Goal: Task Accomplishment & Management: Manage account settings

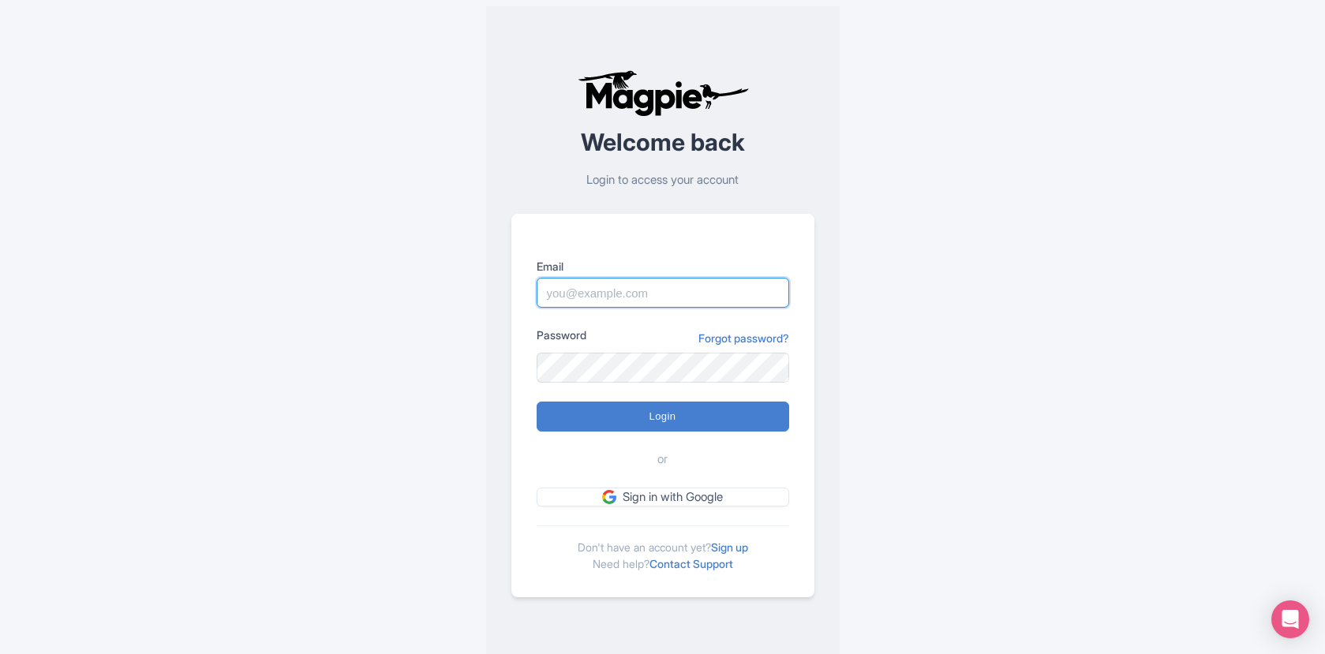
click at [610, 292] on input "Email" at bounding box center [663, 293] width 253 height 30
type input "skronwitter@graylinetoronto.tours"
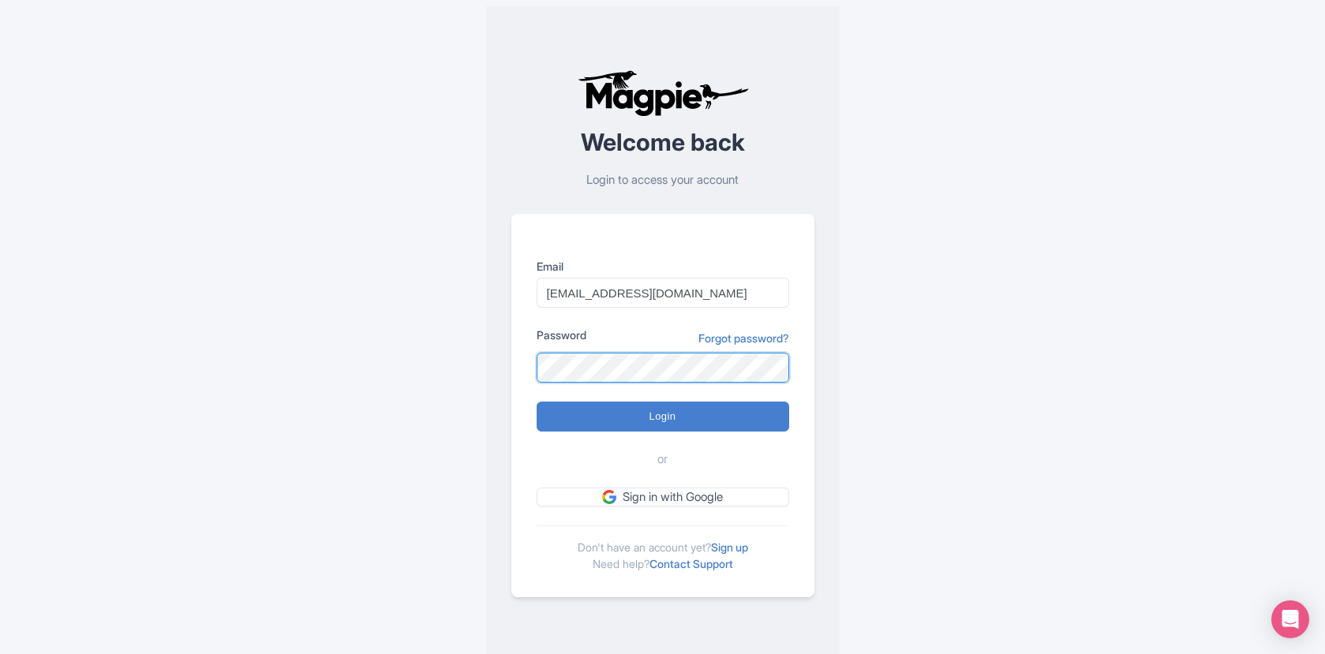
click at [537, 402] on input "Login" at bounding box center [663, 417] width 253 height 30
type input "Logging in..."
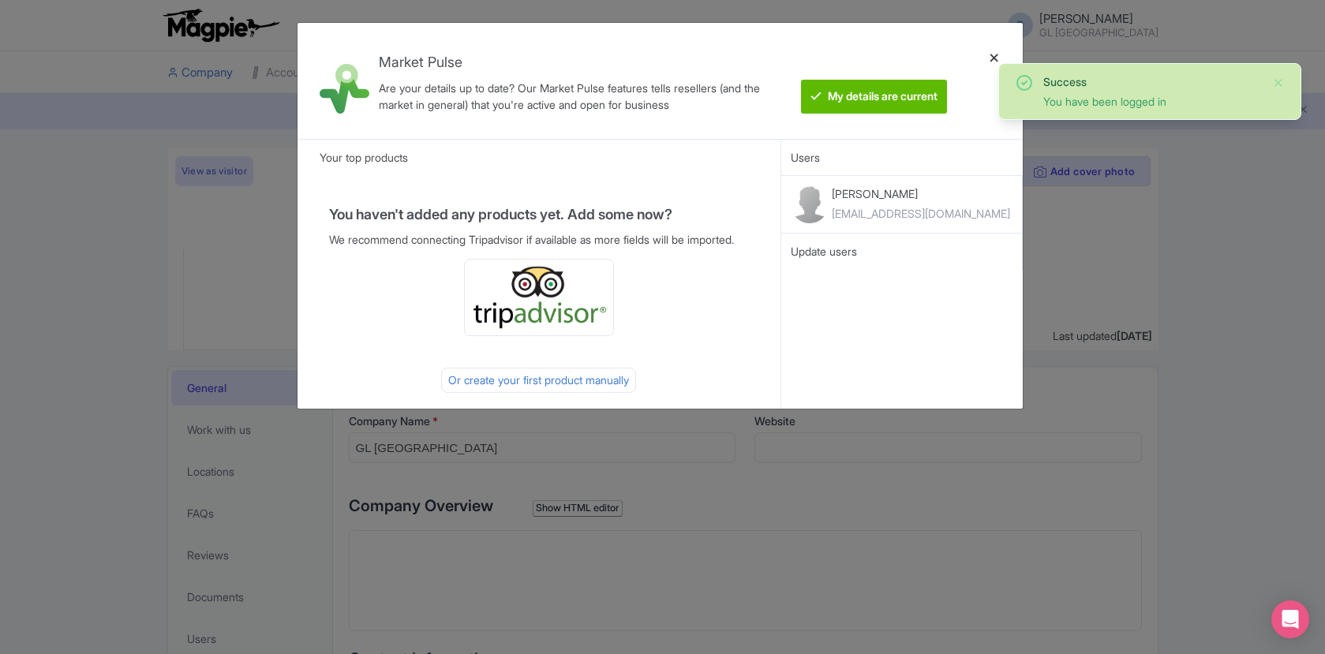
click at [1001, 57] on div at bounding box center [995, 81] width 38 height 91
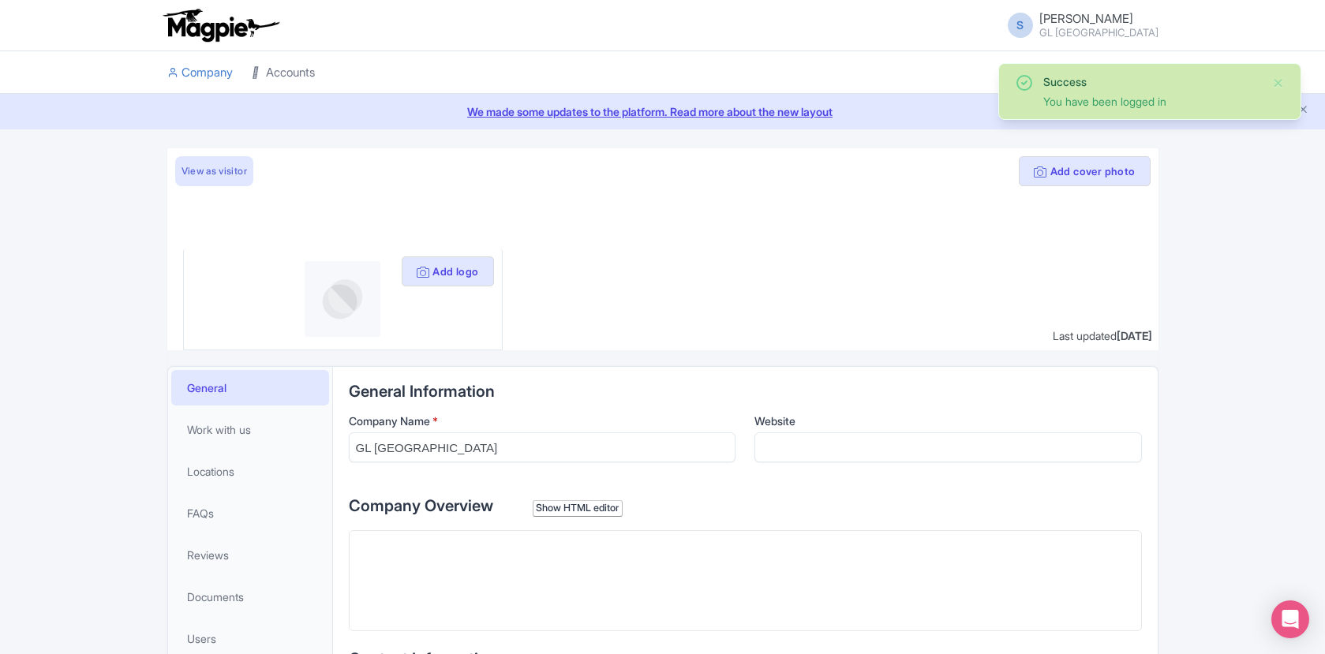
click at [274, 70] on link "Accounts" at bounding box center [283, 72] width 63 height 43
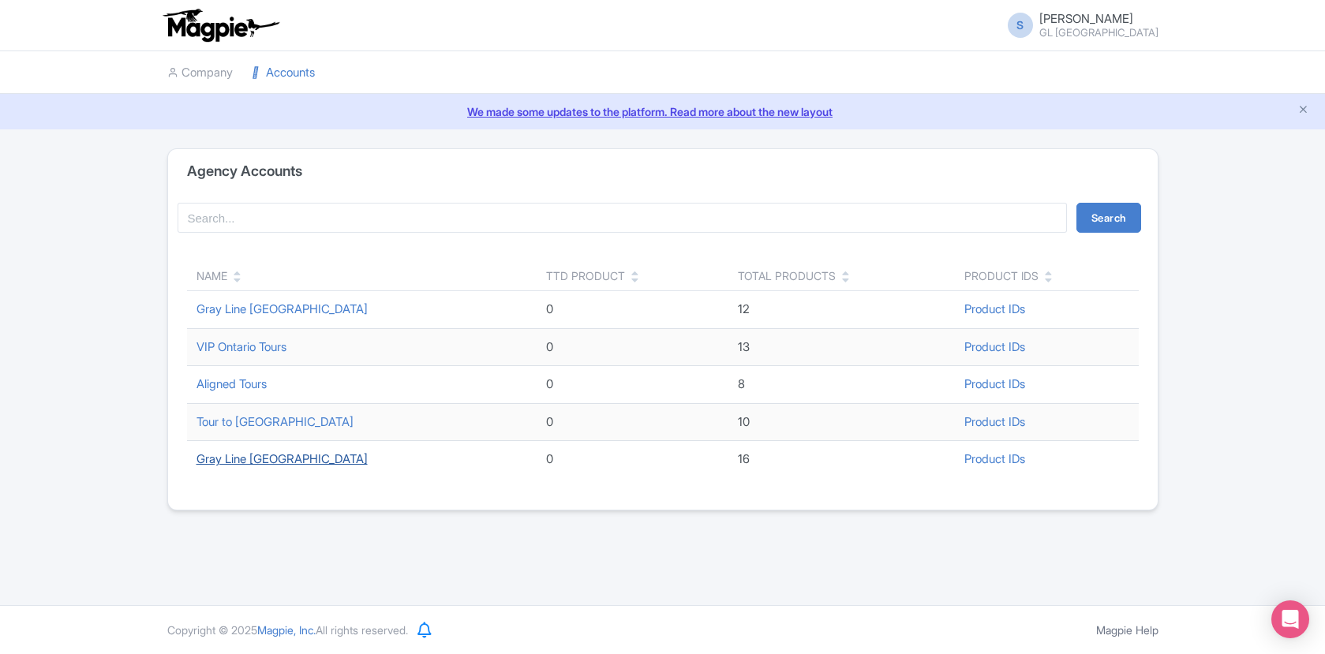
click at [266, 466] on link "Gray Line [GEOGRAPHIC_DATA]" at bounding box center [282, 458] width 171 height 15
click at [223, 467] on td "Gray Line [GEOGRAPHIC_DATA]" at bounding box center [362, 459] width 350 height 37
click at [226, 461] on link "Gray Line [GEOGRAPHIC_DATA]" at bounding box center [282, 458] width 171 height 15
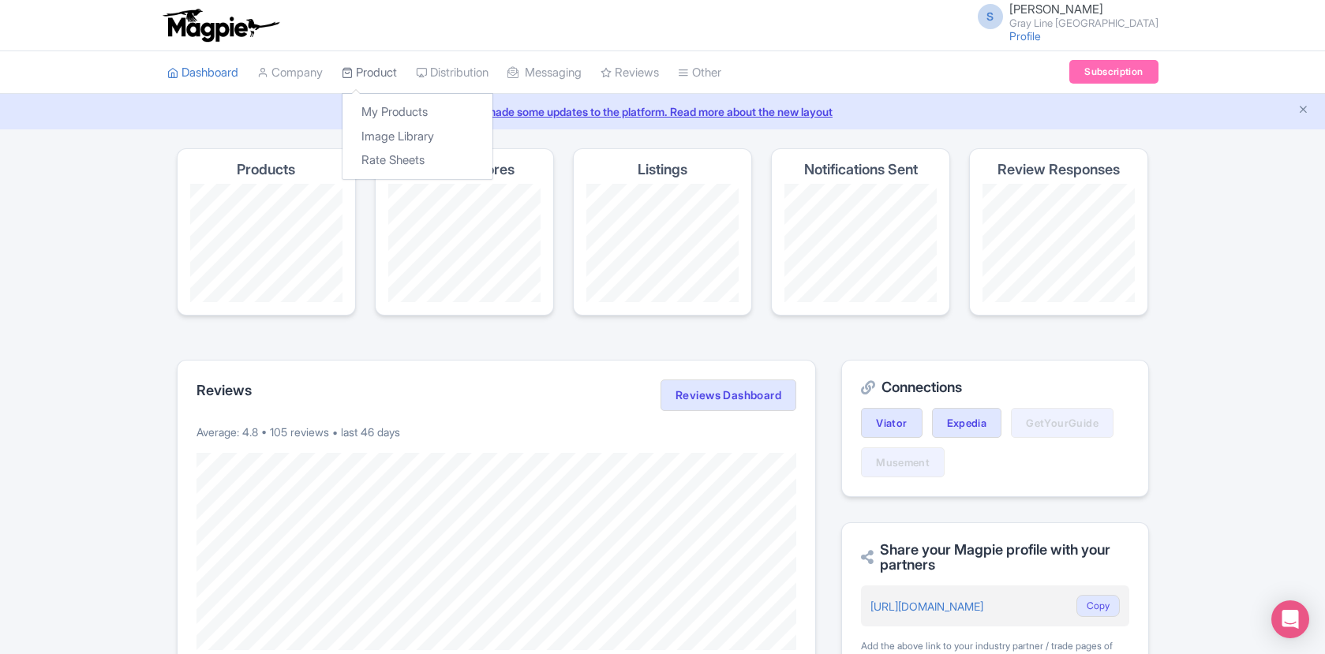
click at [377, 75] on link "Product" at bounding box center [369, 72] width 55 height 43
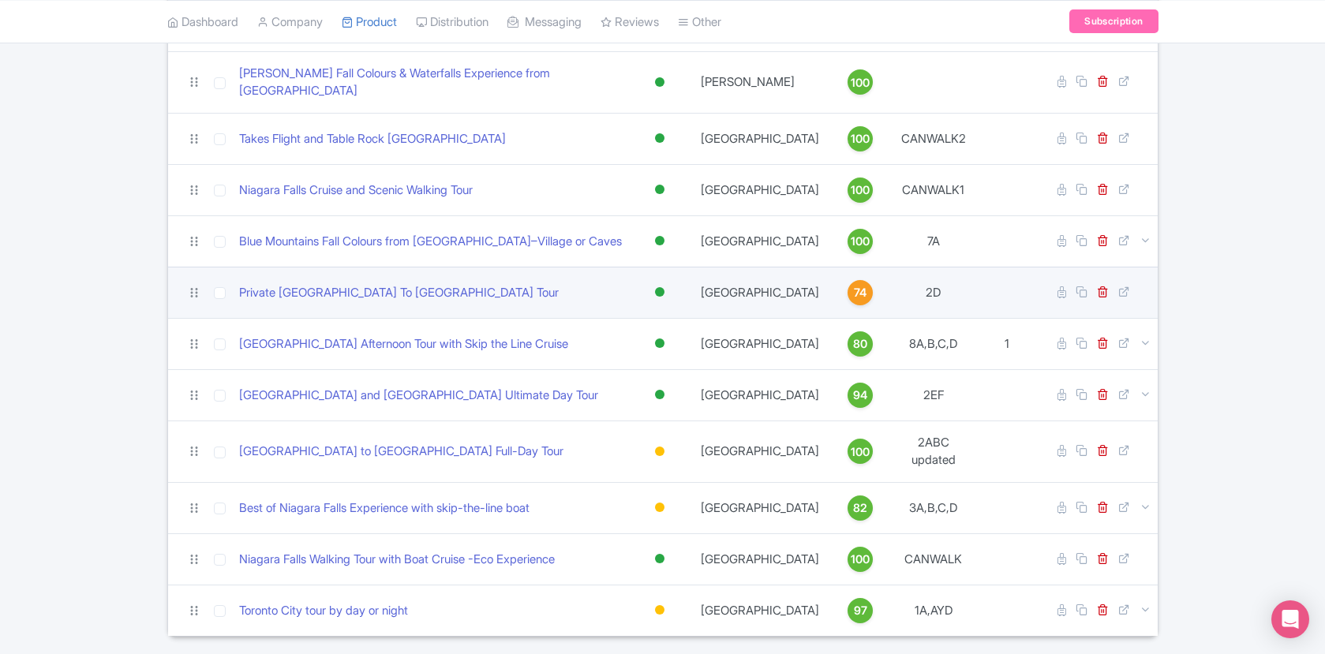
scroll to position [460, 0]
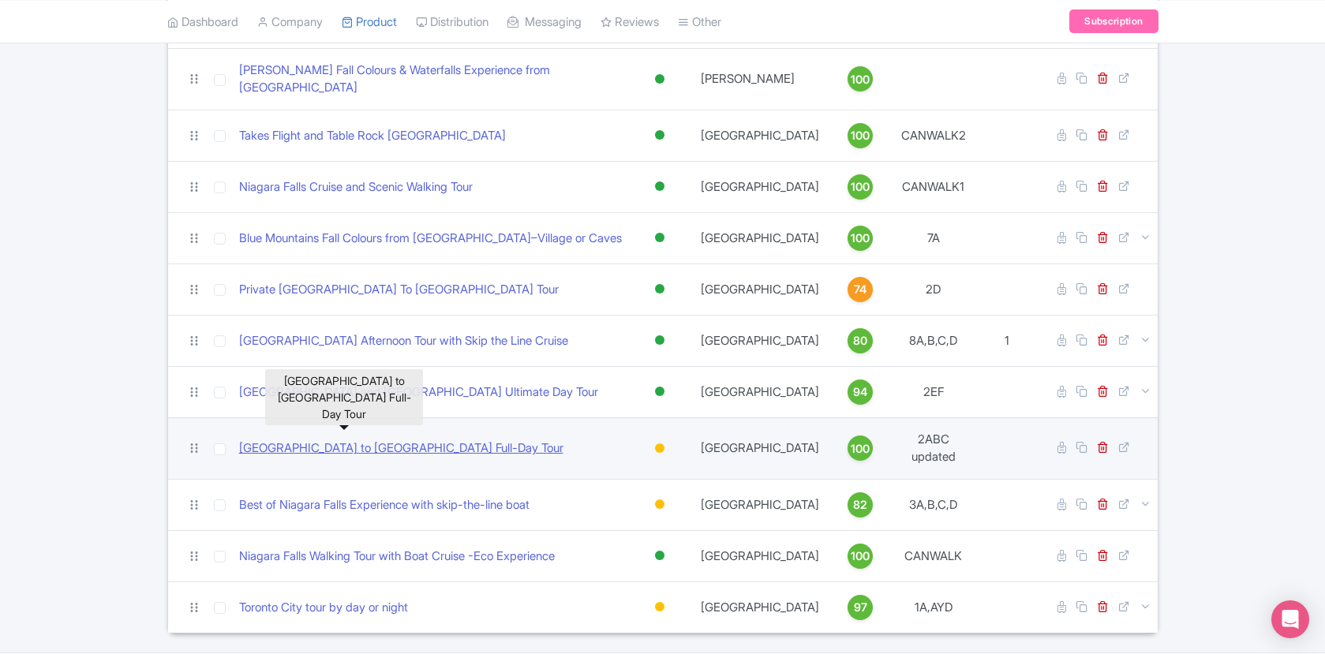
click at [429, 440] on link "[GEOGRAPHIC_DATA] to [GEOGRAPHIC_DATA] Full-Day Tour" at bounding box center [401, 449] width 324 height 18
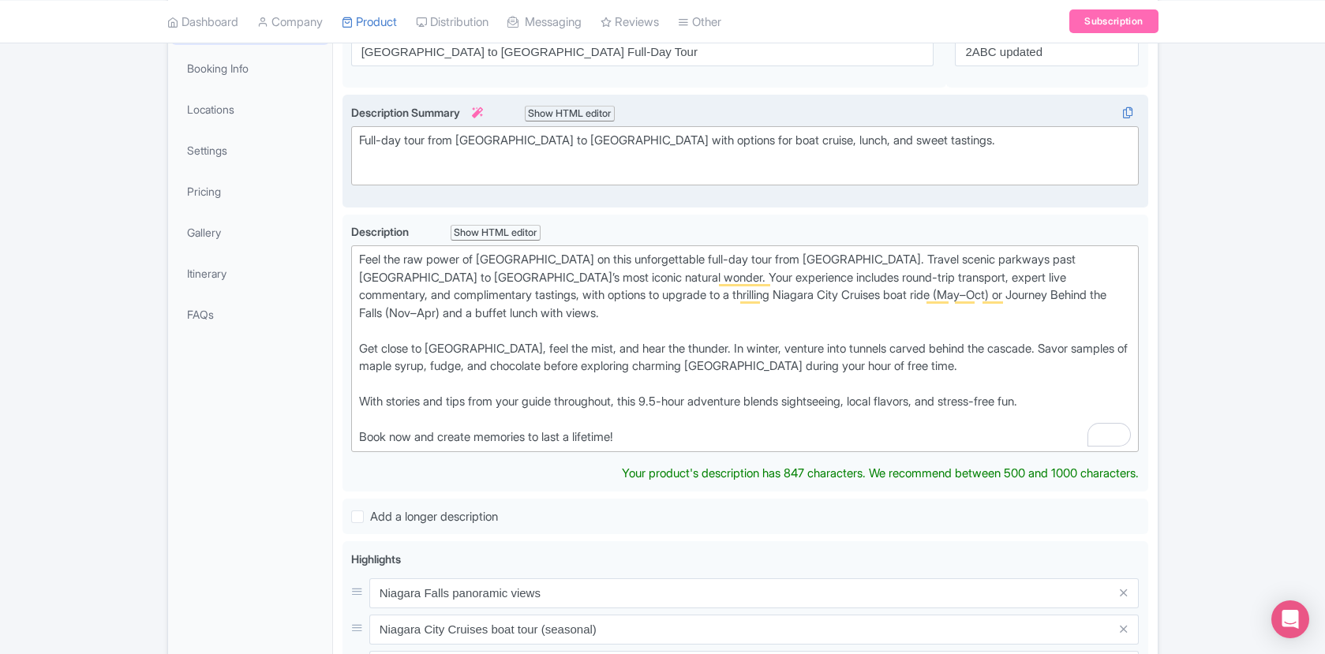
scroll to position [275, 0]
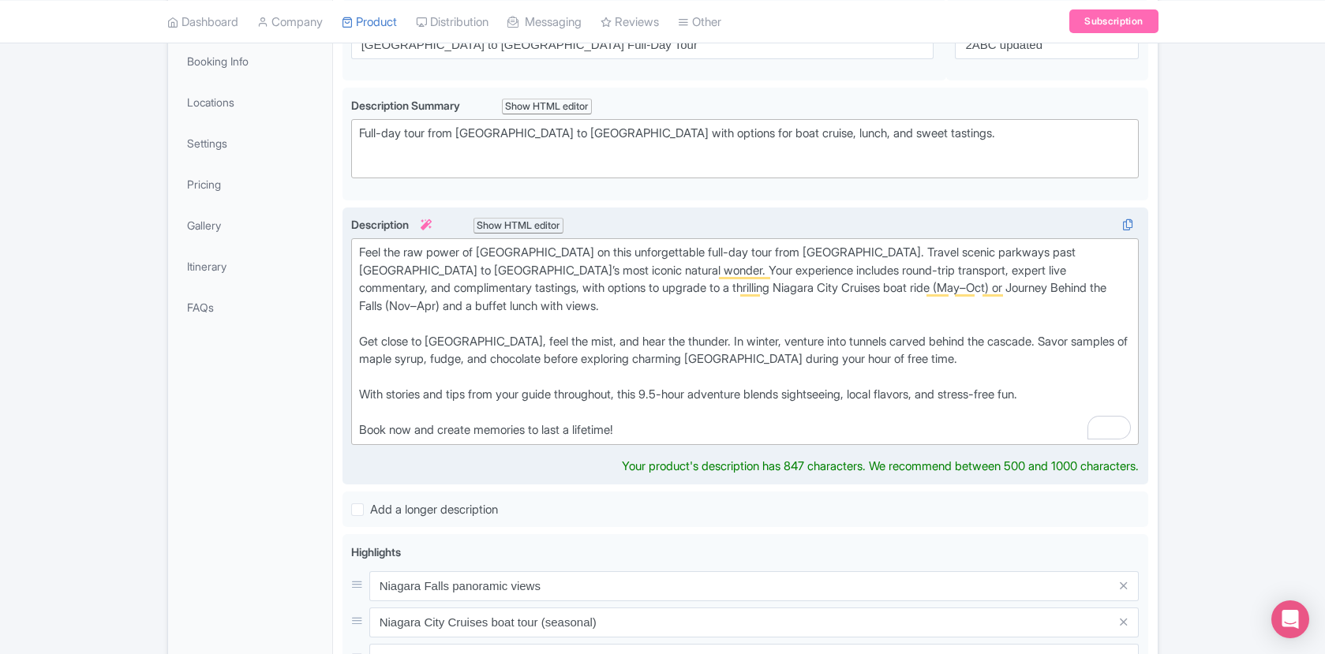
drag, startPoint x: 361, startPoint y: 339, endPoint x: 385, endPoint y: 343, distance: 23.9
click at [362, 339] on div "Feel the raw power of Niagara Falls on this unforgettable full-day tour from To…" at bounding box center [745, 342] width 773 height 196
click at [360, 391] on div "Feel the raw power of Niagara Falls on this unforgettable full-day tour from To…" at bounding box center [745, 342] width 773 height 196
click at [366, 432] on div "Feel the raw power of Niagara Falls on this unforgettable full-day tour from To…" at bounding box center [745, 342] width 773 height 196
type trix-editor "<div>Feel the raw power of Niagara Falls on this unforgettable full-day tour fr…"
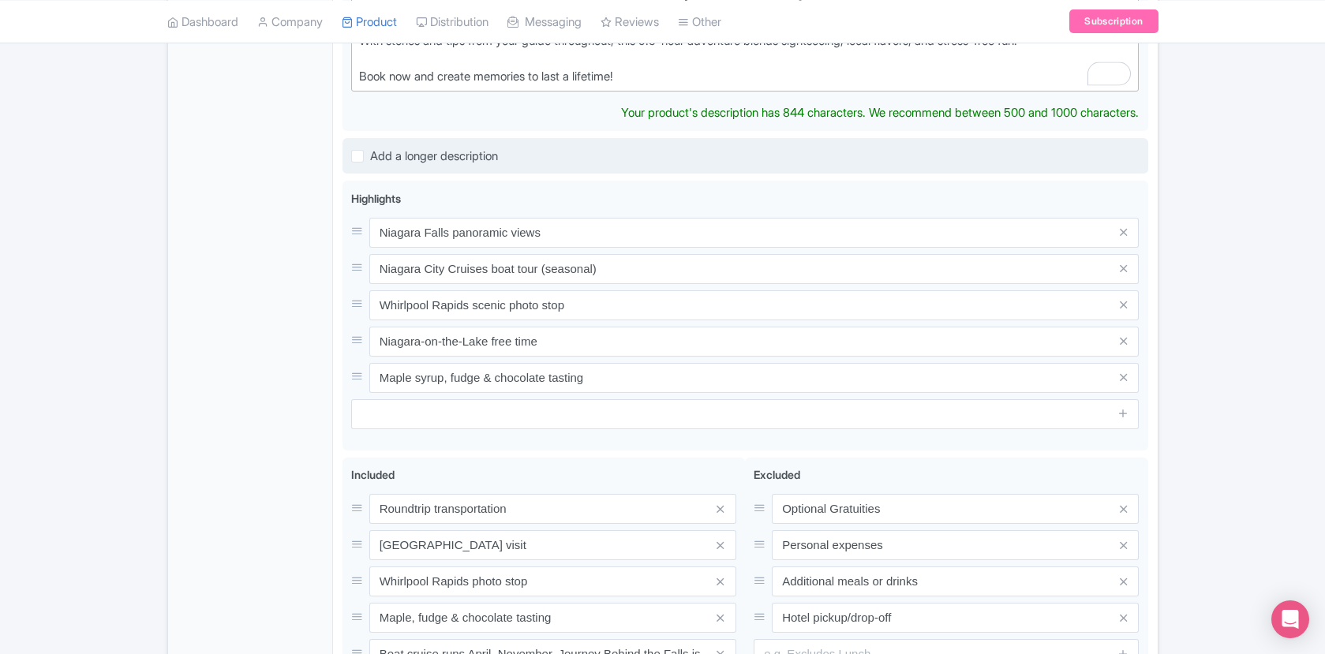
scroll to position [631, 0]
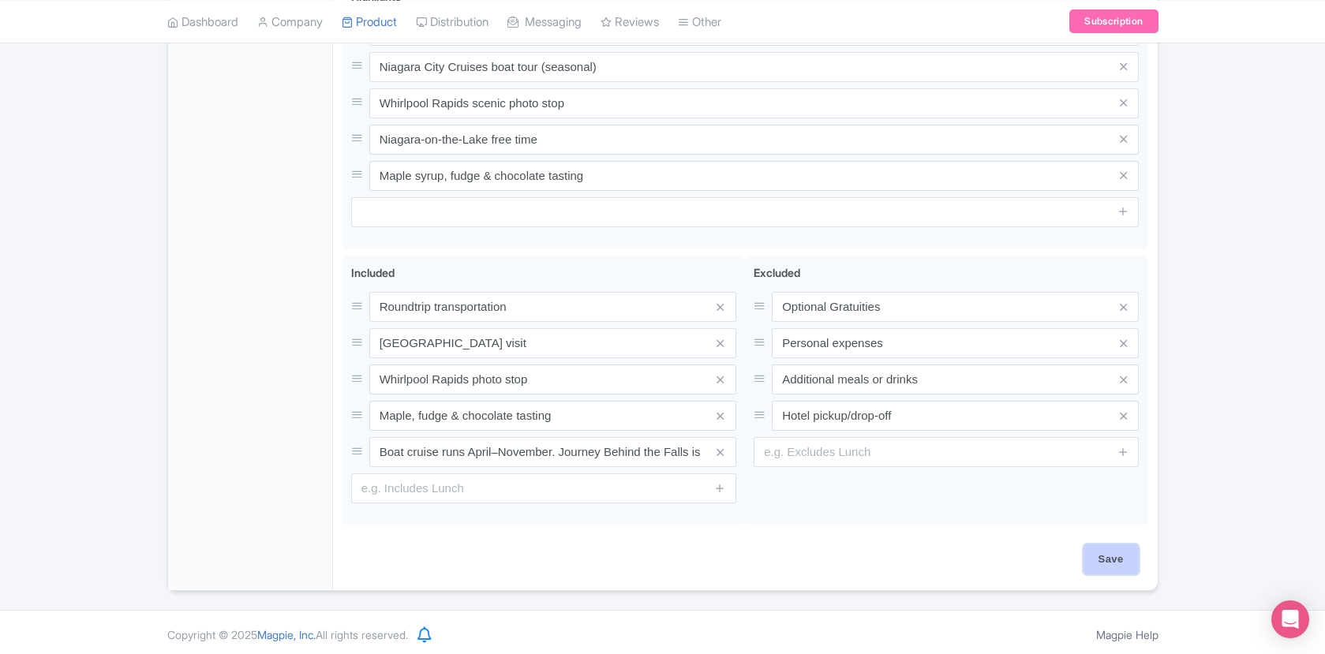
click at [1107, 572] on div "Save" at bounding box center [746, 568] width 806 height 46
click at [1107, 562] on input "Save" at bounding box center [1111, 556] width 55 height 30
type input "Saving..."
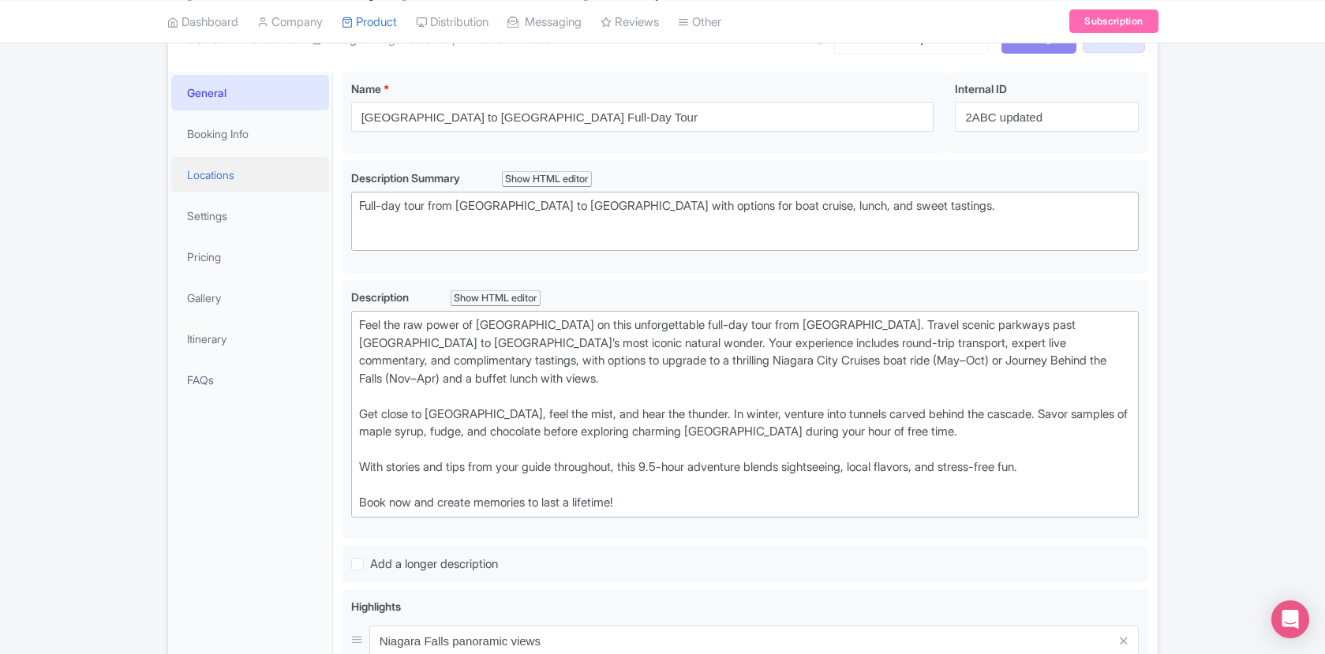
scroll to position [191, 0]
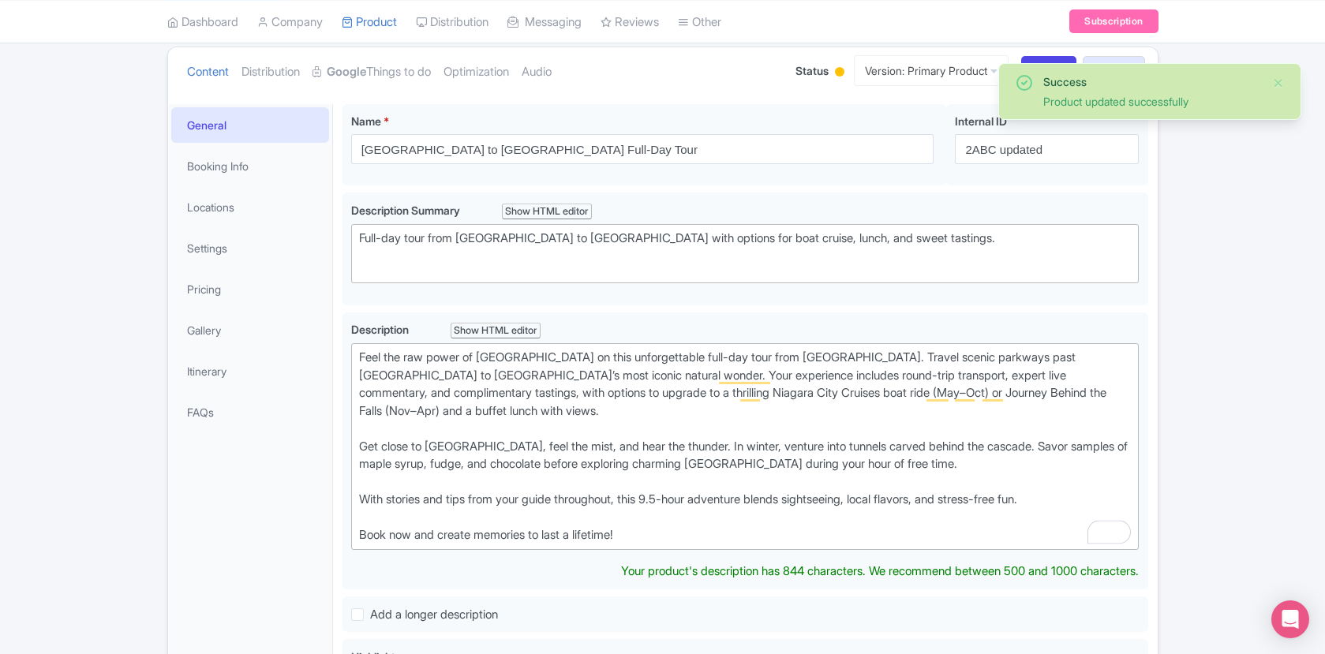
scroll to position [169, 0]
click at [237, 163] on link "Booking Info" at bounding box center [250, 168] width 158 height 36
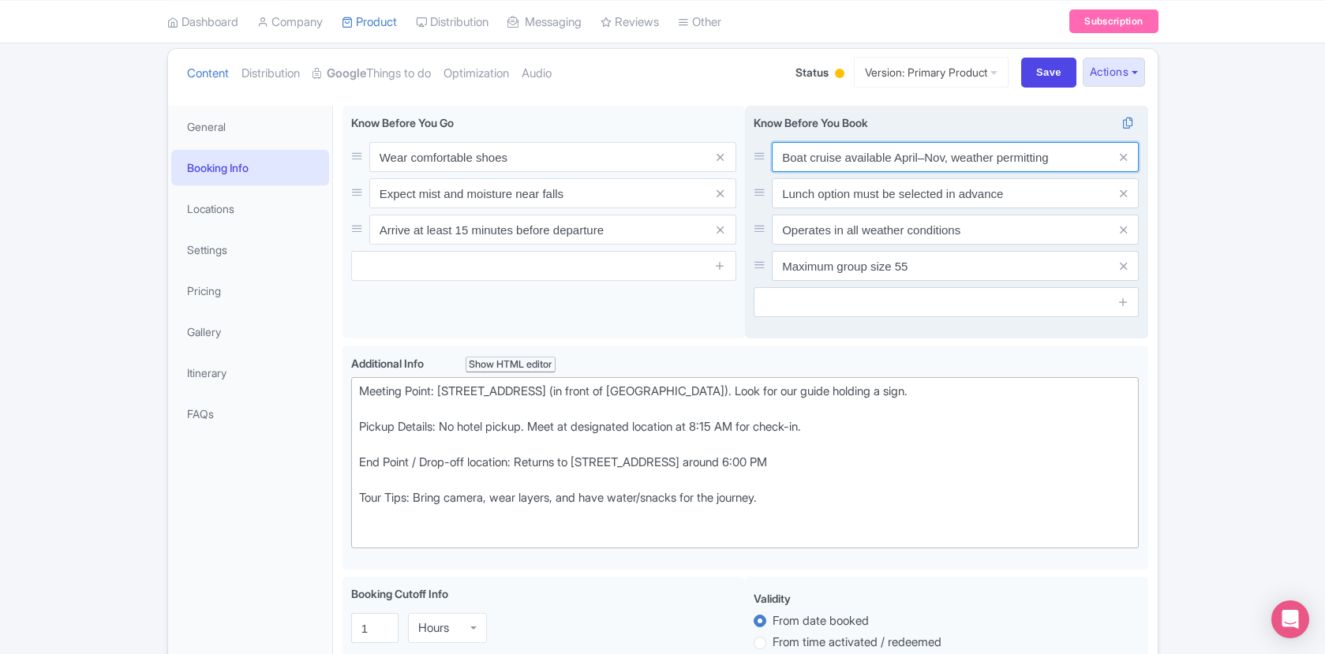
click at [944, 159] on input "Boat cruise available April–Nov, weather permitting" at bounding box center [955, 157] width 367 height 30
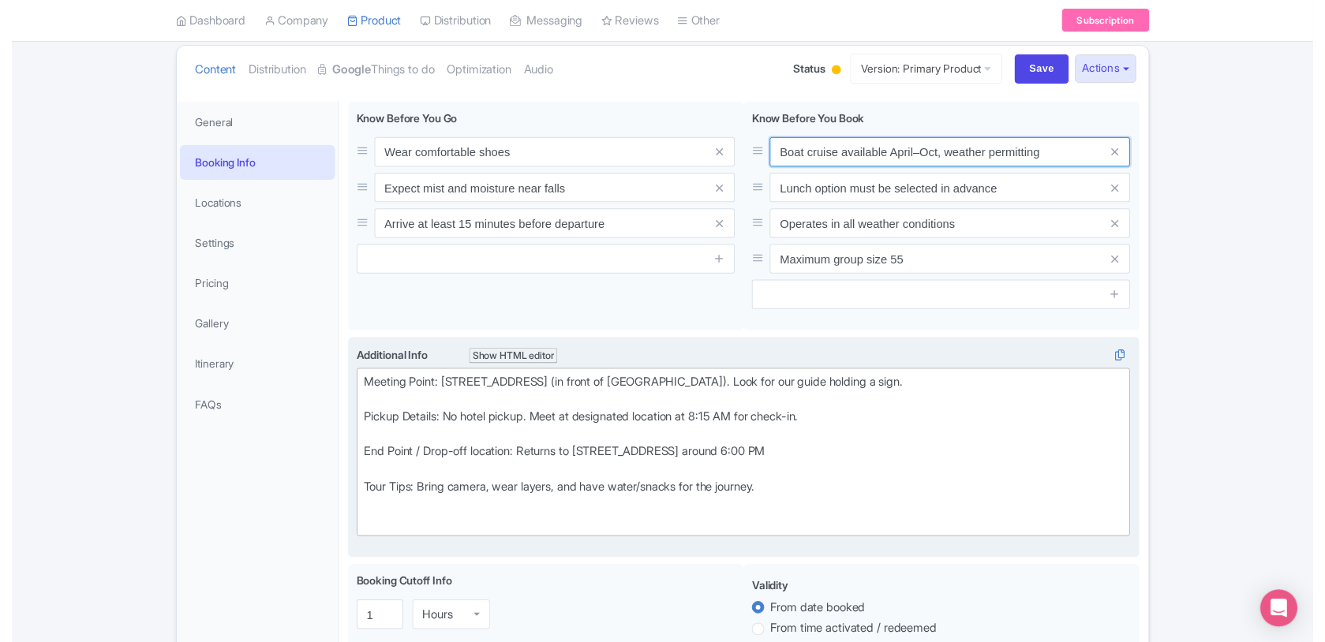
scroll to position [172, 0]
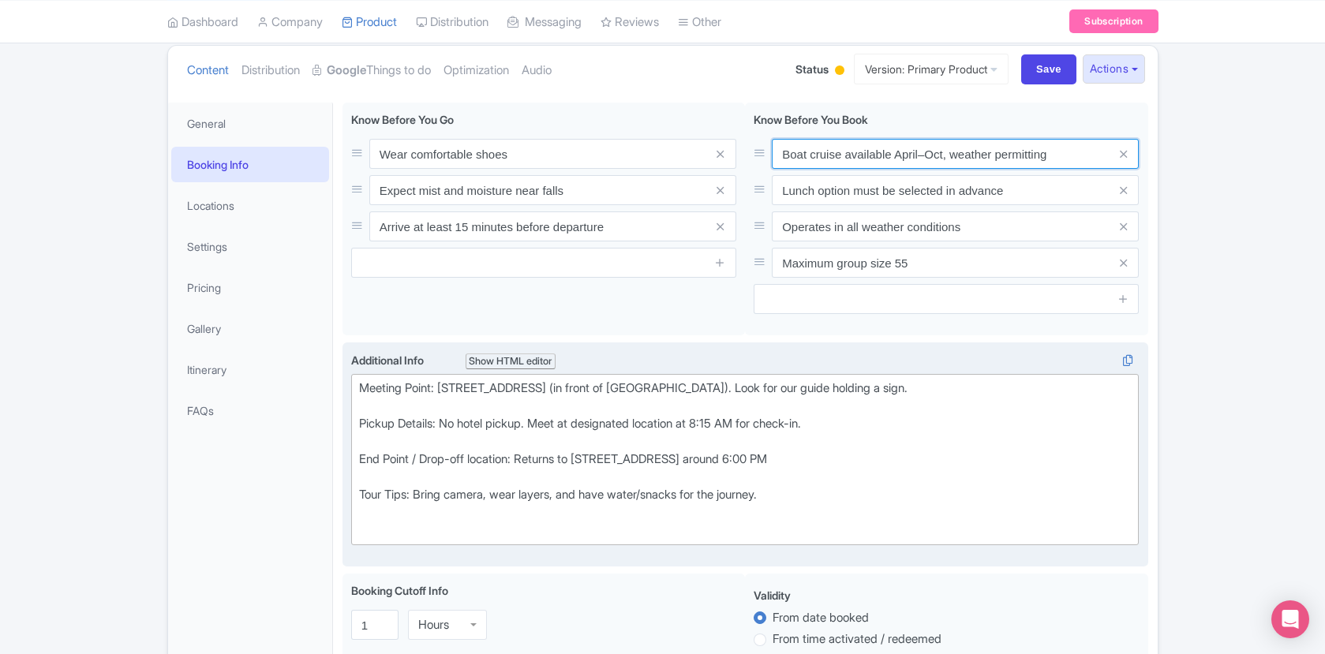
type input "Boat cruise available April–Oct, weather permitting"
click at [849, 455] on div "Meeting Point: 55 York Street, Toronto (in front of Fairmont Royal York). Look …" at bounding box center [745, 460] width 773 height 160
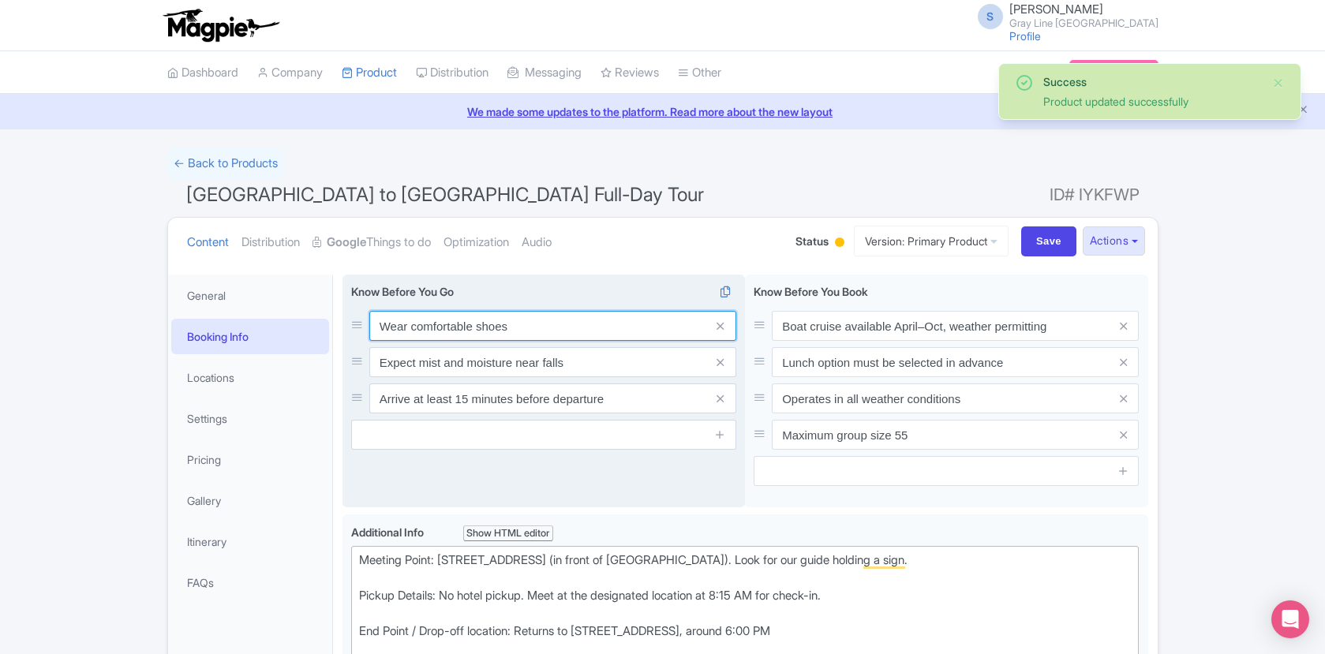
click at [540, 330] on input "Wear comfortable shoes" at bounding box center [552, 326] width 367 height 30
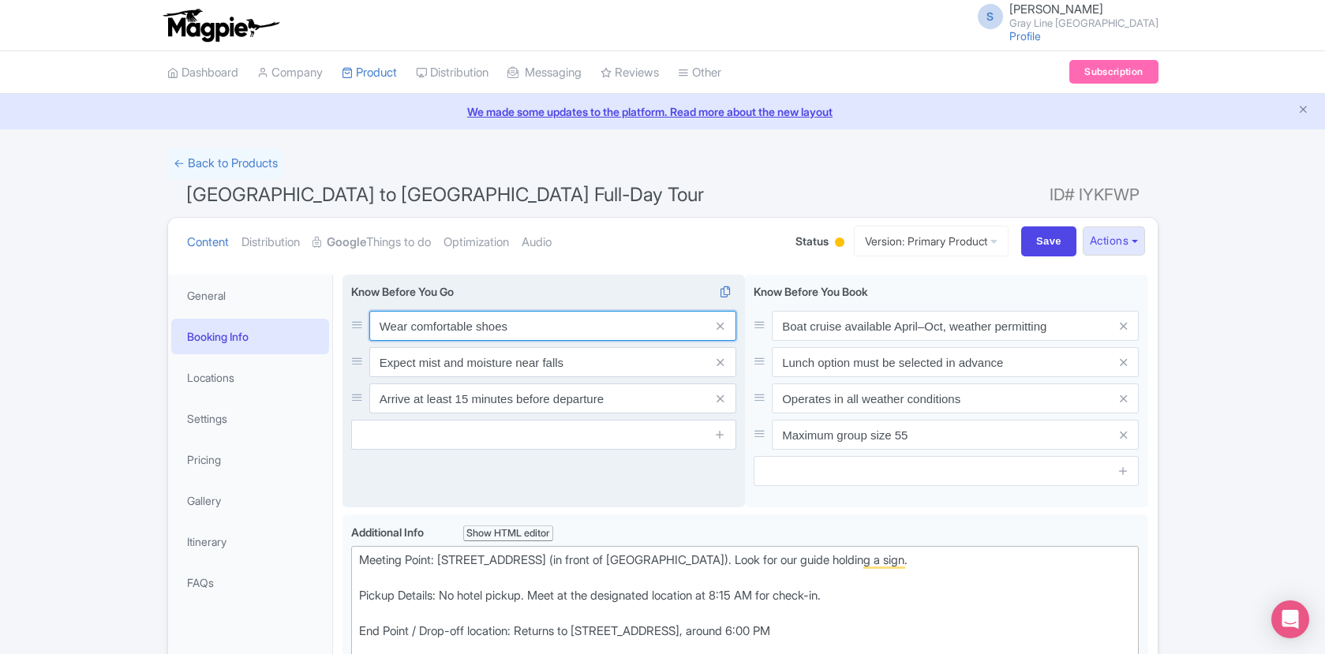
type input "Wear comfortable shoes"
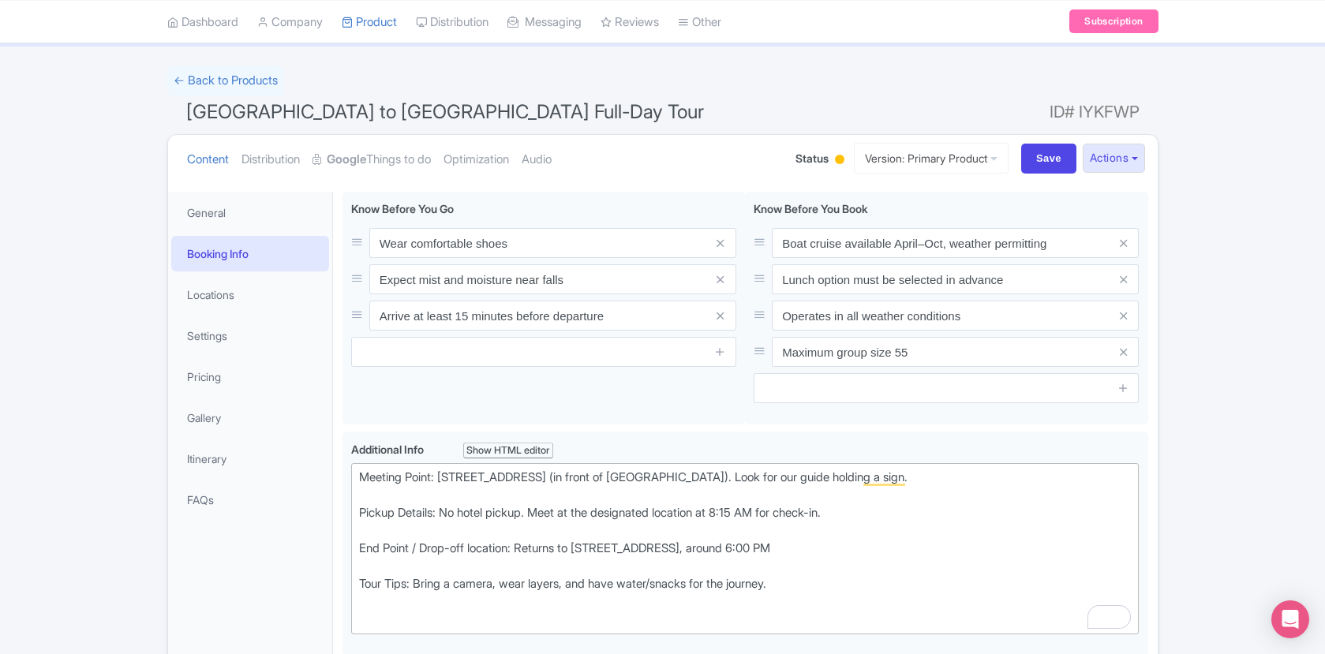
scroll to position [89, 0]
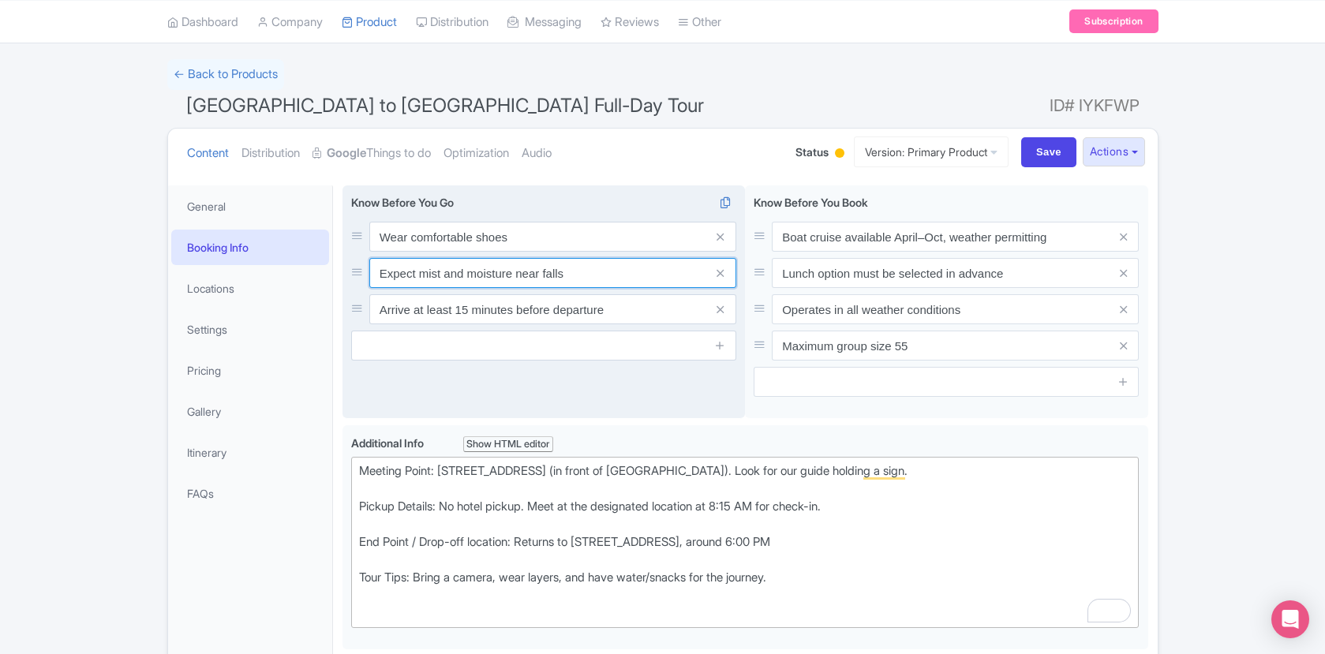
click at [582, 271] on input "Expect mist and moisture near falls" at bounding box center [552, 273] width 367 height 30
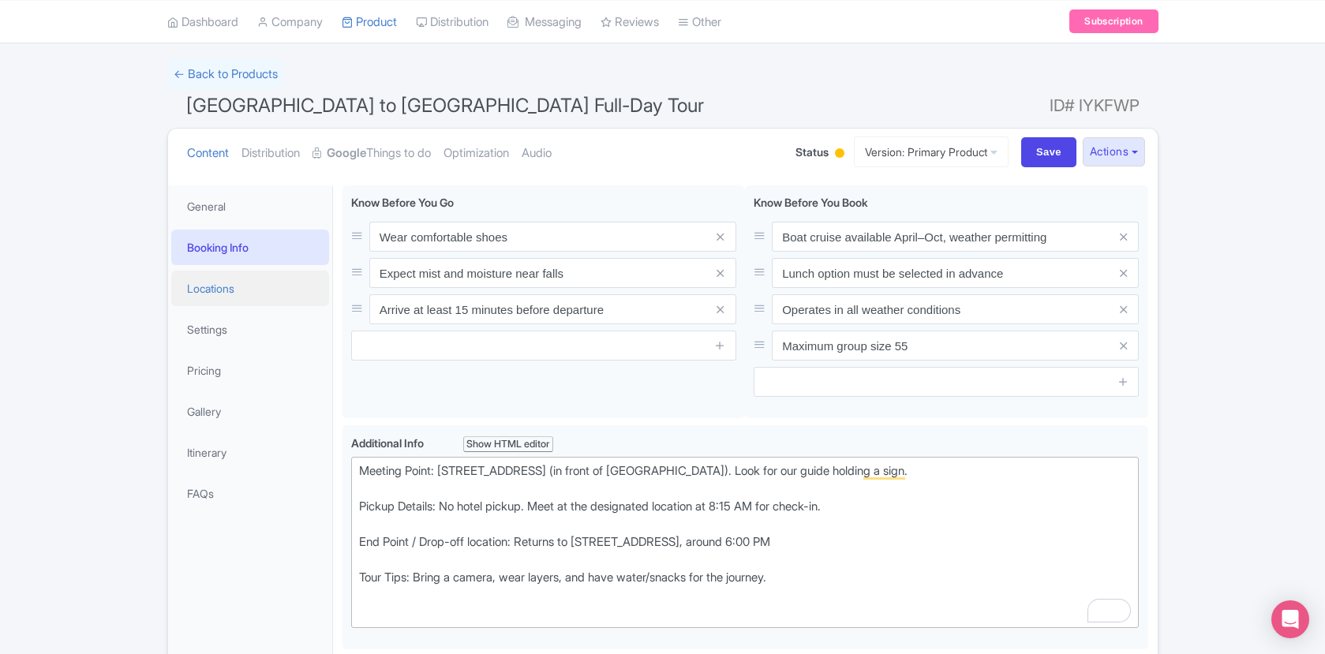
click at [256, 290] on link "Locations" at bounding box center [250, 289] width 158 height 36
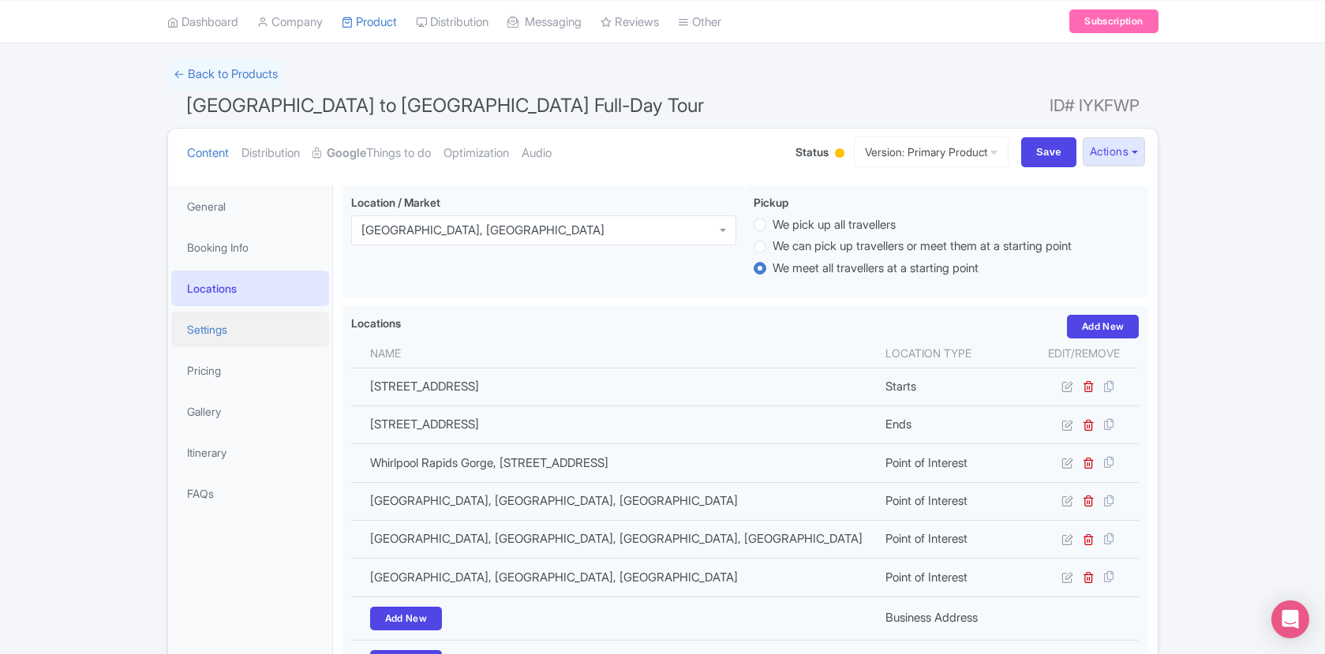
click at [257, 320] on link "Settings" at bounding box center [250, 330] width 158 height 36
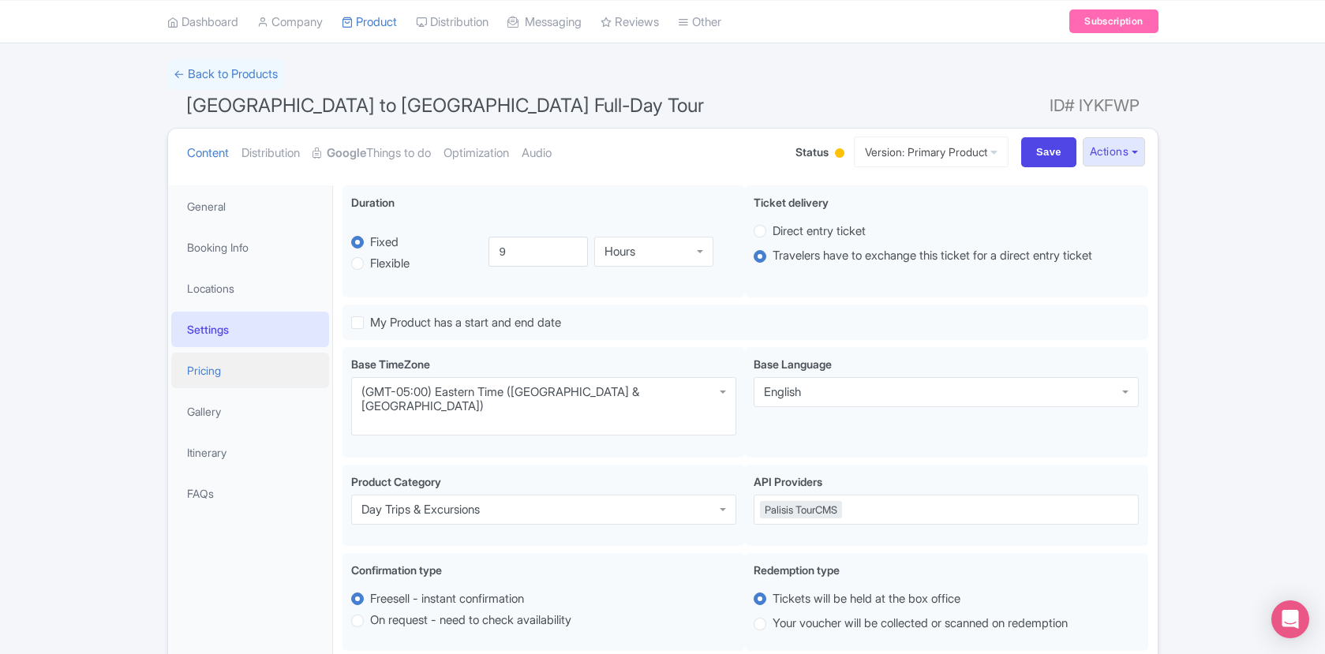
click at [257, 364] on link "Pricing" at bounding box center [250, 371] width 158 height 36
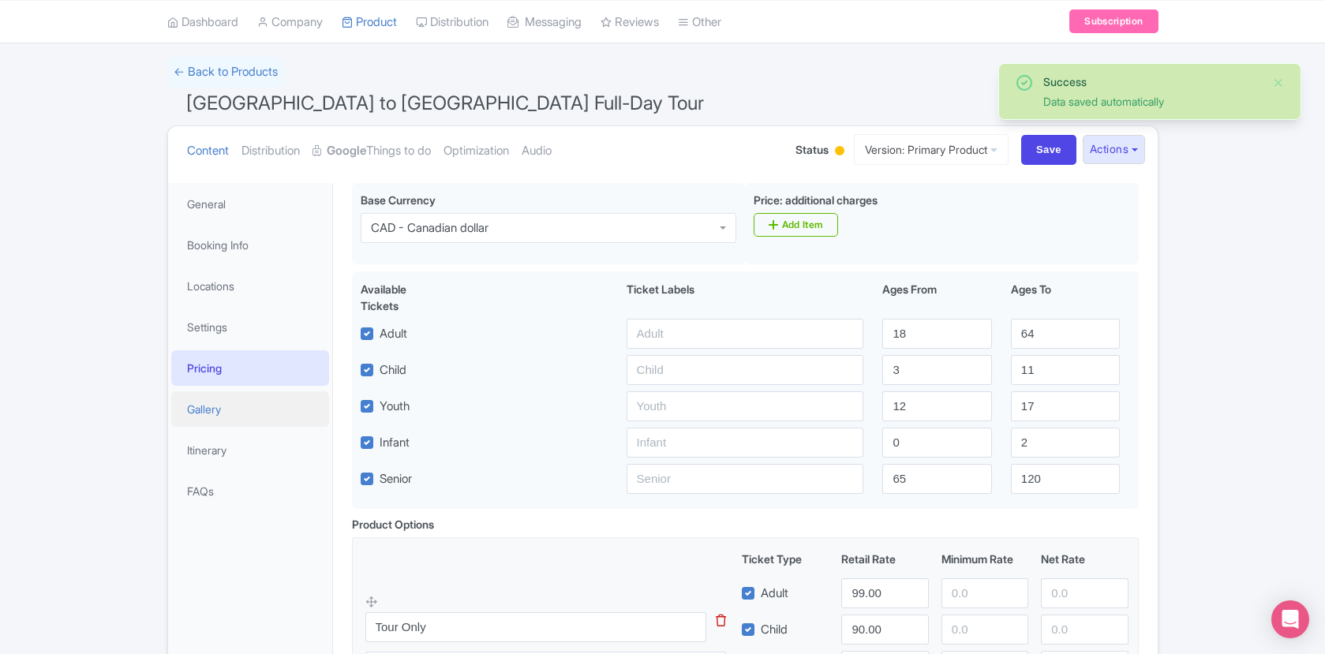
click at [260, 407] on link "Gallery" at bounding box center [250, 409] width 158 height 36
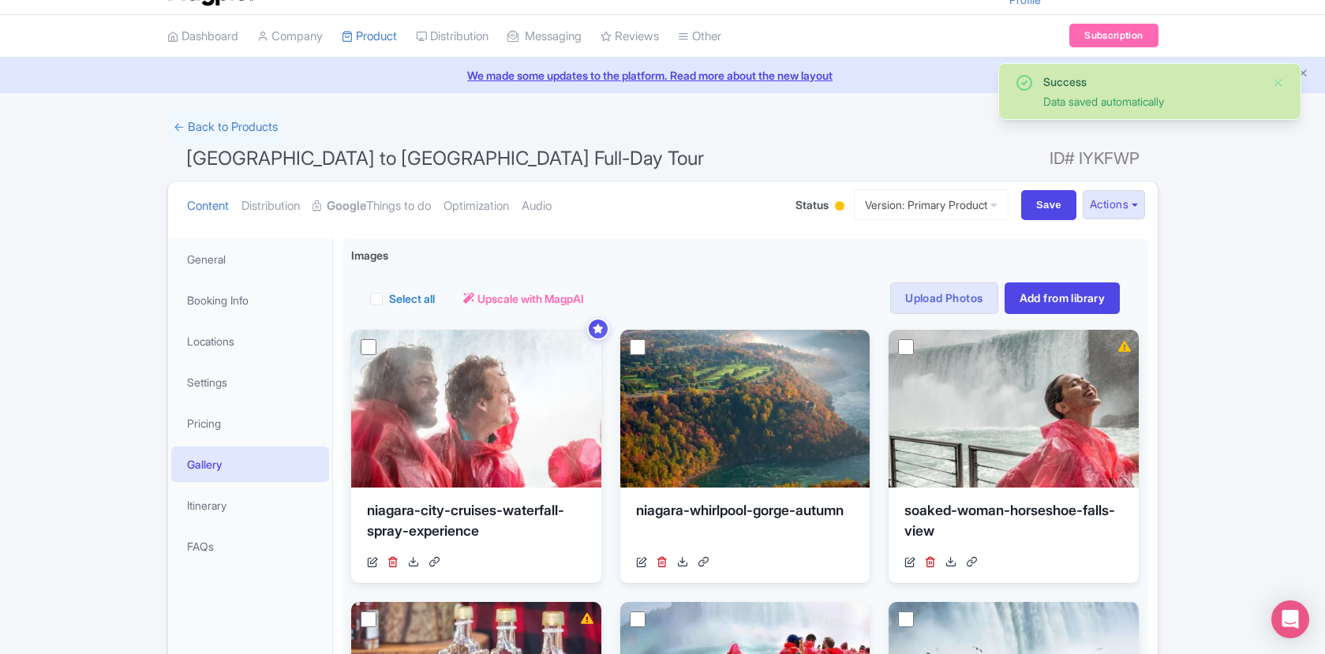
scroll to position [92, 0]
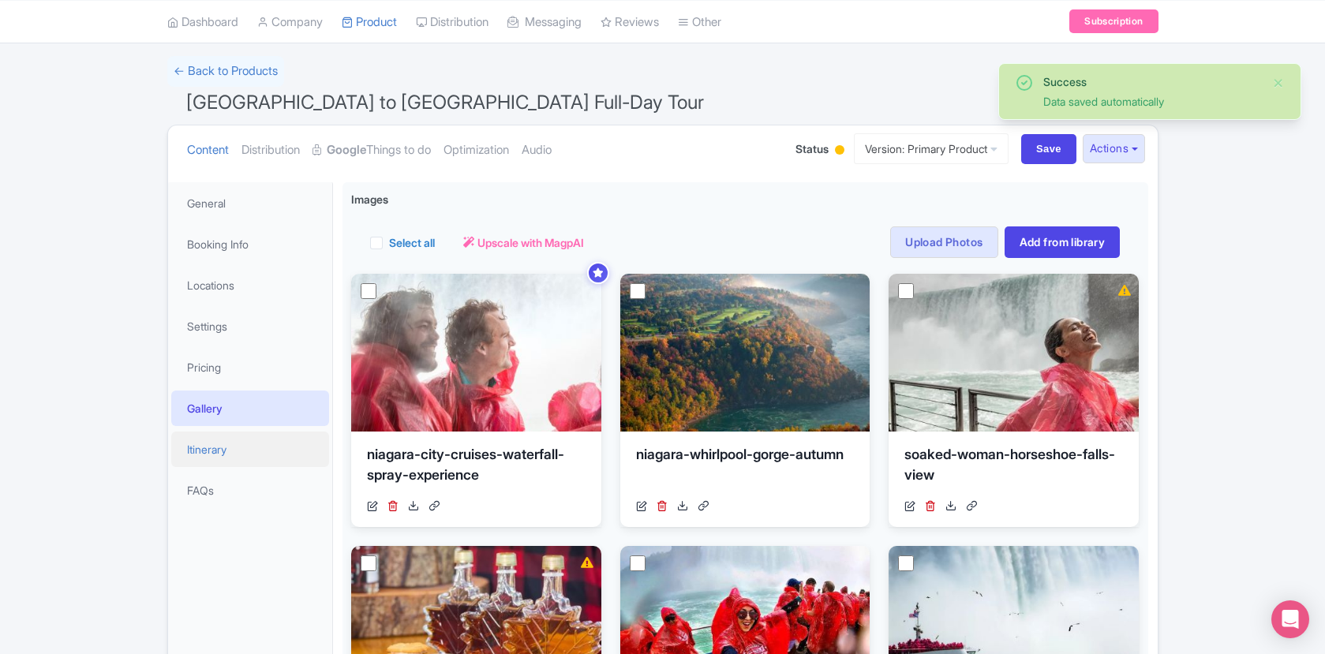
click at [260, 451] on link "Itinerary" at bounding box center [250, 450] width 158 height 36
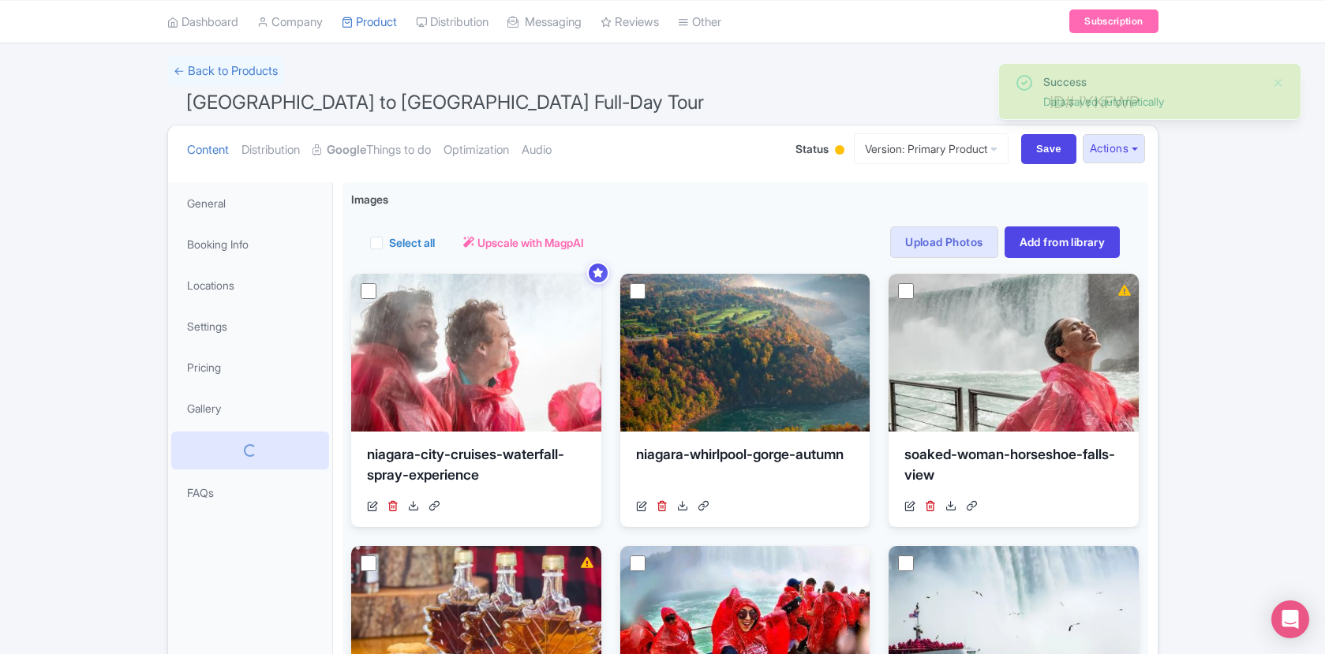
scroll to position [36, 0]
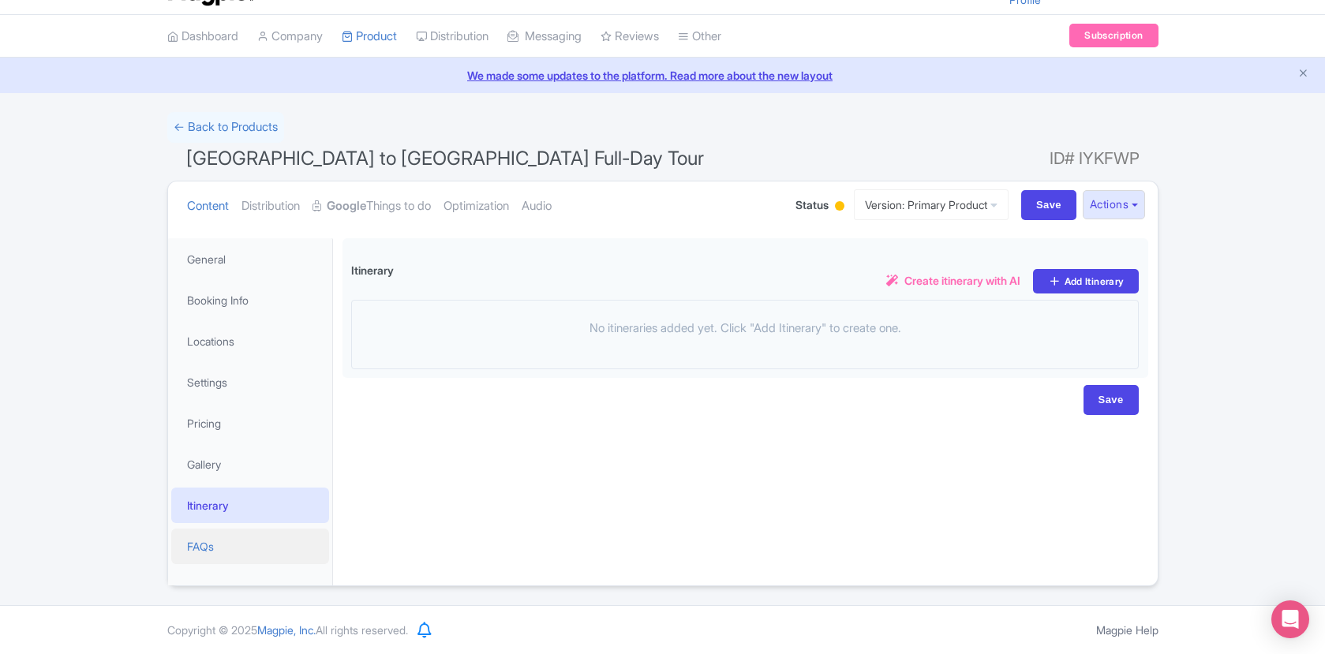
click at [251, 547] on link "FAQs" at bounding box center [250, 547] width 158 height 36
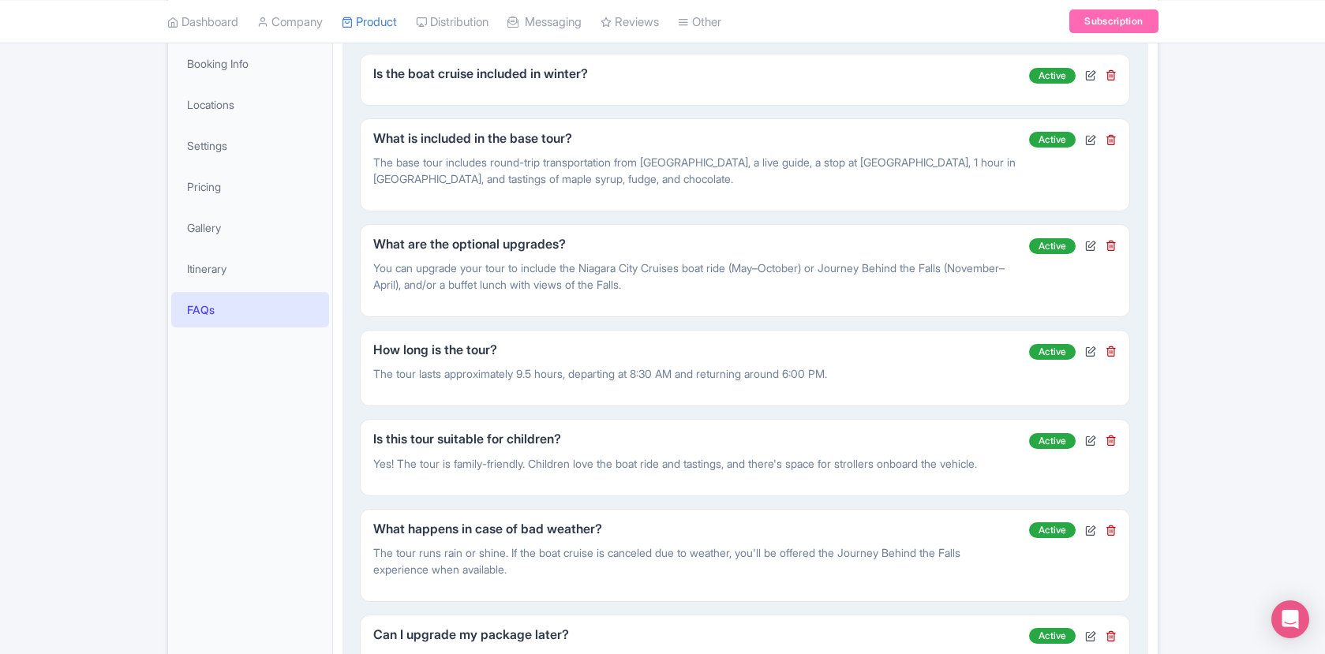
scroll to position [269, 0]
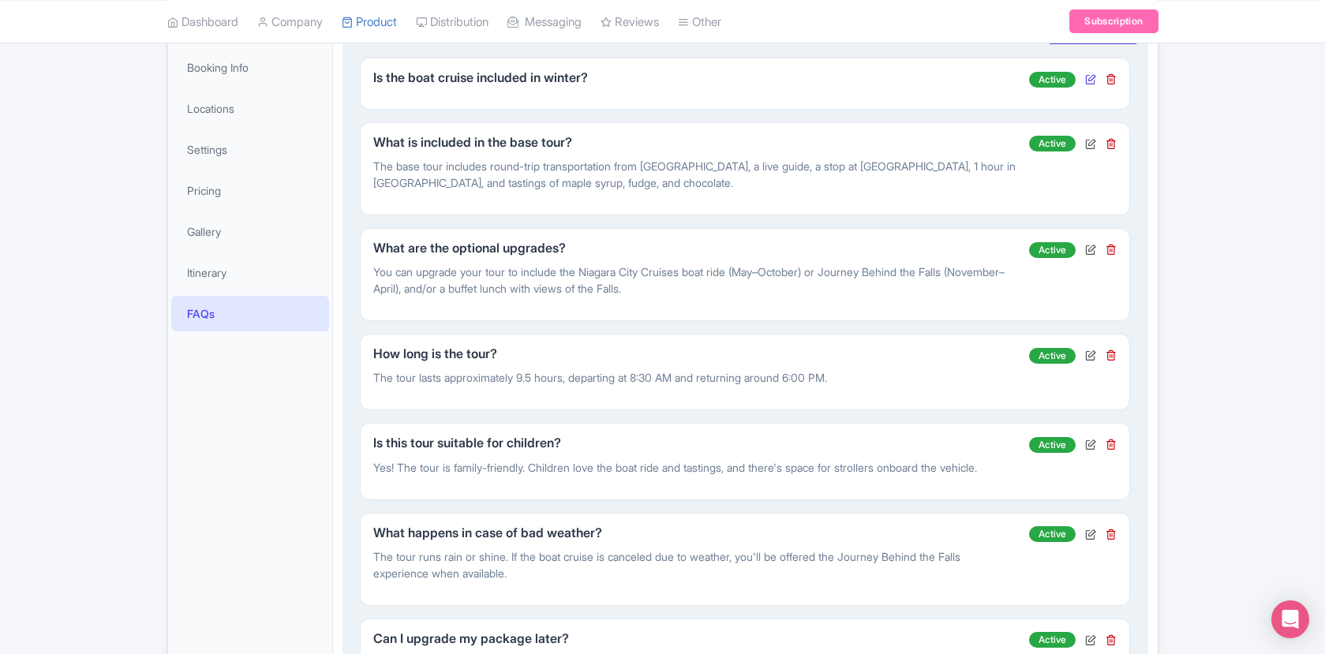
click at [1090, 78] on icon at bounding box center [1090, 78] width 11 height 11
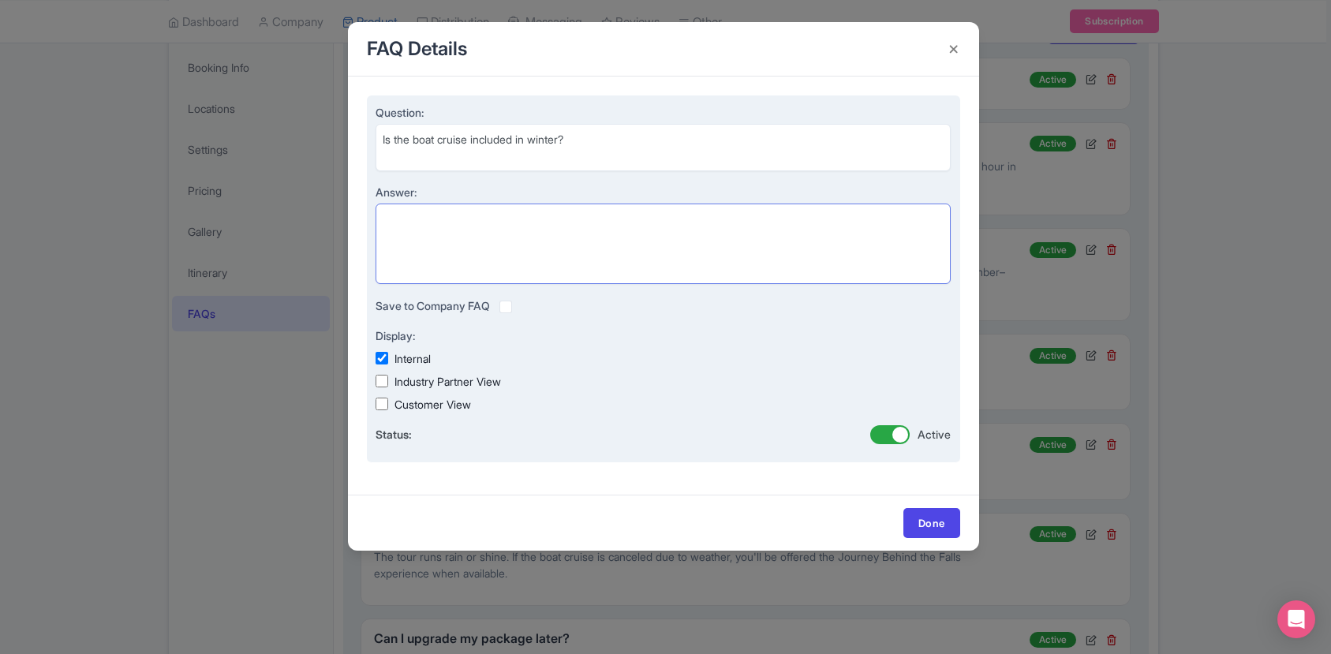
click at [624, 240] on textarea "Answer:" at bounding box center [664, 244] width 576 height 81
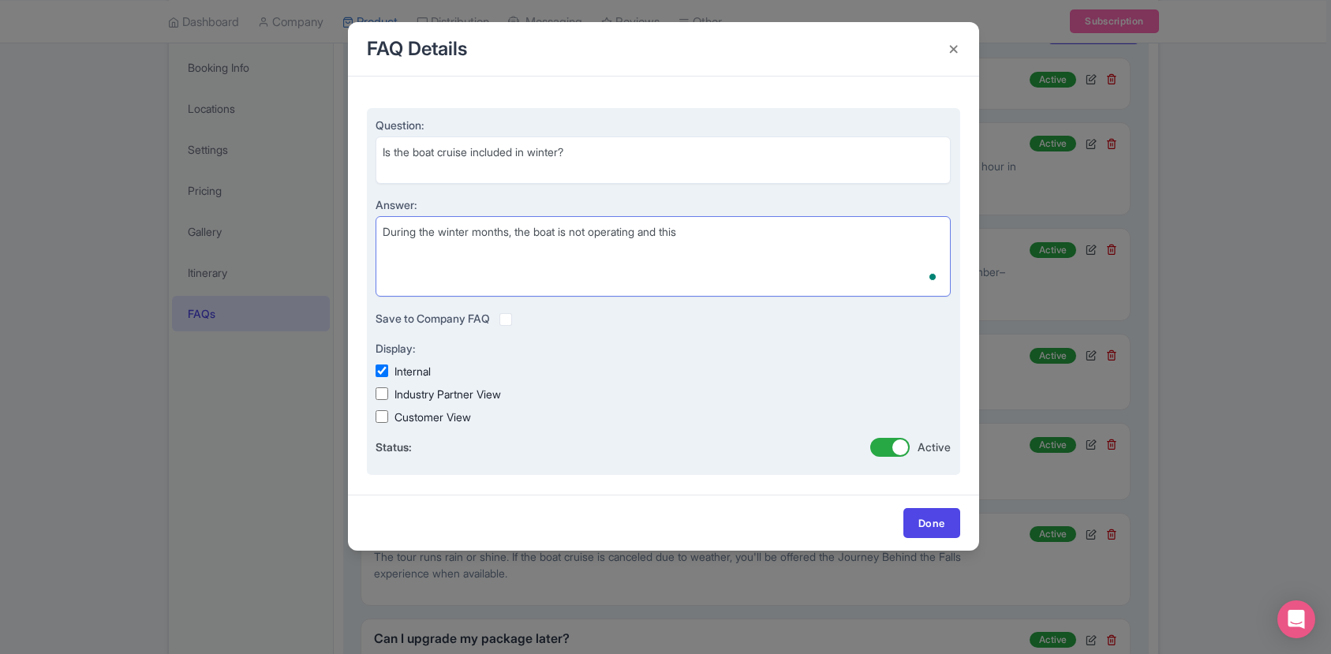
type textarea "During the winter months, the boat is not operating and this"
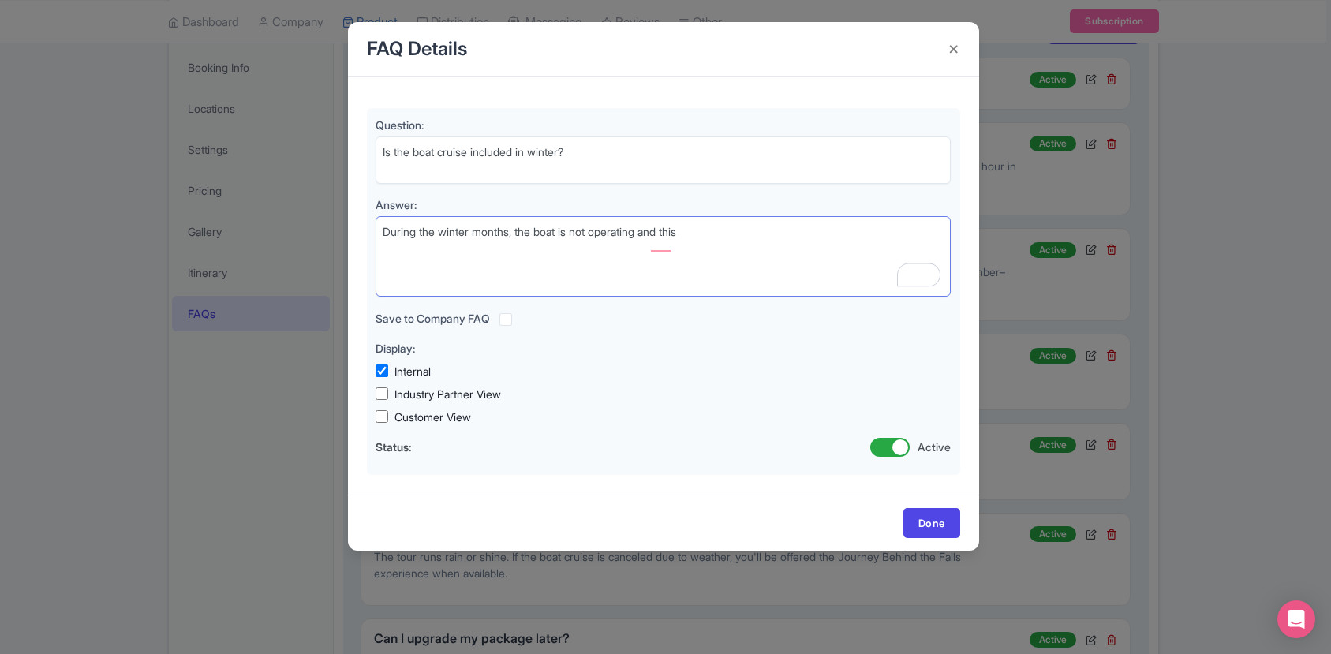
drag, startPoint x: 428, startPoint y: 203, endPoint x: 328, endPoint y: 197, distance: 100.4
click at [328, 197] on div "FAQ Details Question: Is the boat cruise included in winter? Answer: During the…" at bounding box center [665, 327] width 1331 height 654
click at [949, 47] on h4 at bounding box center [954, 49] width 38 height 45
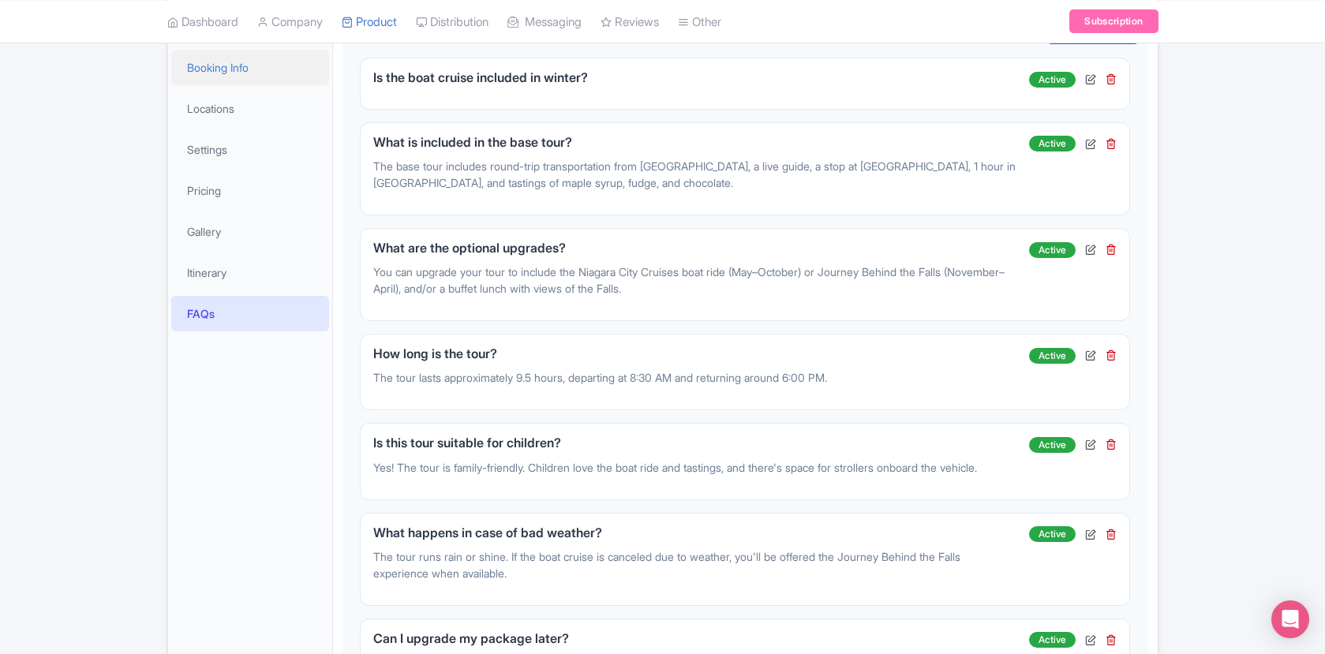
click at [226, 66] on link "Booking Info" at bounding box center [250, 68] width 158 height 36
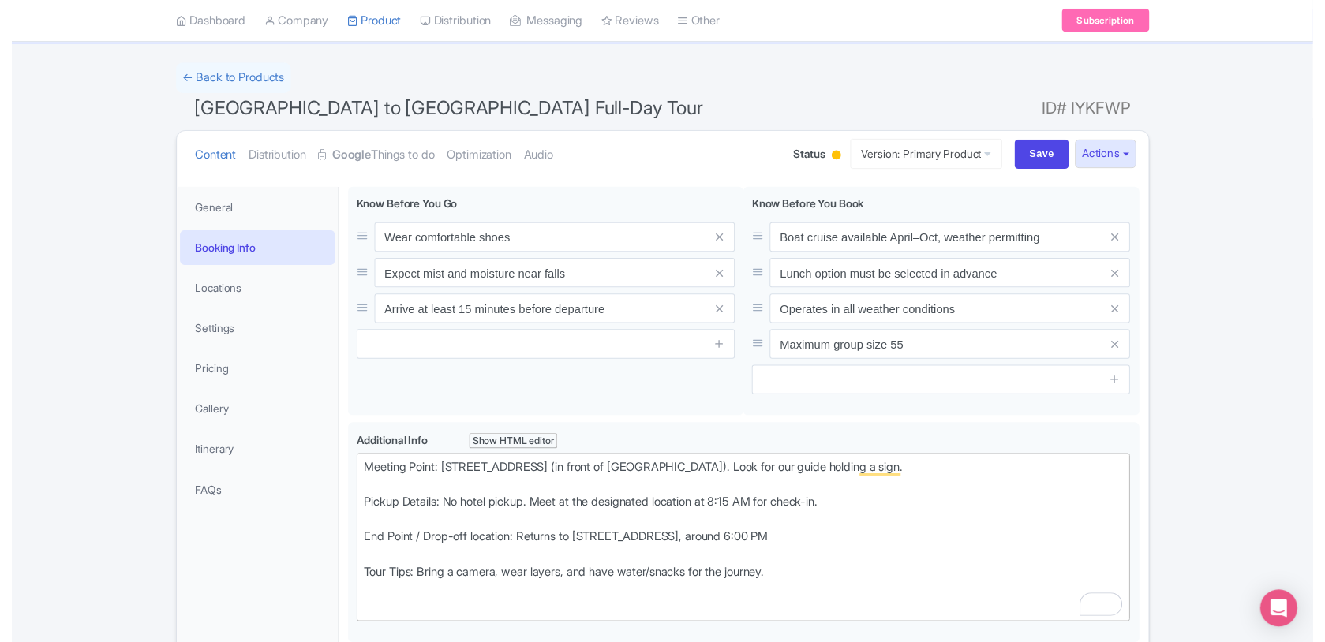
scroll to position [0, 0]
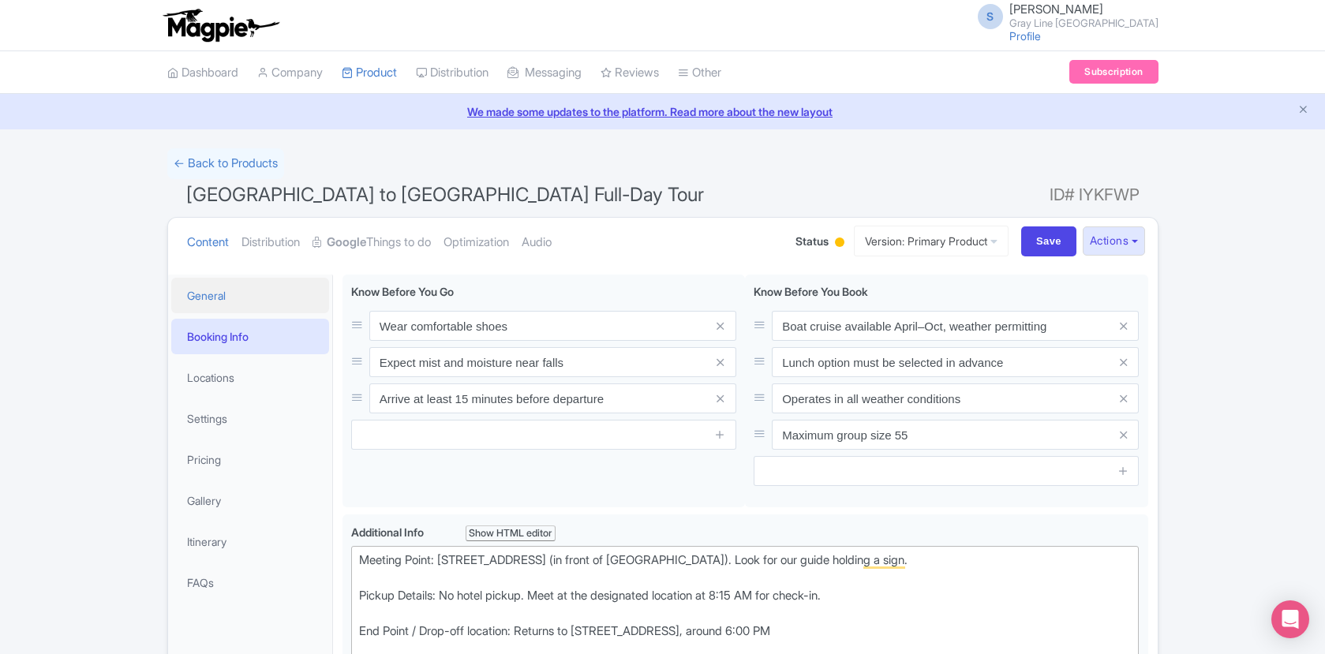
click at [264, 303] on link "General" at bounding box center [250, 296] width 158 height 36
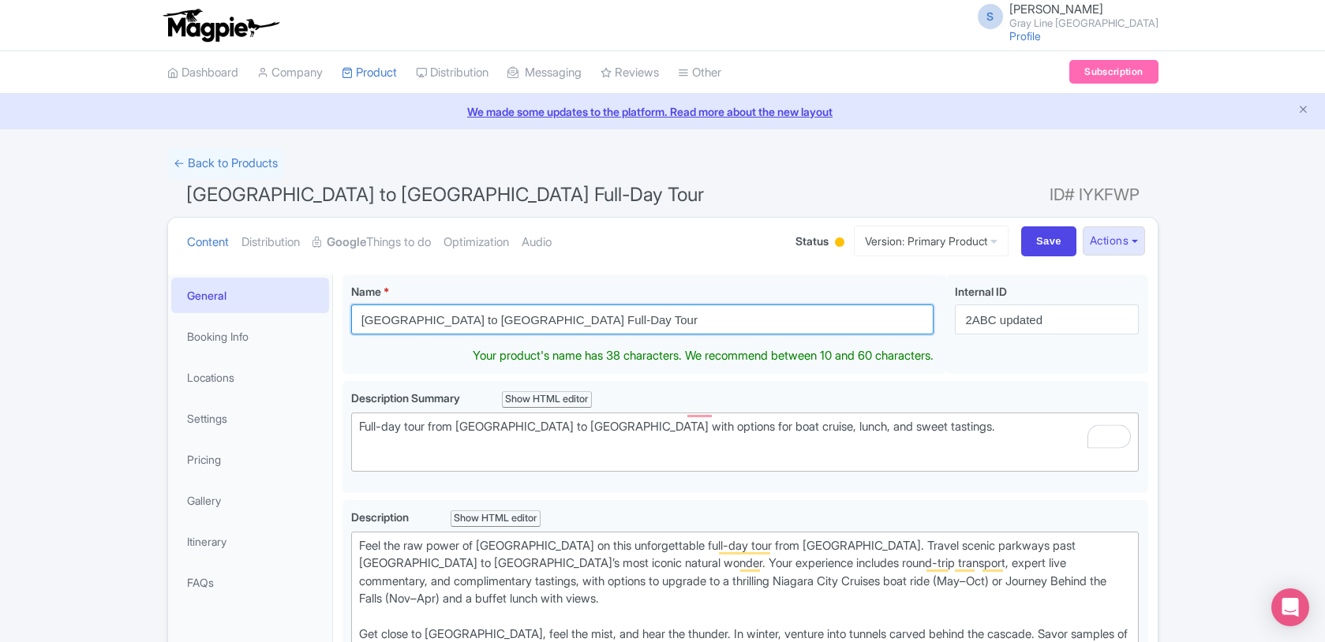
drag, startPoint x: 588, startPoint y: 321, endPoint x: 332, endPoint y: 316, distance: 255.8
paste input "Niagara Falls Day Tour from [GEOGRAPHIC_DATA] – Freedom, Adventure & Lunch Opti…"
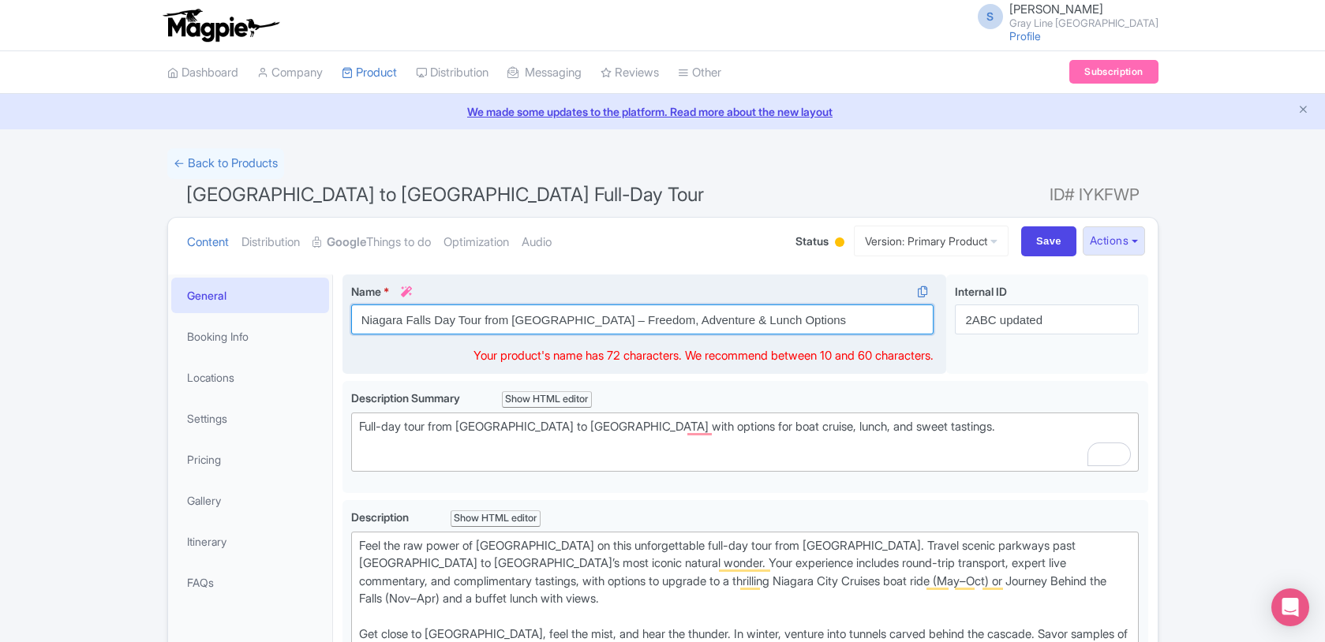
drag, startPoint x: 618, startPoint y: 319, endPoint x: 596, endPoint y: 322, distance: 22.3
click at [596, 322] on input "Niagara Falls Day Tour from [GEOGRAPHIC_DATA] – Freedom, Adventure & Lunch Opti…" at bounding box center [642, 320] width 583 height 30
click at [707, 319] on input "Niagara Falls Day Tour from [GEOGRAPHIC_DATA] – Freedom, Adventure & Lunch Opti…" at bounding box center [642, 320] width 583 height 30
click at [777, 322] on input "Niagara Falls Day Tour from [GEOGRAPHIC_DATA] – Freedom, Adventure & Lunch Opti…" at bounding box center [642, 320] width 583 height 30
drag, startPoint x: 777, startPoint y: 320, endPoint x: 549, endPoint y: 319, distance: 228.9
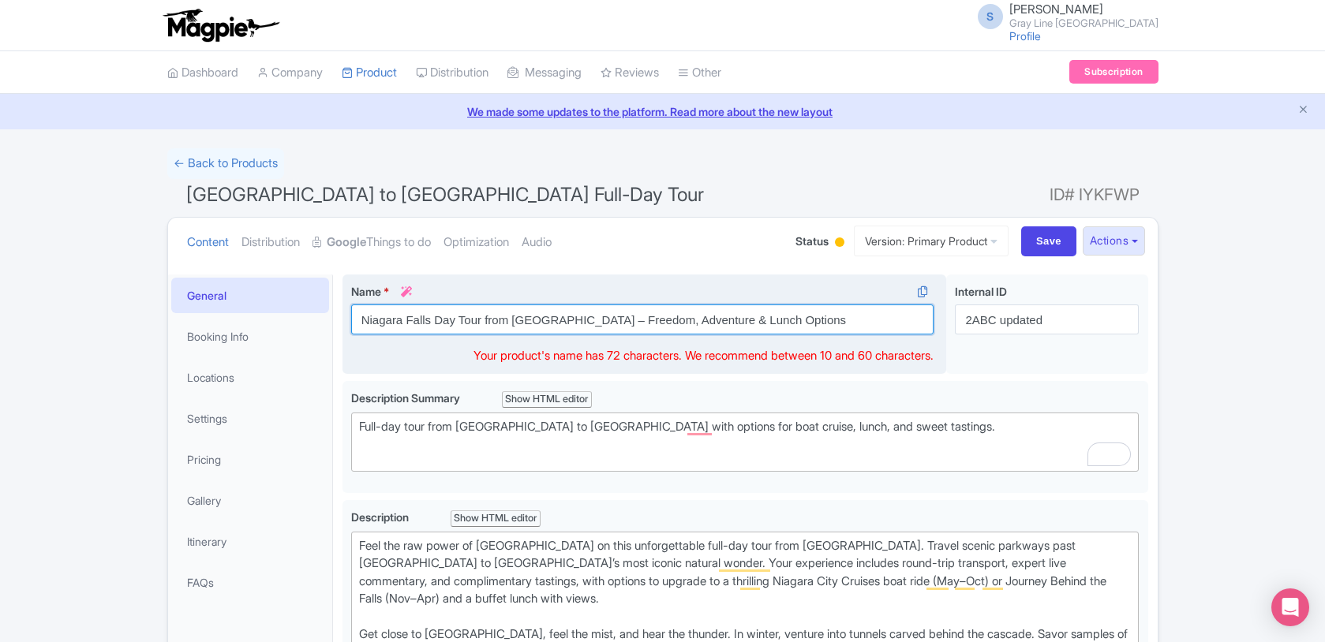
click at [549, 319] on input "Niagara Falls Day Tour from [GEOGRAPHIC_DATA] – Freedom, Adventure & Lunch Opti…" at bounding box center [642, 320] width 583 height 30
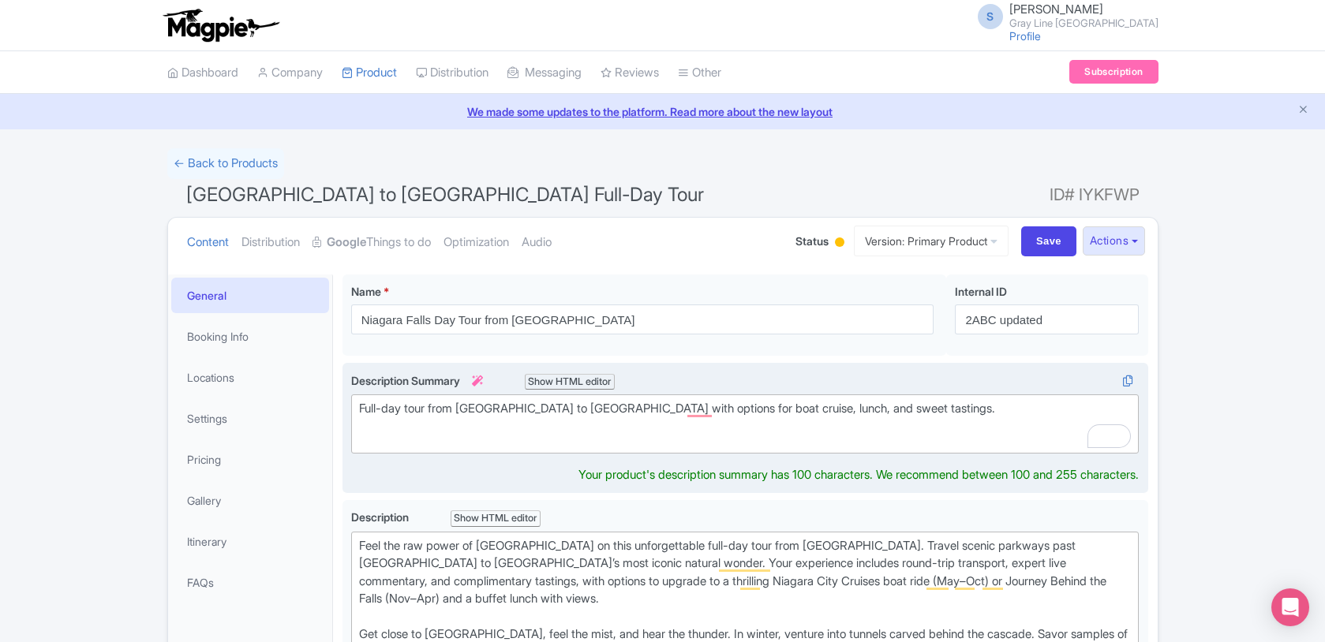
click at [610, 439] on trix-editor "Full-day tour from Toronto to Niagara Falls with options for boat cruise, lunch…" at bounding box center [745, 424] width 788 height 59
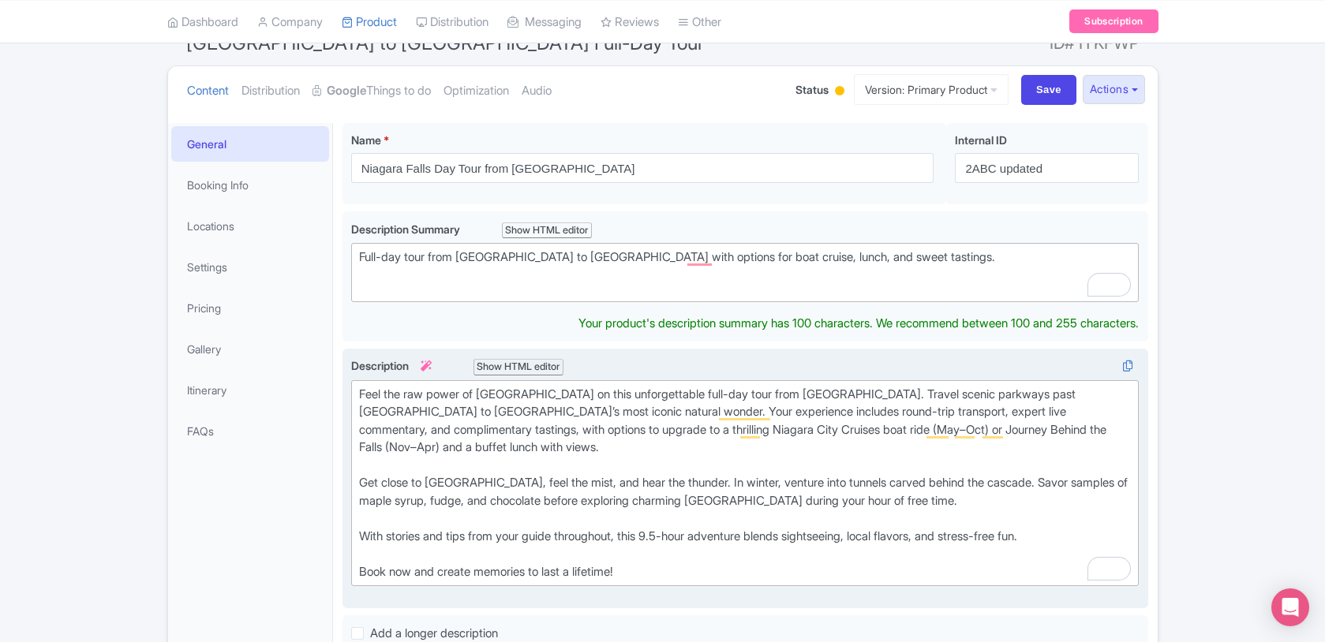
scroll to position [0, 3]
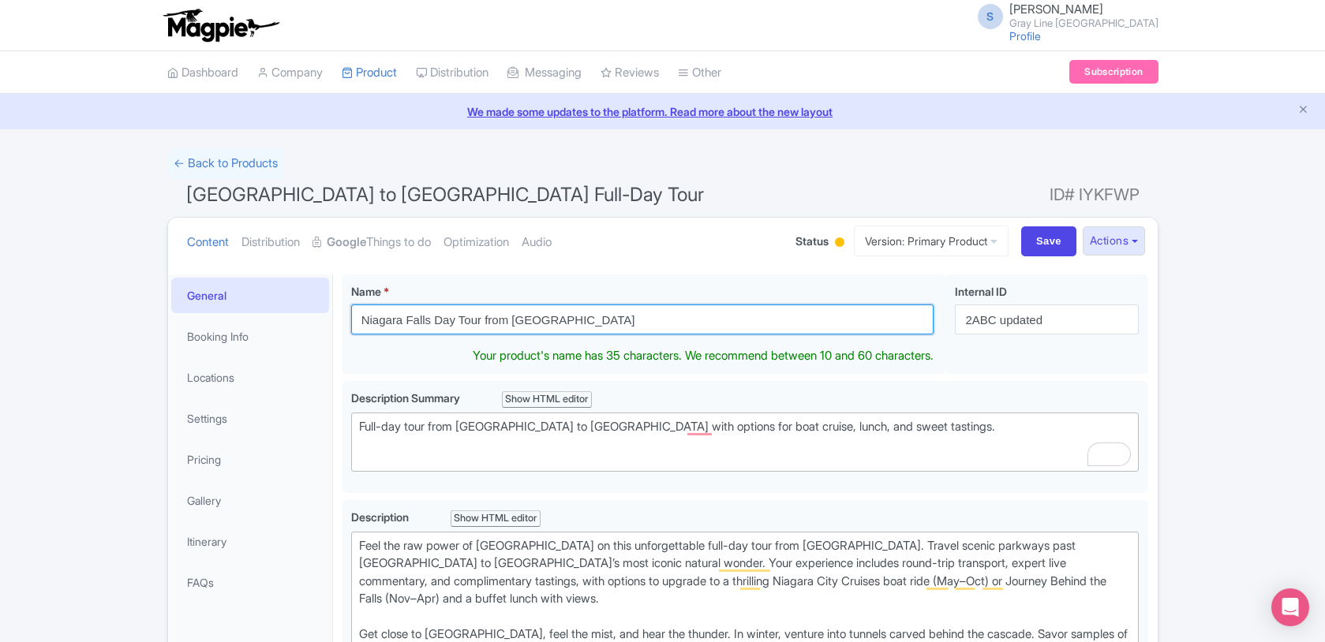
drag, startPoint x: 630, startPoint y: 326, endPoint x: 287, endPoint y: 290, distance: 344.4
paste input "– Freedom, Adventure & Lunch Options"
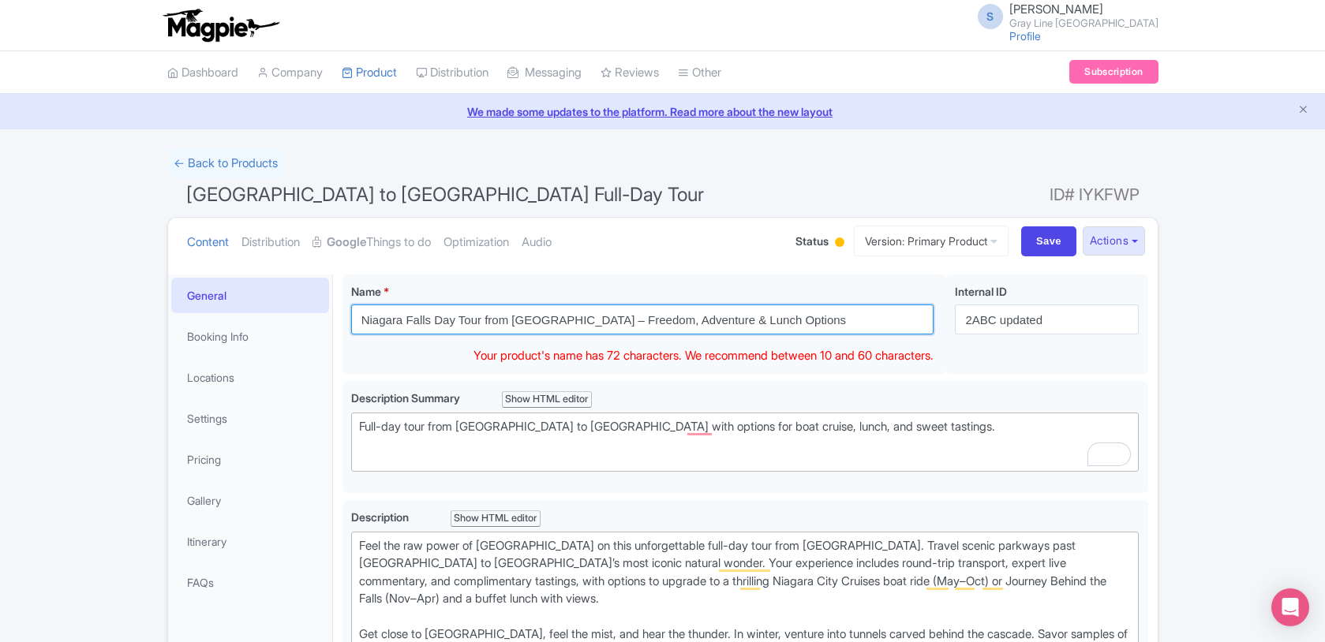
type input "Niagara Falls Day Tour from [GEOGRAPHIC_DATA] – Freedom, Adventure & Lunch Opti…"
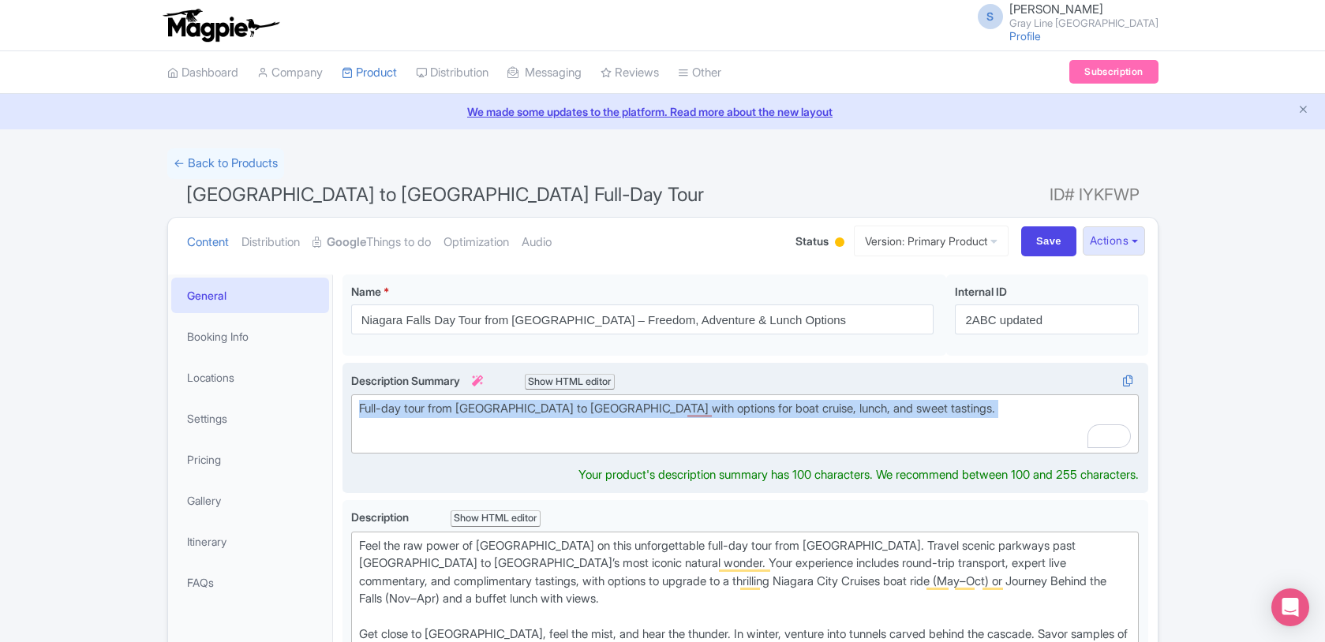
drag, startPoint x: 918, startPoint y: 425, endPoint x: 345, endPoint y: 410, distance: 573.2
click at [345, 410] on div "Full-day tour from Toronto to Niagara Falls with options for boat cruise, lunch…" at bounding box center [746, 428] width 806 height 131
paste trix-editor "<strong><br>Leave the city behind for a day and witness the raw beauty of Niaga…"
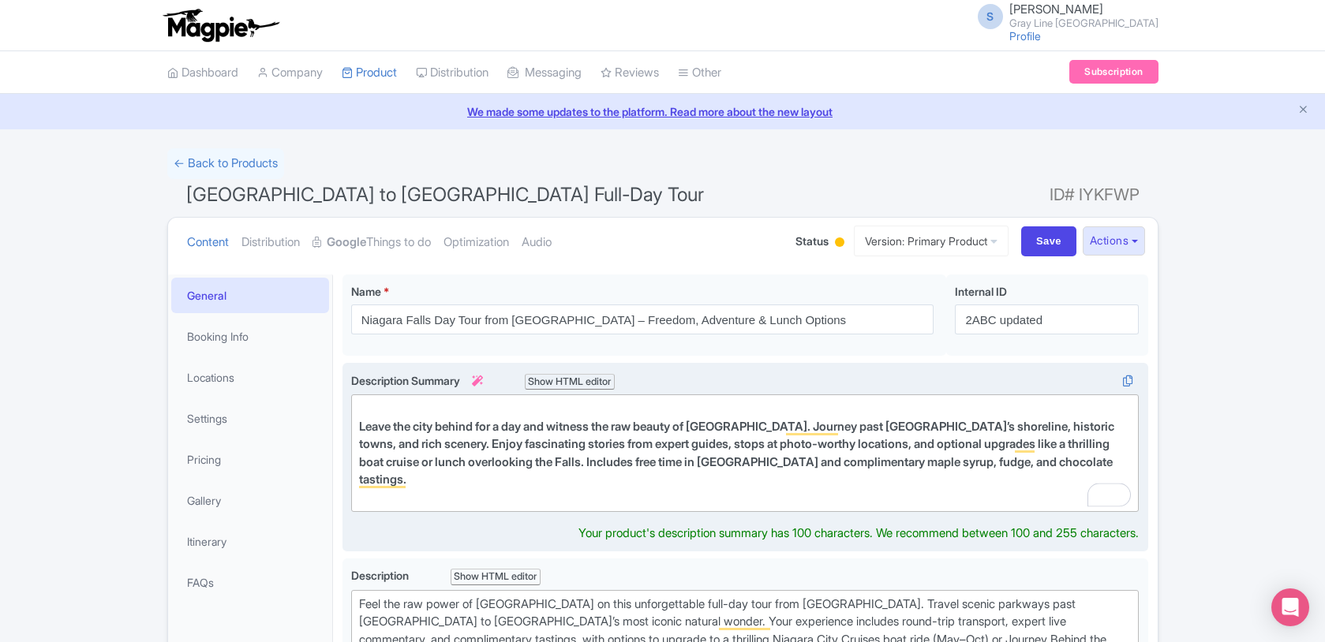
click at [351, 418] on trix-editor "Leave the city behind for a day and witness the raw beauty of Niagara Falls. Jo…" at bounding box center [745, 454] width 788 height 118
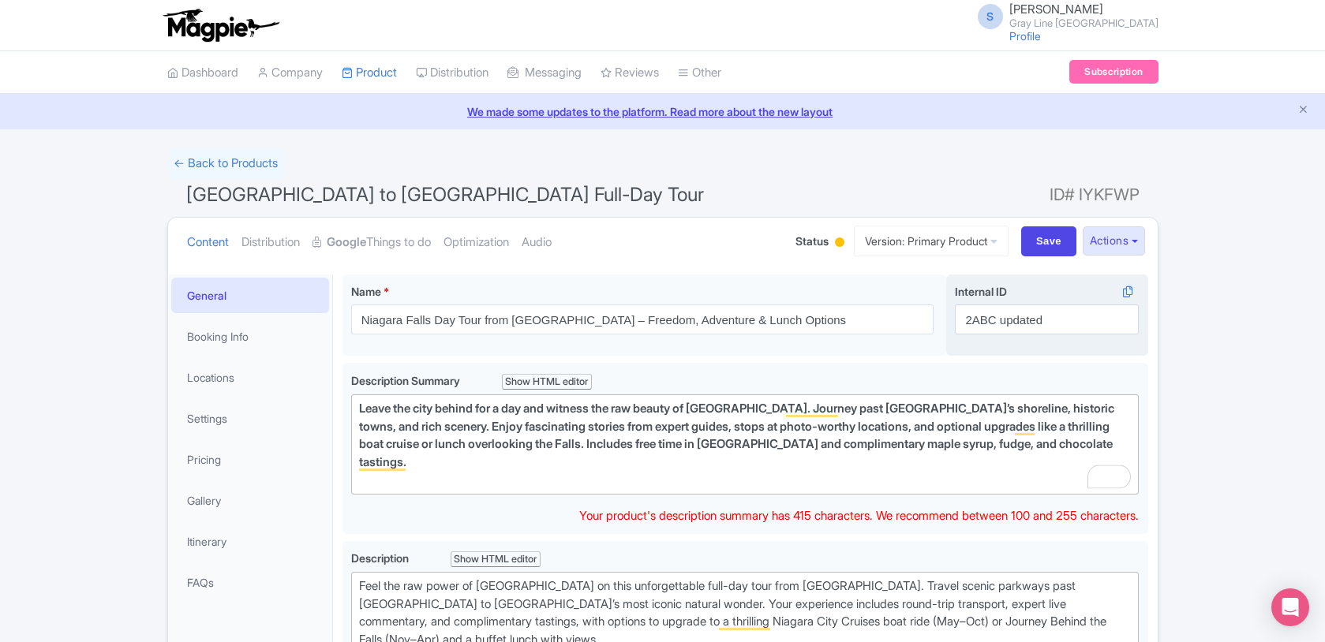
type trix-editor "<div><strong>Leave the city behind for a day and witness the raw beauty of Niag…"
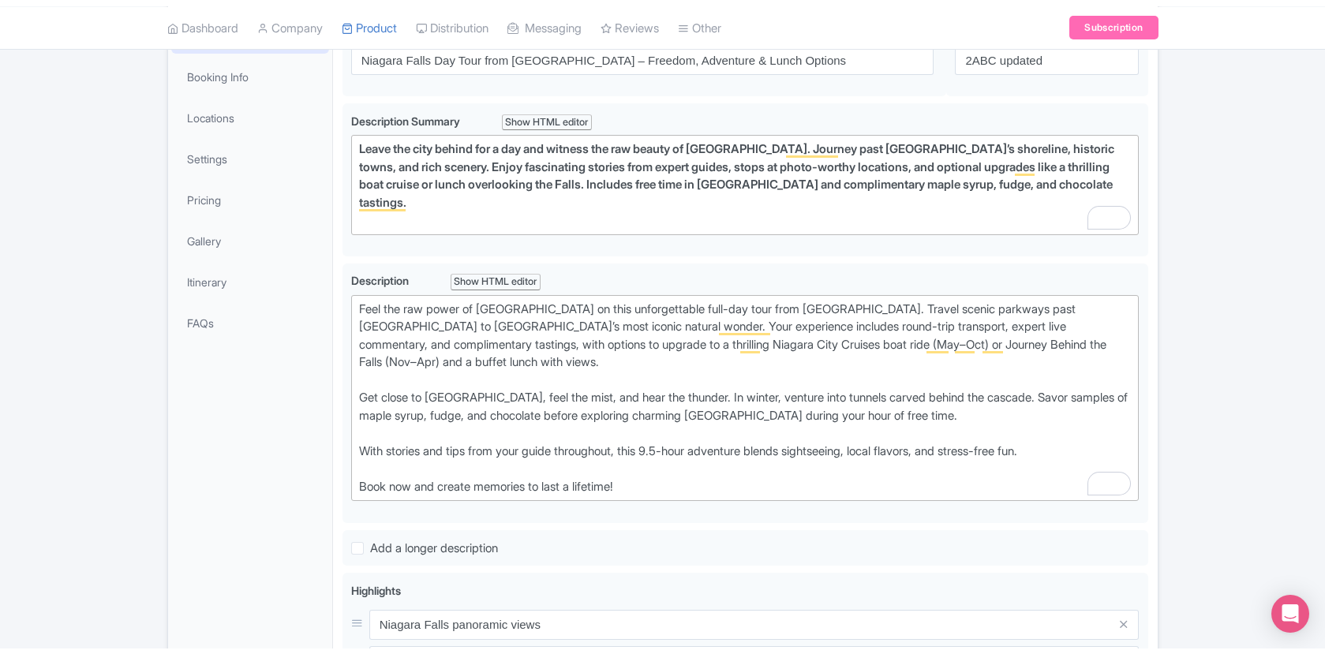
scroll to position [266, 0]
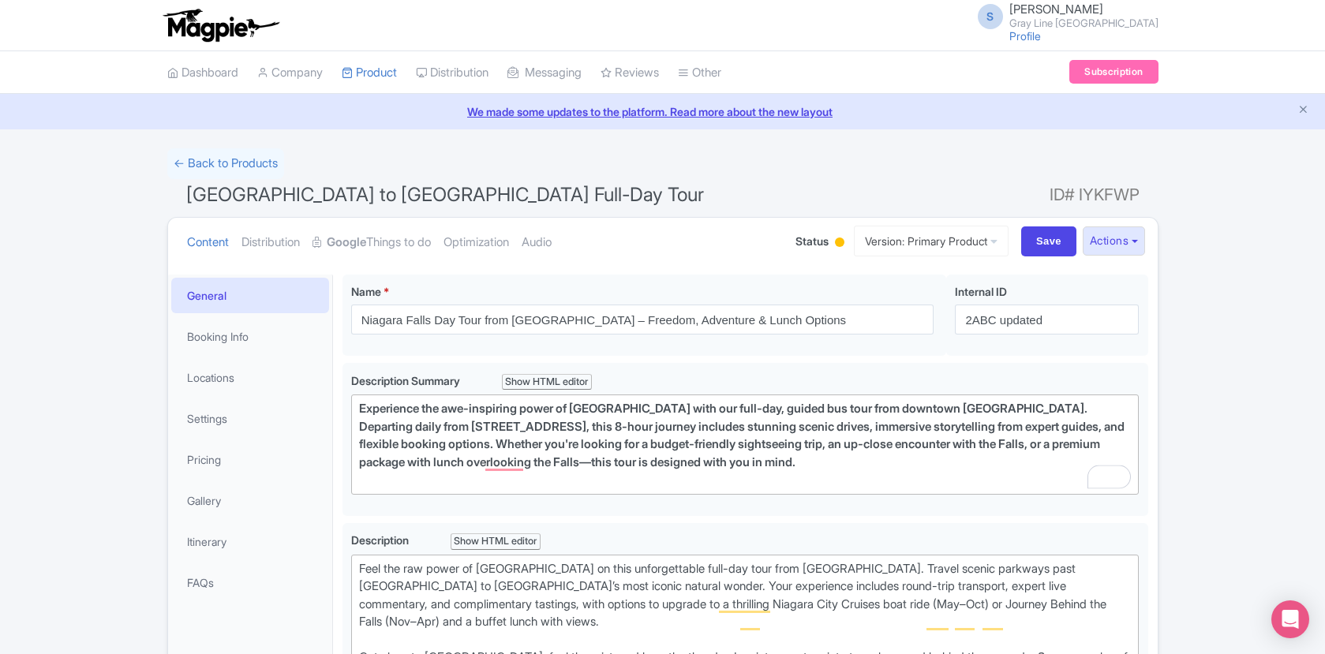
scroll to position [266, 0]
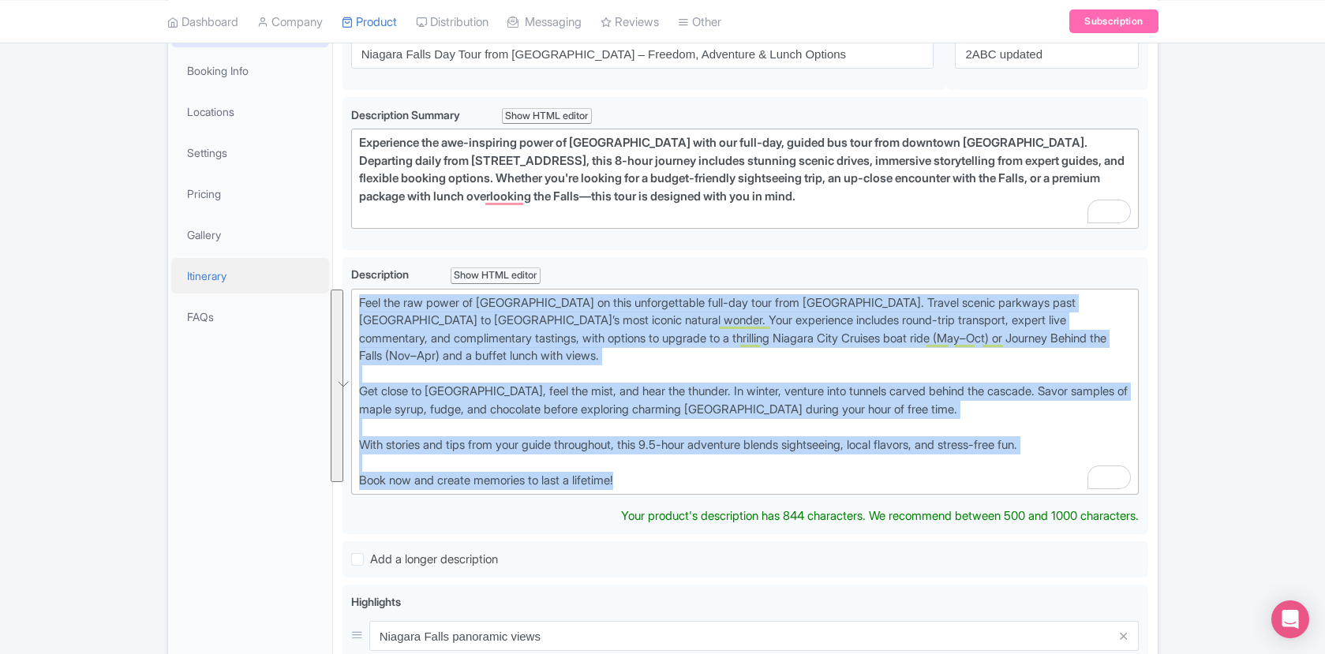
drag, startPoint x: 654, startPoint y: 481, endPoint x: 328, endPoint y: 282, distance: 382.9
click at [328, 282] on div "General Booking Info Locations Settings Pricing Gallery Itinerary FAQs Toronto …" at bounding box center [663, 591] width 990 height 1185
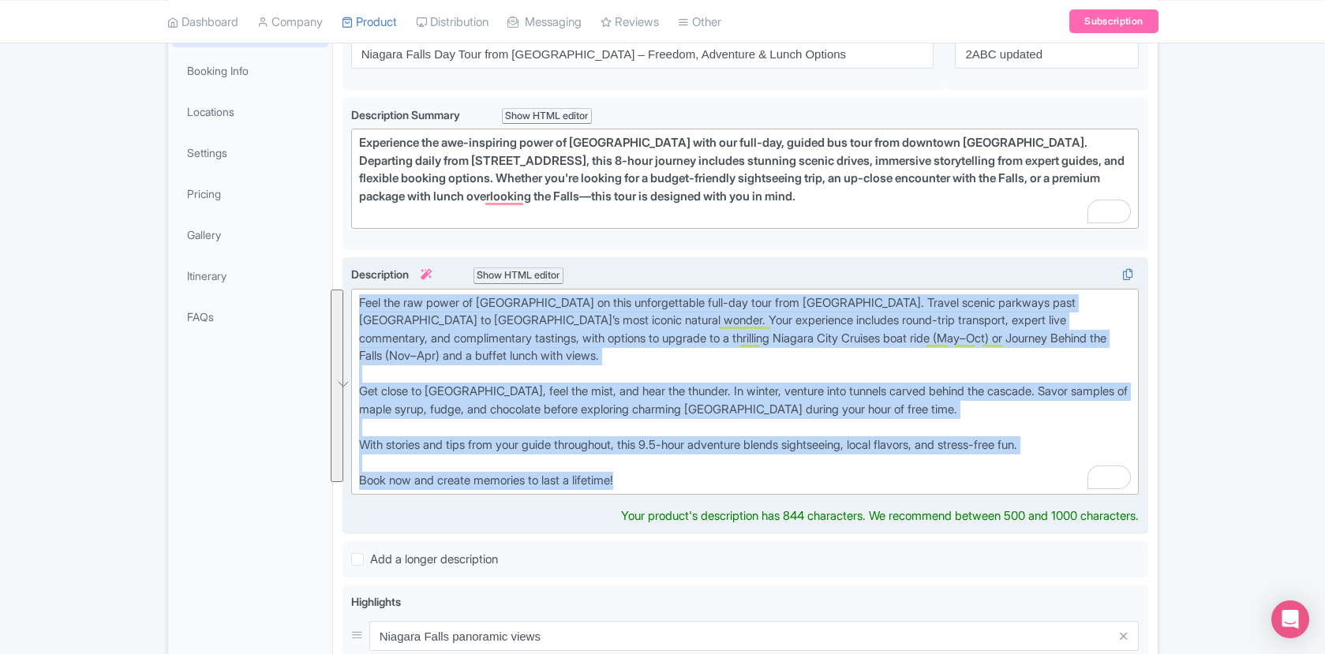
paste trix-editor "Leave the city behind and journey through Ontario's scenic wine country and cha…"
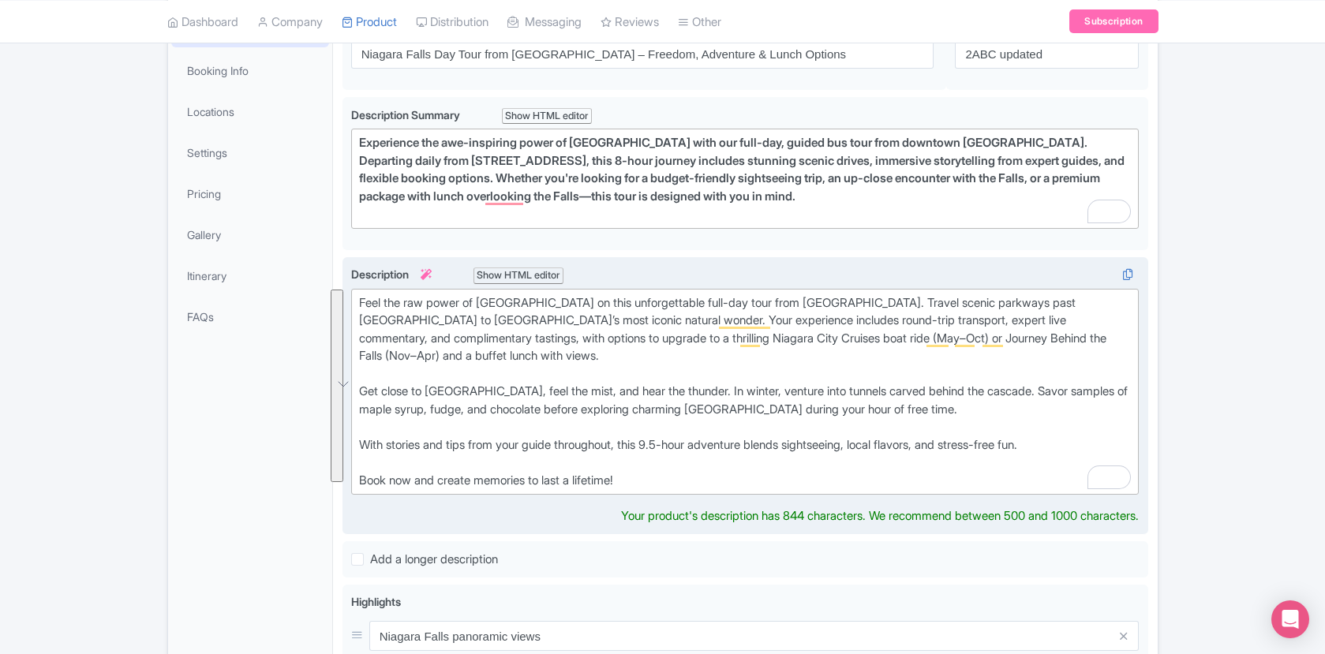
type trix-editor "<div>Leave the city behind and journey through Ontario's scenic wine country an…"
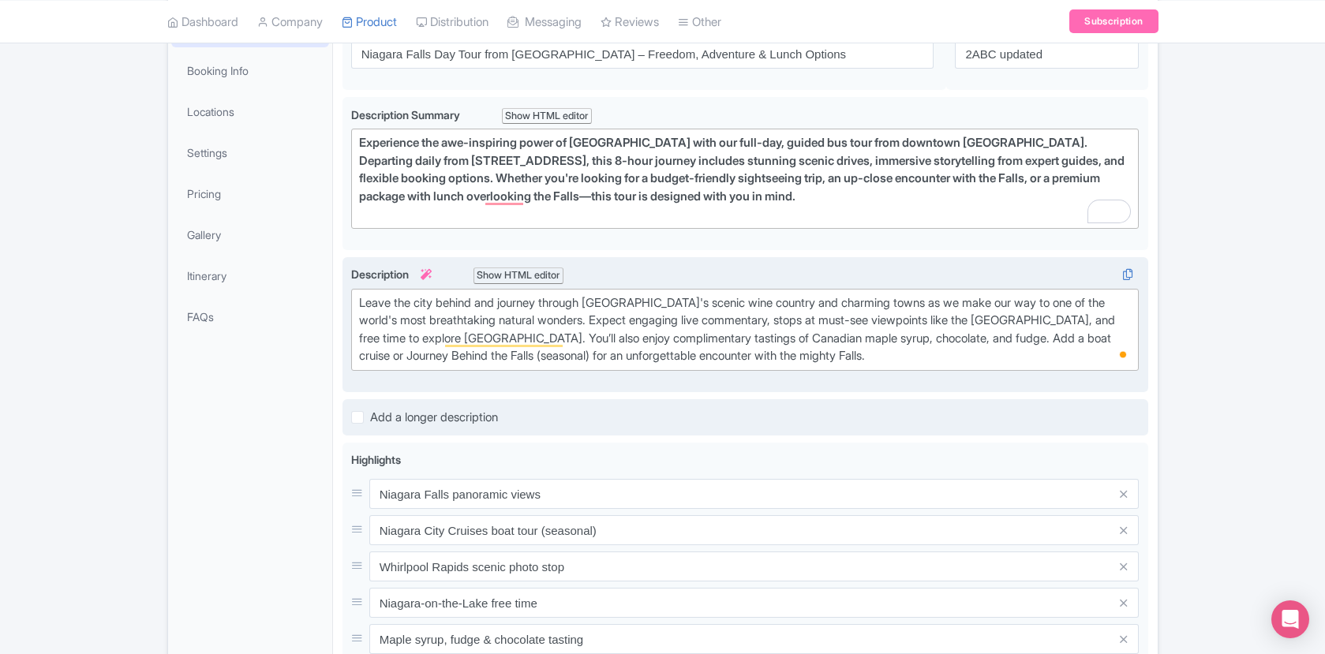
click at [792, 440] on div "Toronto to Niagara Falls Full-Day Tour Name * i Niagara Falls Day Tour from Tor…" at bounding box center [746, 502] width 806 height 987
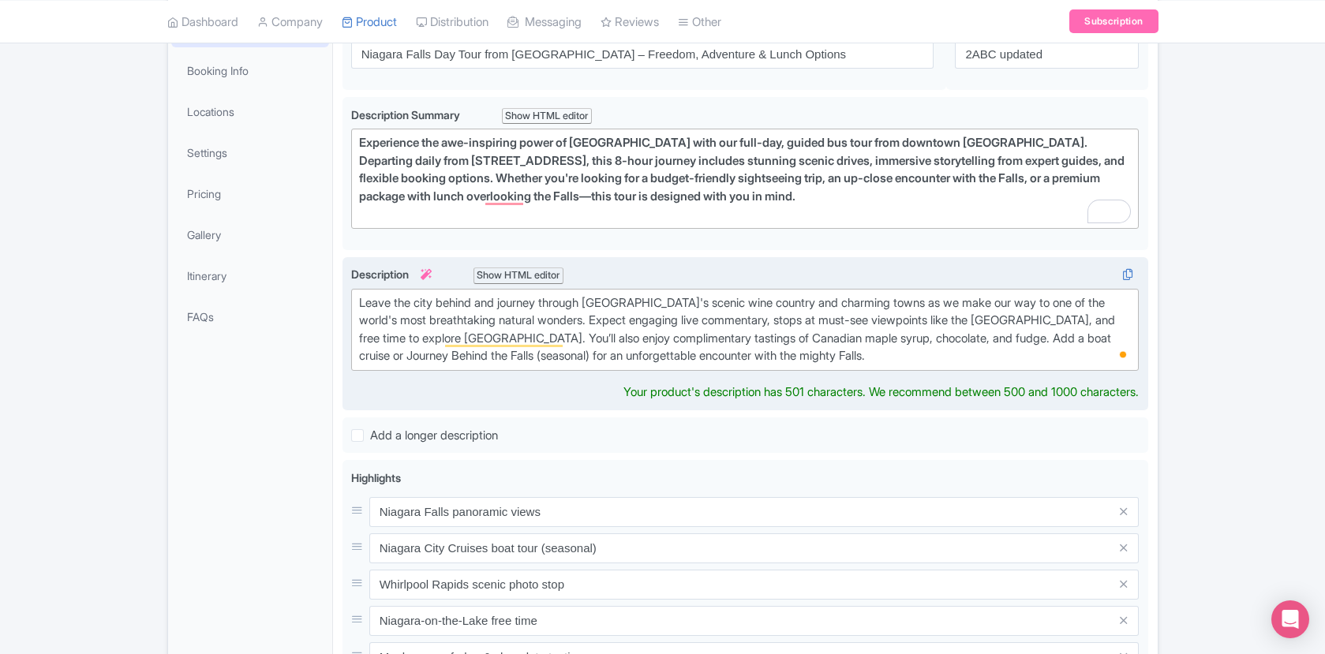
click at [933, 364] on div "Leave the city behind and journey through [GEOGRAPHIC_DATA]'s scenic wine count…" at bounding box center [745, 329] width 773 height 71
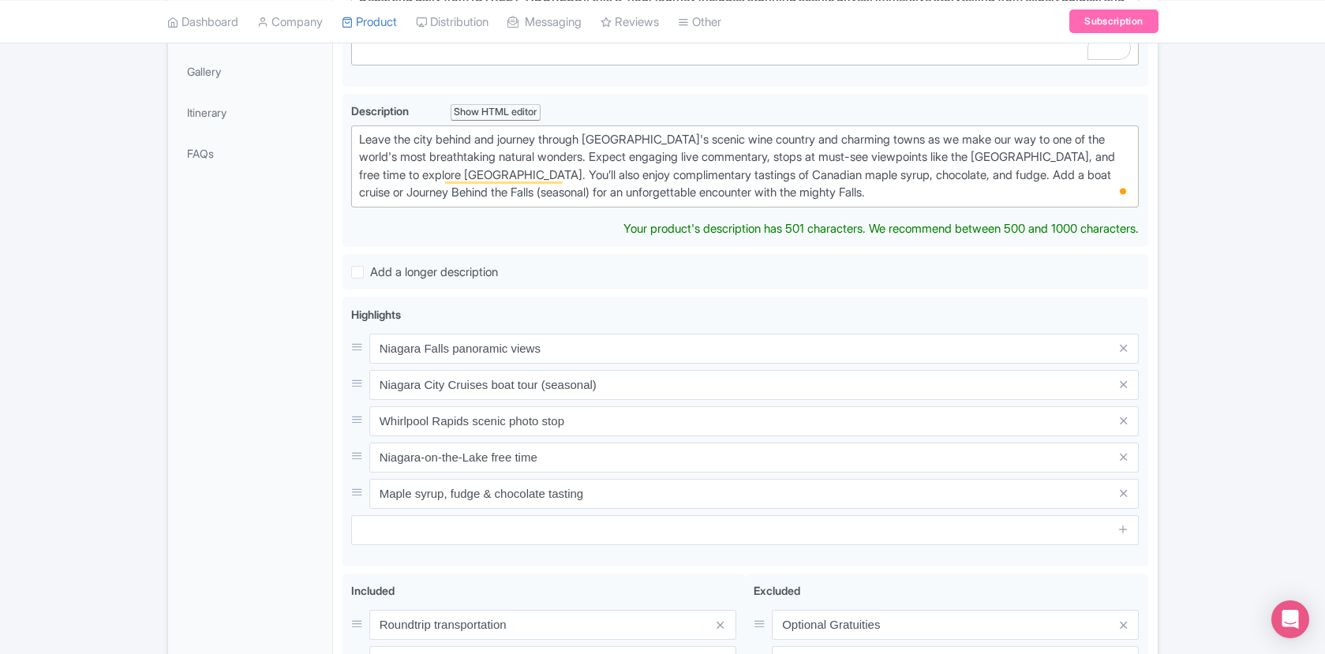
scroll to position [434, 0]
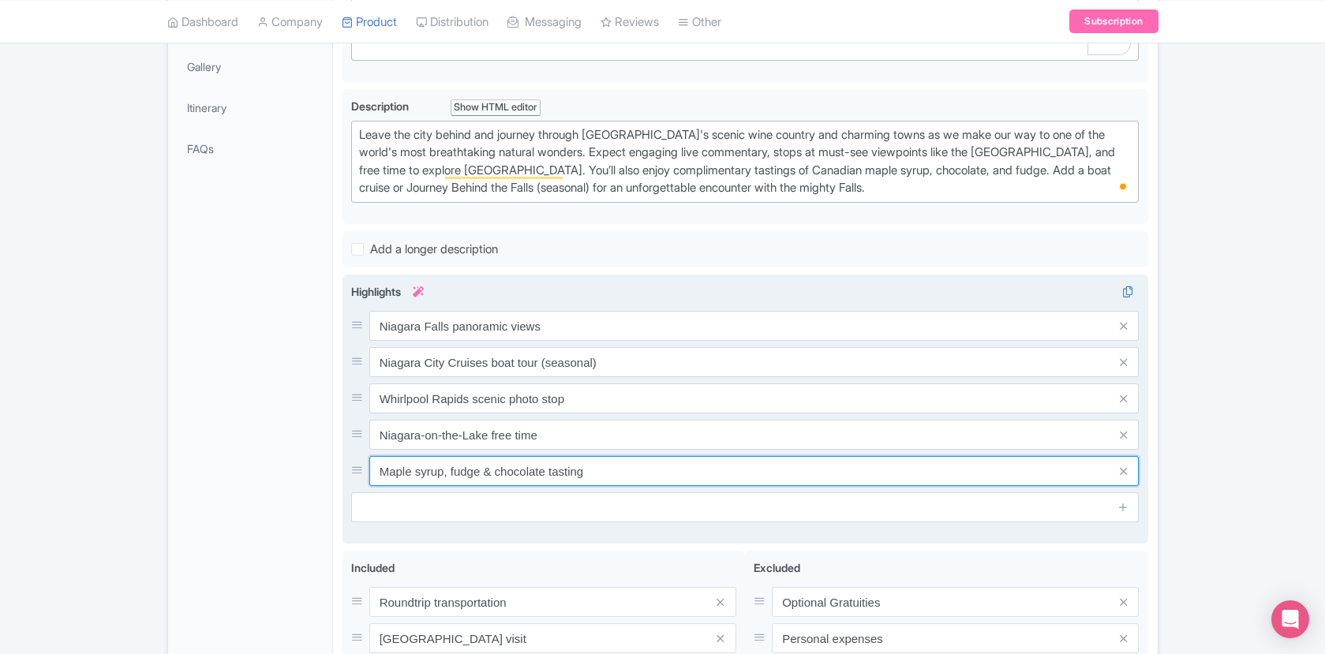
drag, startPoint x: 601, startPoint y: 487, endPoint x: 403, endPoint y: 489, distance: 198.9
click at [403, 489] on div "Highlights i Niagara Falls panoramic views Niagara City Cruises boat tour (seas…" at bounding box center [745, 402] width 788 height 239
drag, startPoint x: 395, startPoint y: 451, endPoint x: 354, endPoint y: 451, distance: 41.8
click at [354, 451] on div "Niagara Falls panoramic views Niagara City Cruises boat tour (seasonal) Whirlpo…" at bounding box center [745, 398] width 788 height 175
paste input "Complimentary tastings of local maple syrup, chocolate & fudge"
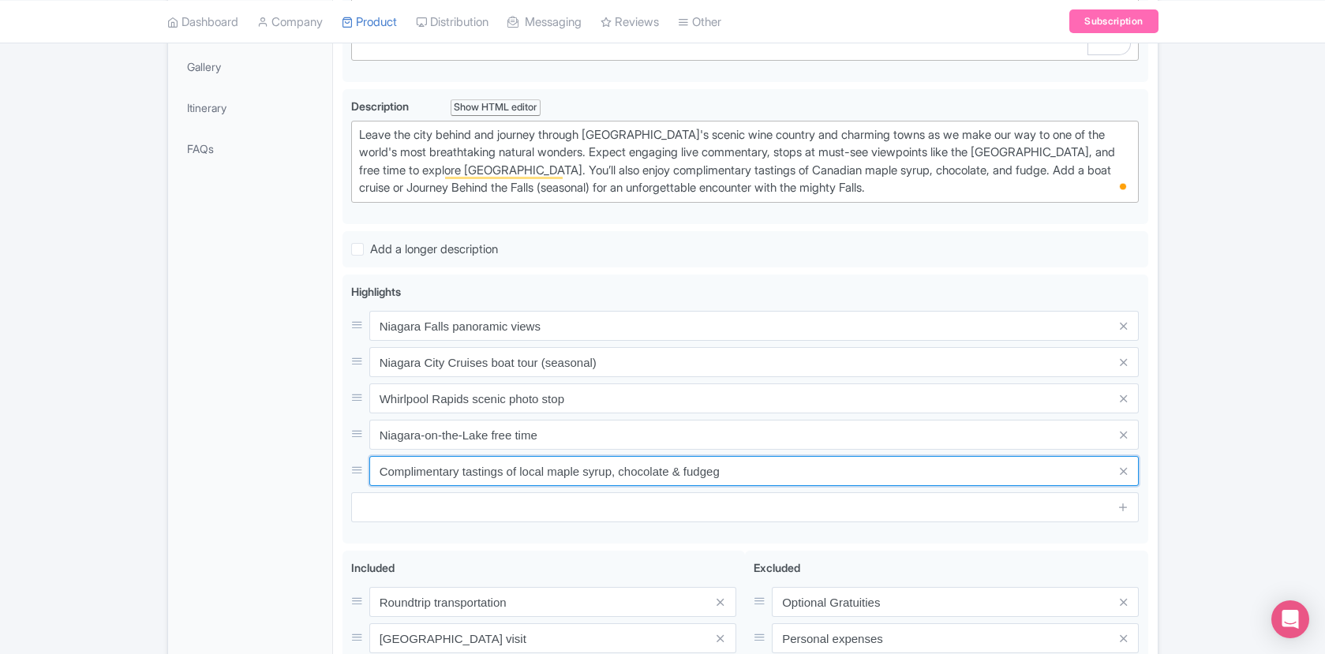
type input "Complimentary tastings of local maple syrup, chocolate & fudgeg"
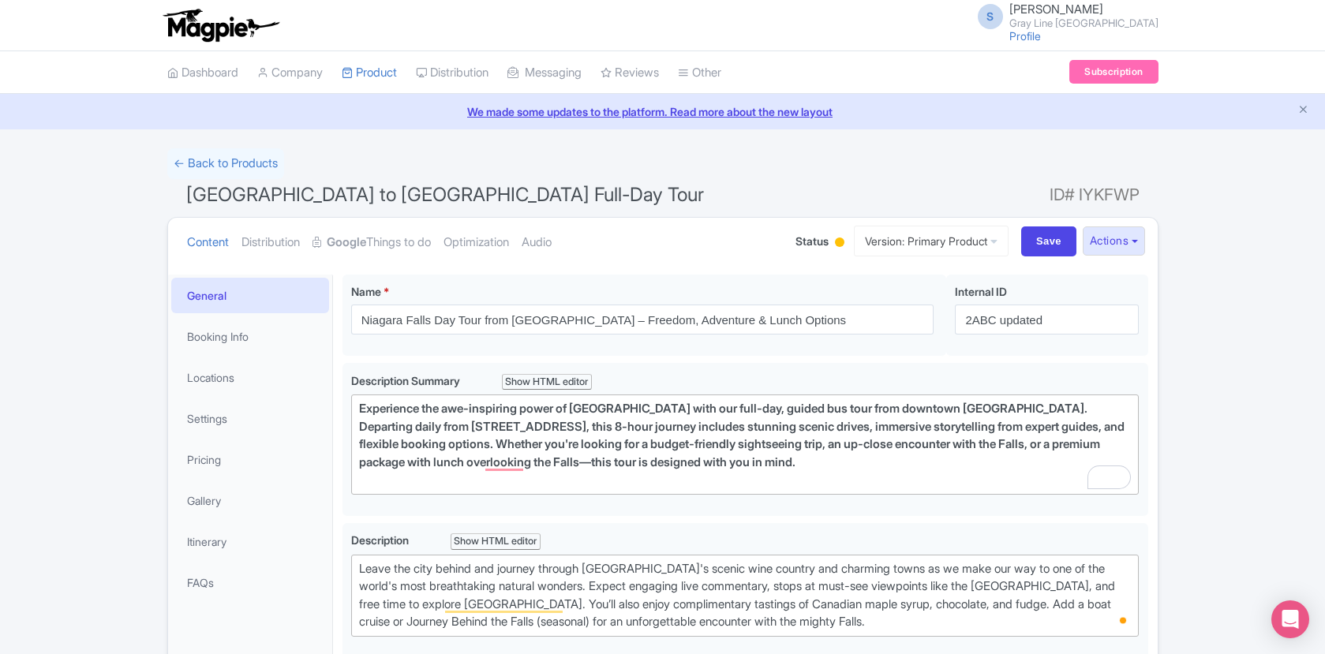
scroll to position [79, 0]
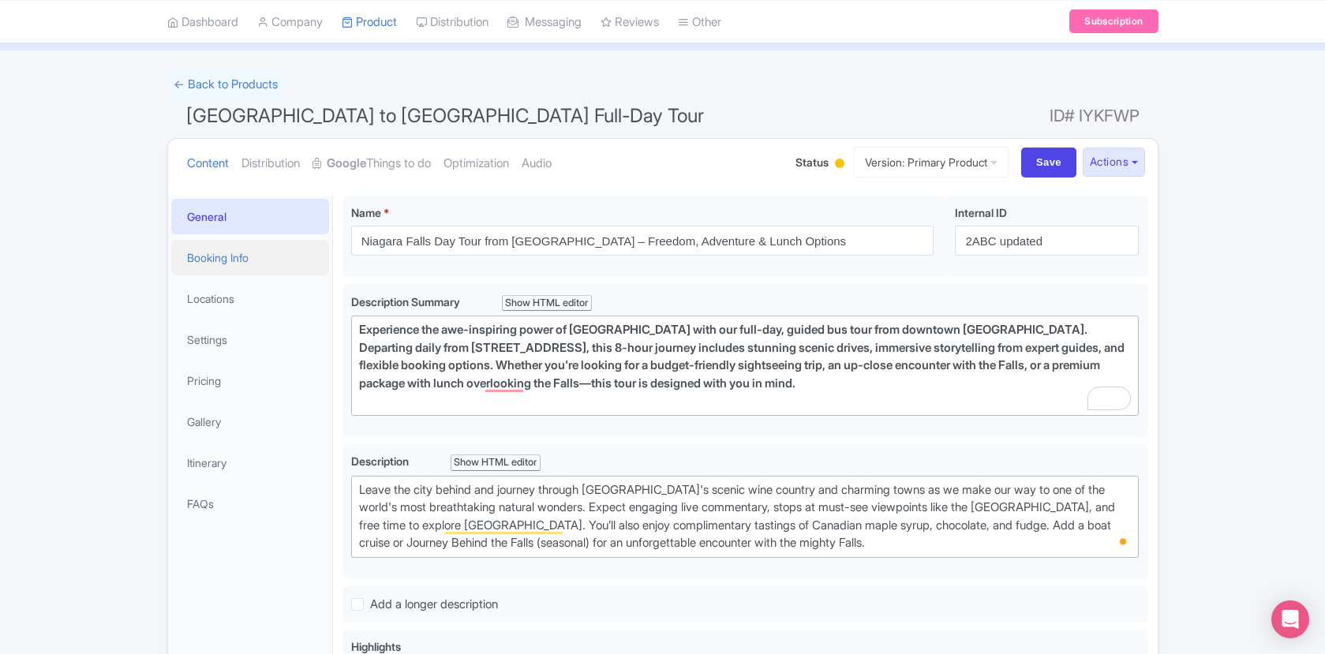
click at [220, 258] on link "Booking Info" at bounding box center [250, 258] width 158 height 36
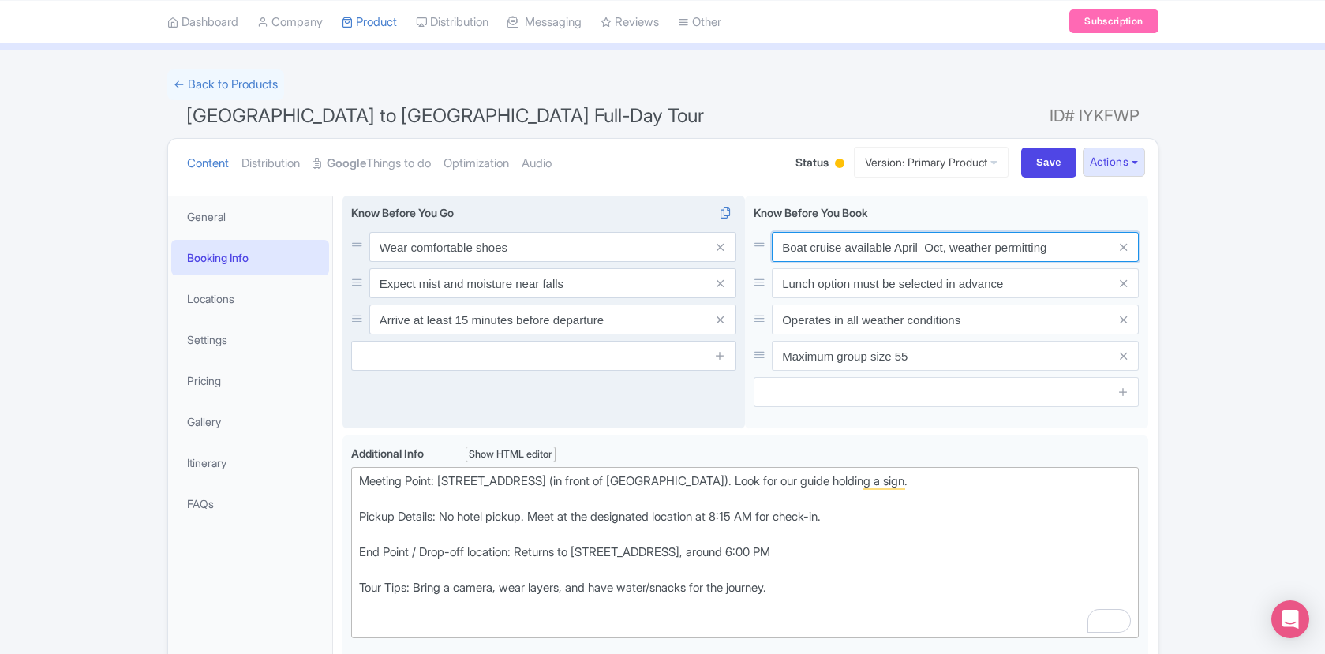
drag, startPoint x: 1062, startPoint y: 250, endPoint x: 743, endPoint y: 249, distance: 318.1
click at [743, 249] on div "Wear comfortable shoes Expect mist and moisture near falls Arrive at least 15 m…" at bounding box center [746, 316] width 806 height 240
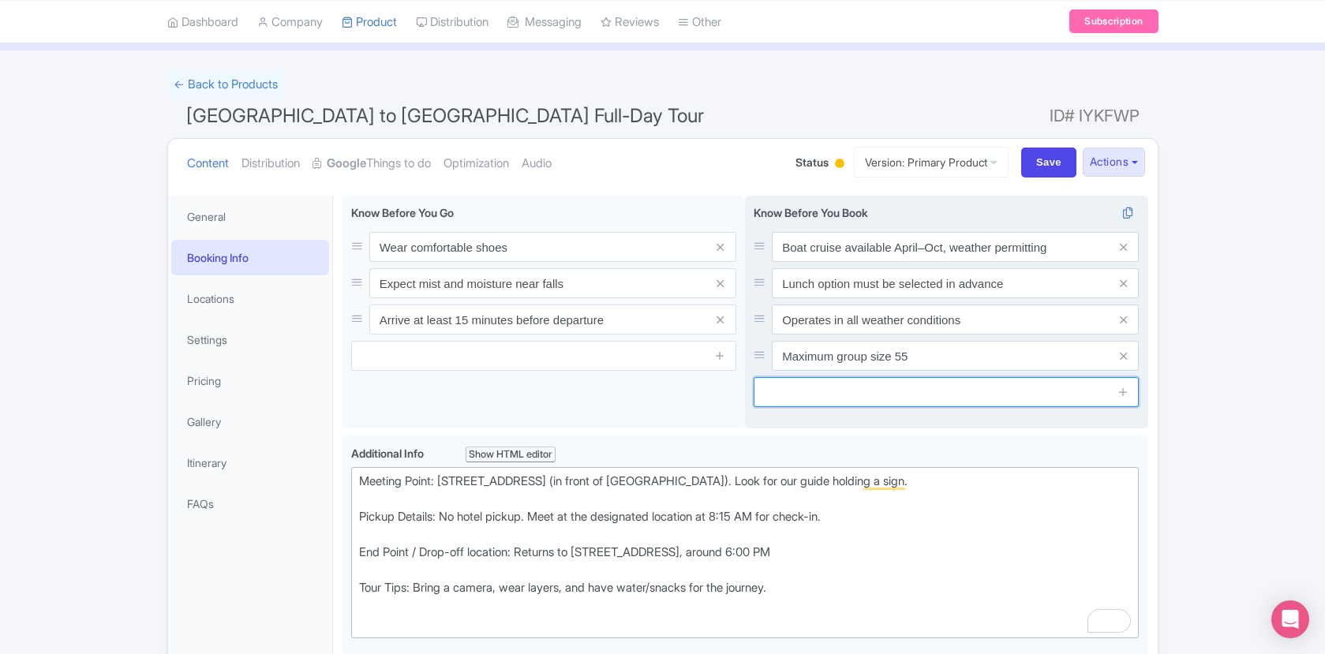
click at [938, 391] on input "text" at bounding box center [946, 392] width 385 height 30
paste input "Journey Behind the Falls available December to April"
type input "Journey Behind the Falls available December to April"
click at [1124, 396] on icon at bounding box center [1124, 392] width 12 height 12
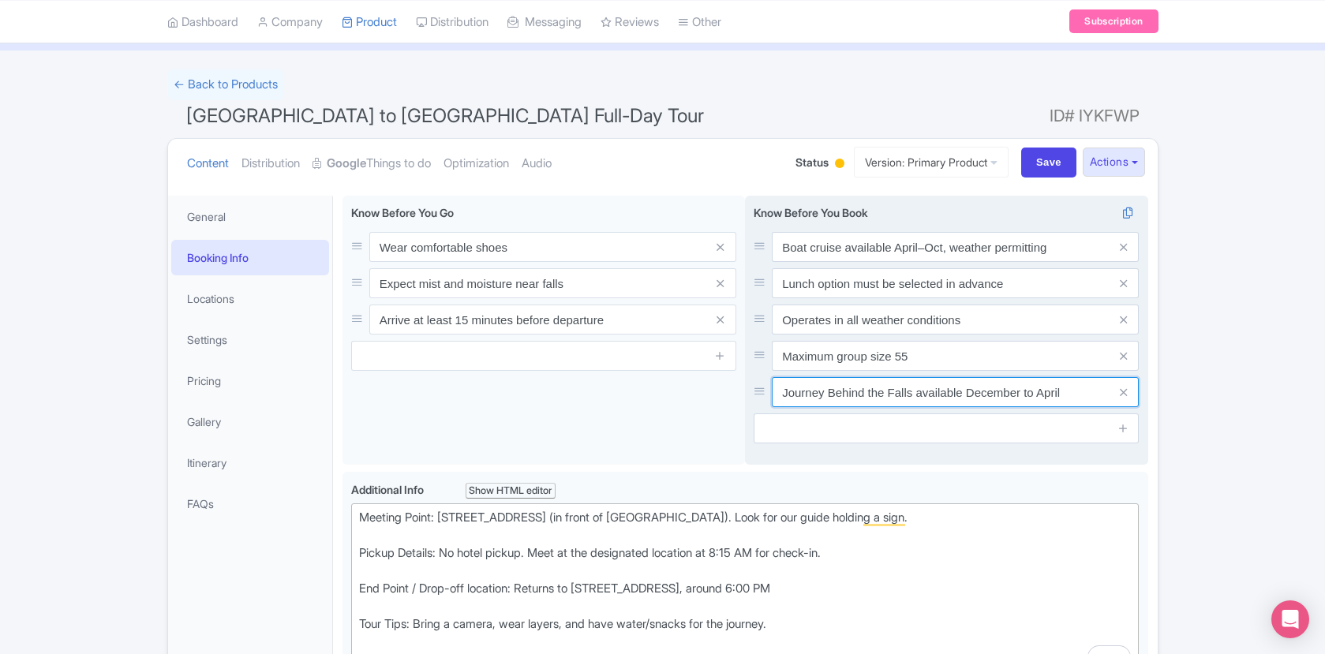
drag, startPoint x: 1020, startPoint y: 389, endPoint x: 964, endPoint y: 393, distance: 56.2
click at [964, 393] on input "Journey Behind the Falls available December to April" at bounding box center [955, 392] width 367 height 30
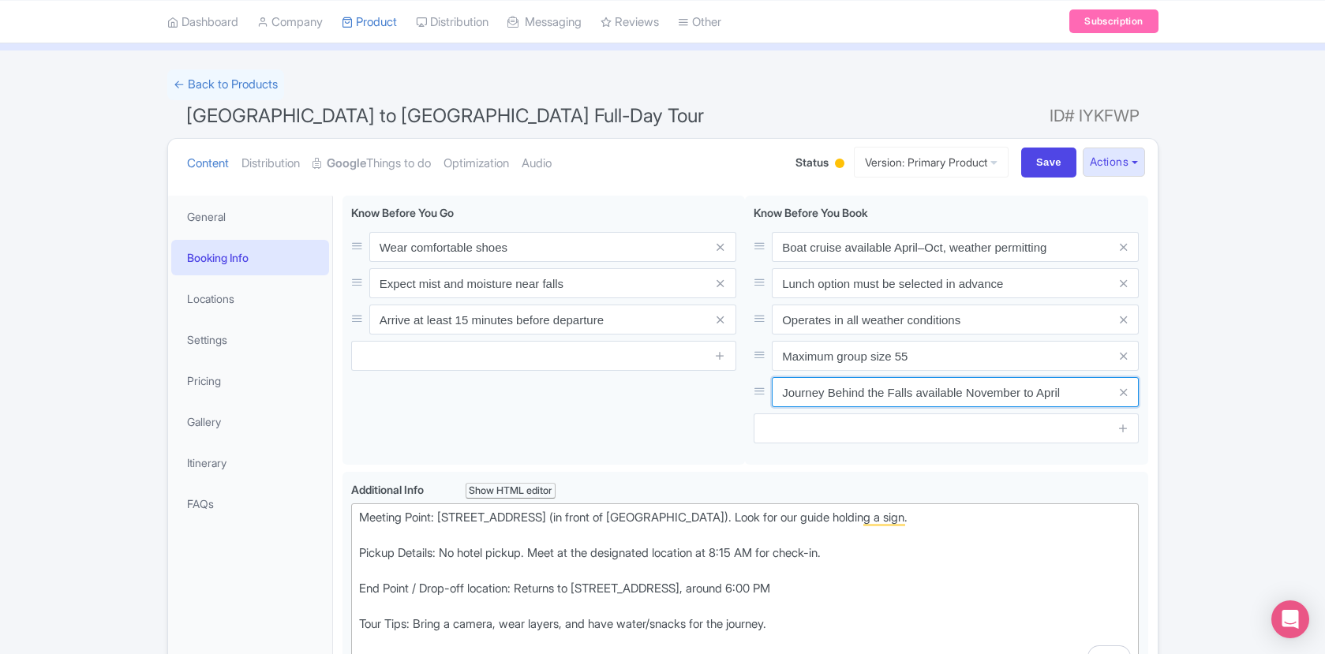
type input "Journey Behind the Falls available November to April"
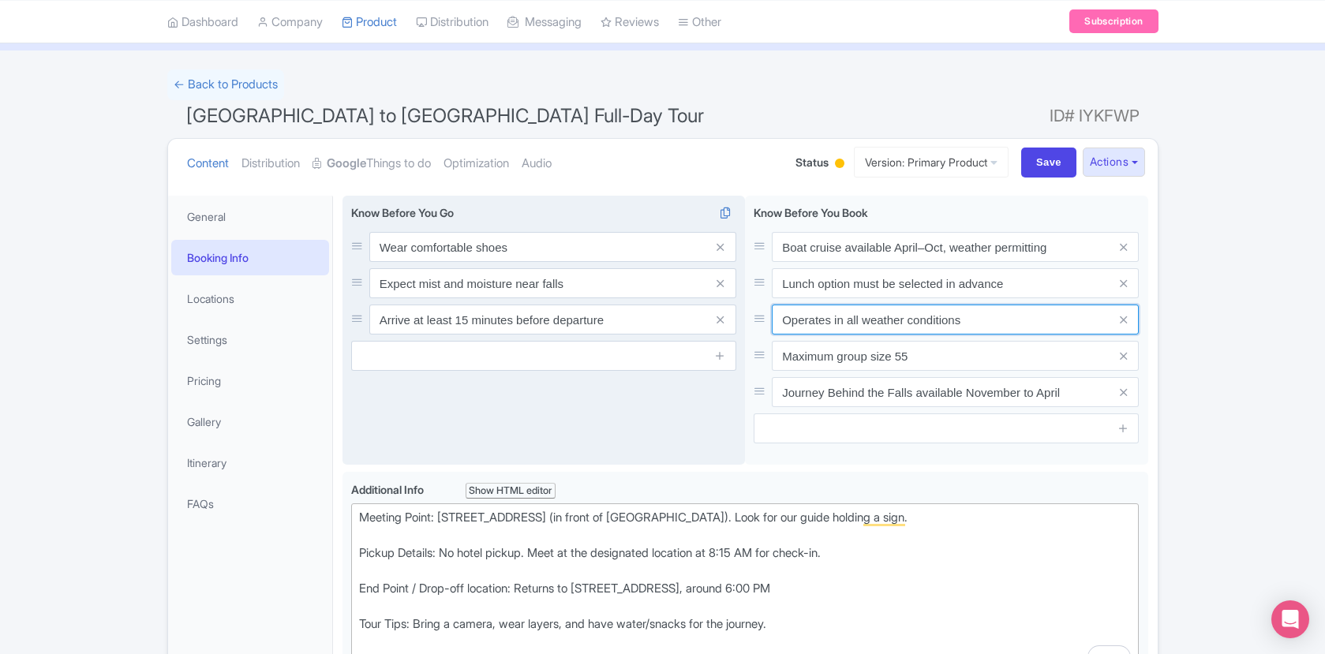
drag, startPoint x: 998, startPoint y: 328, endPoint x: 739, endPoint y: 309, distance: 259.6
click at [739, 309] on div "Wear comfortable shoes Expect mist and moisture near falls Arrive at least 15 m…" at bounding box center [746, 334] width 806 height 276
paste input "Tour o"
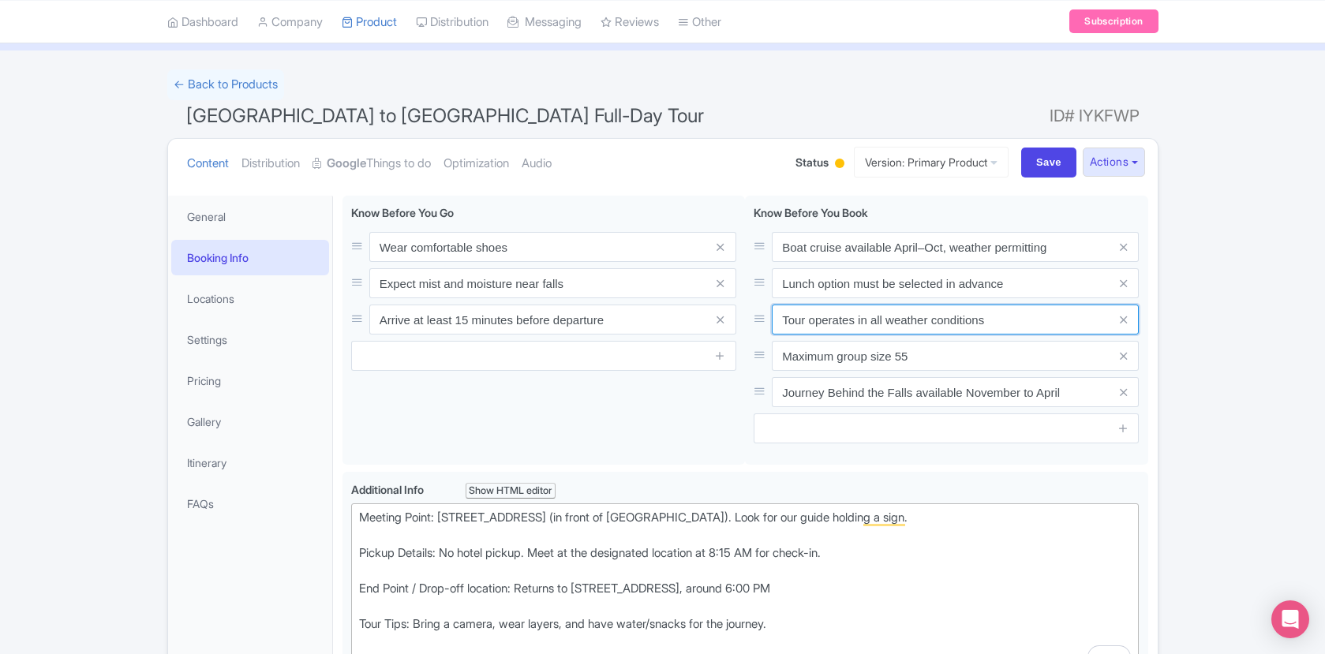
type input "Tour operates in all weather conditions"
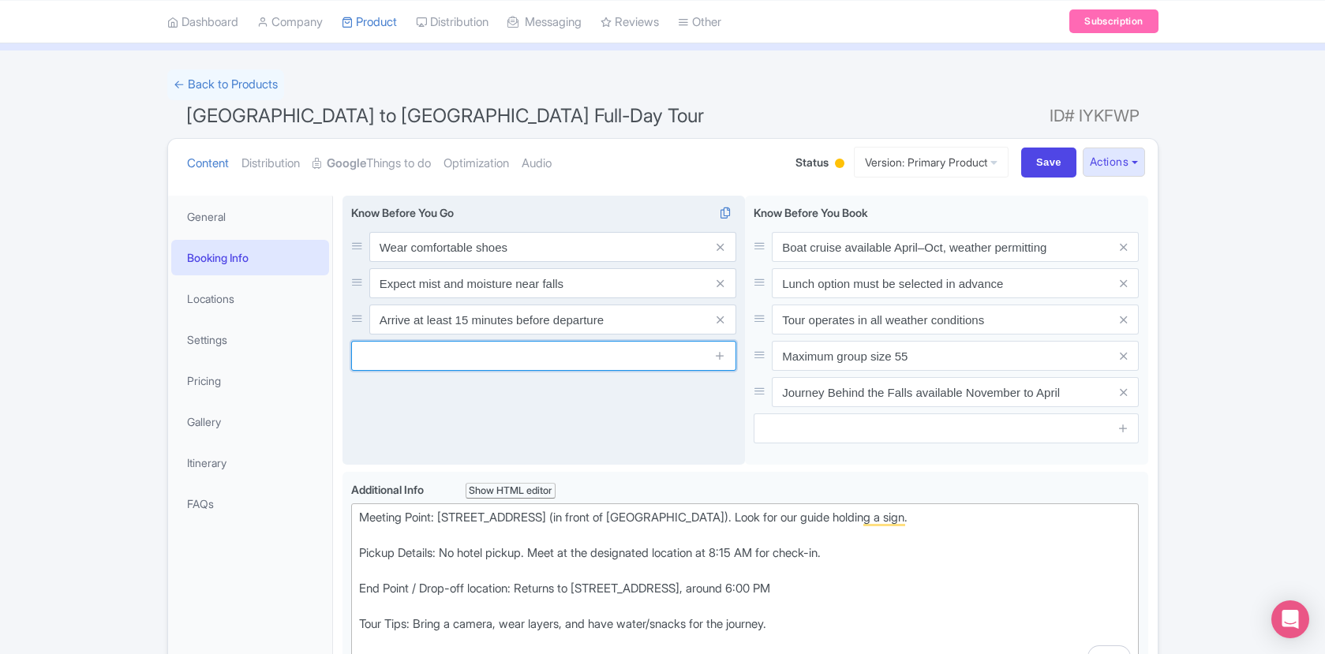
click at [537, 358] on input "text" at bounding box center [543, 356] width 385 height 30
paste input "Lunch is provided only in Package 2C"
type input "Lunch is provided only in Package 2C"
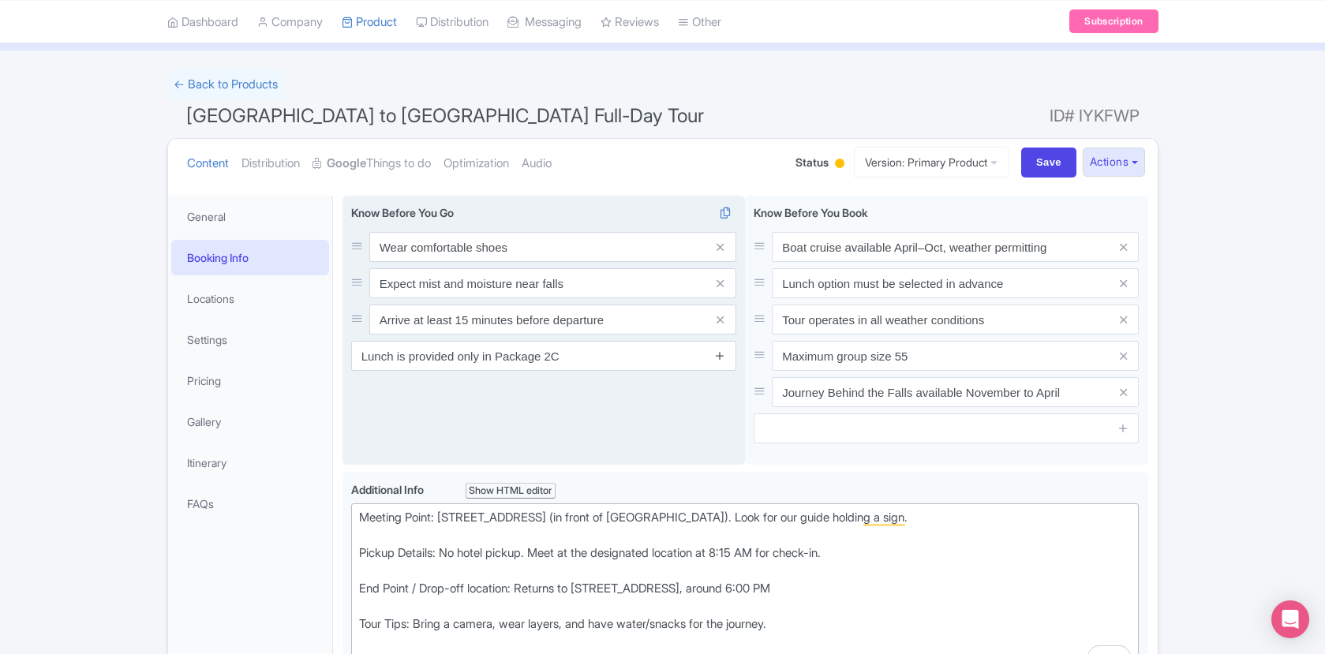
click at [719, 354] on icon at bounding box center [720, 356] width 12 height 12
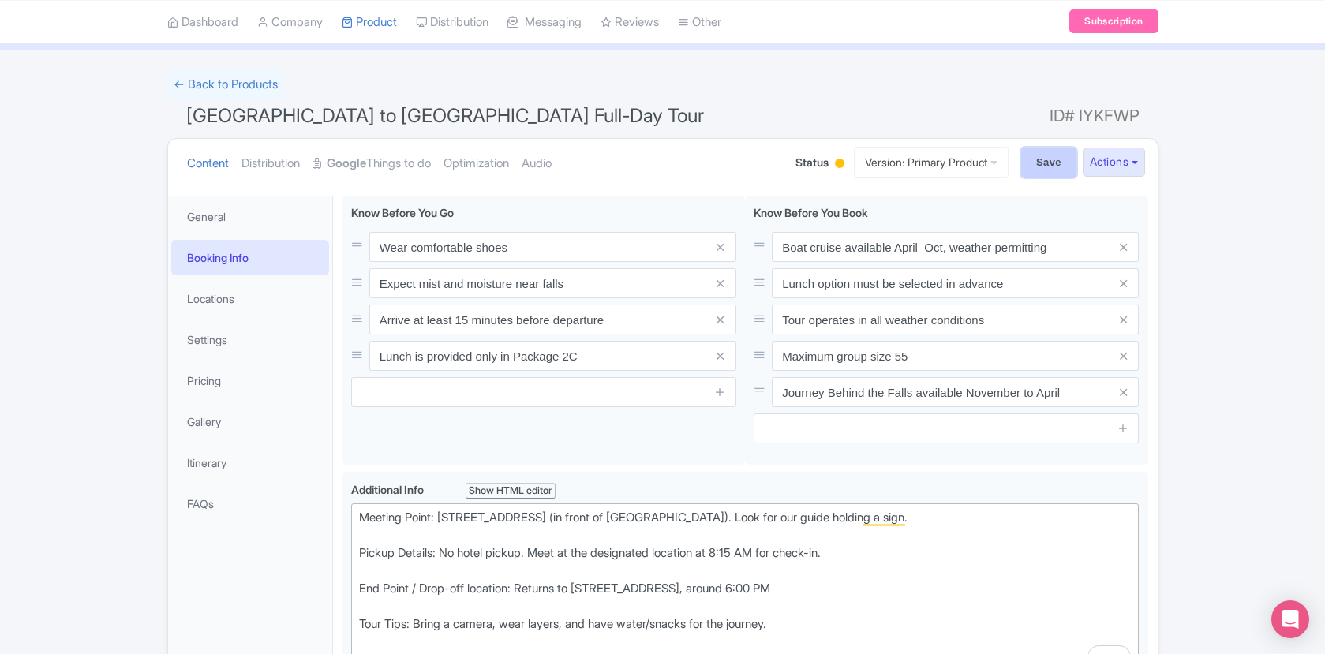
click at [1034, 162] on input "Save" at bounding box center [1048, 163] width 55 height 30
type input "Saving..."
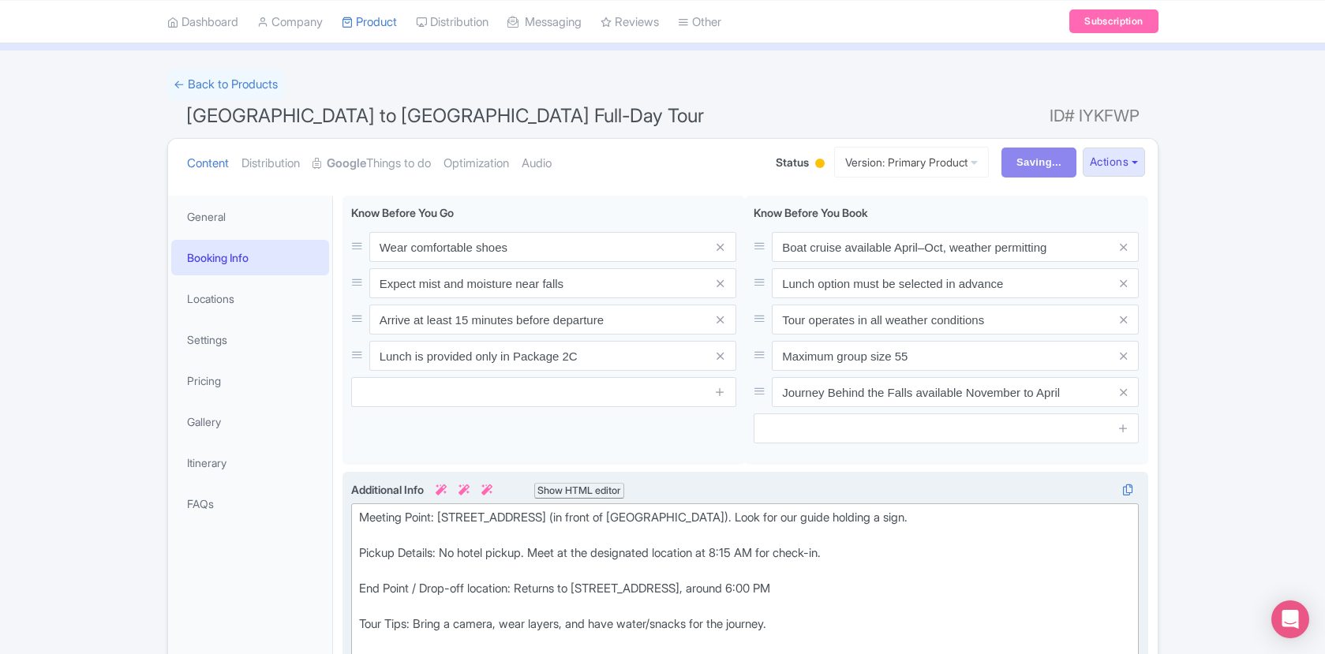
click at [414, 565] on div "Meeting Point: 55 York Street, Toronto (in front of Fairmont Royal York). Look …" at bounding box center [745, 589] width 773 height 160
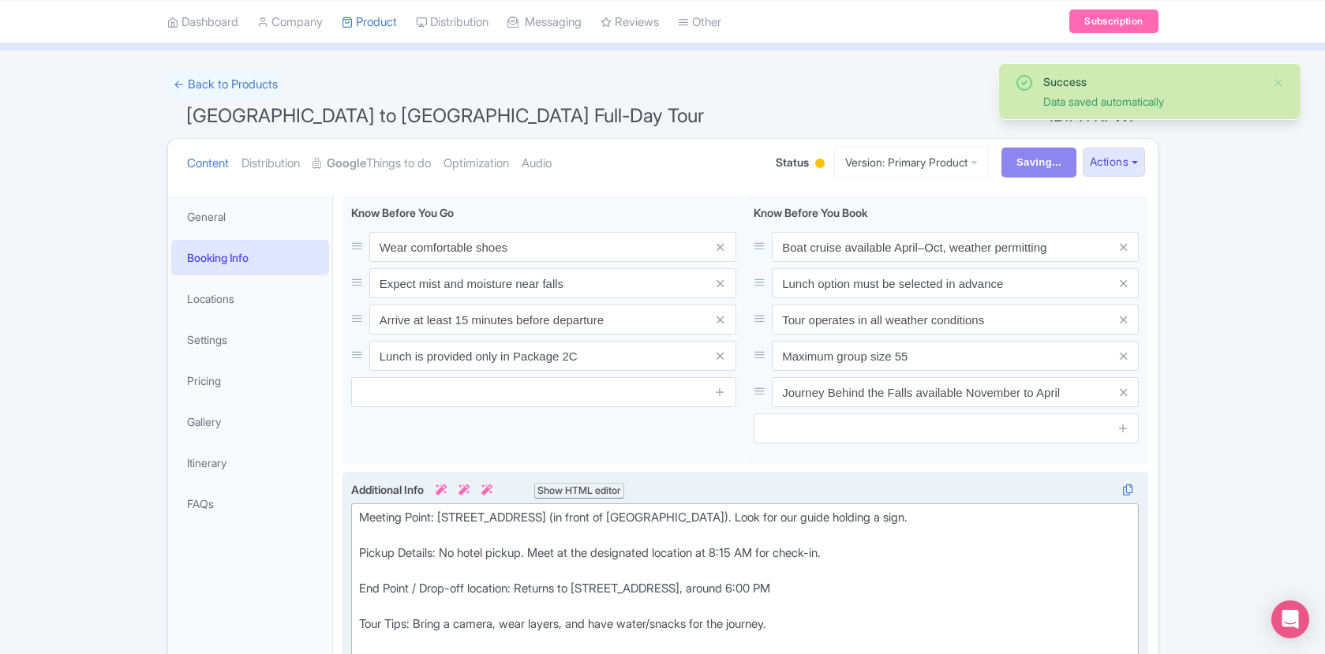
click at [363, 553] on div "Meeting Point: 55 York Street, Toronto (in front of Fairmont Royal York). Look …" at bounding box center [745, 589] width 773 height 160
type trix-editor "<div>Meeting Point: 55 York Street, Toronto (in front of Fairmont Royal York). …"
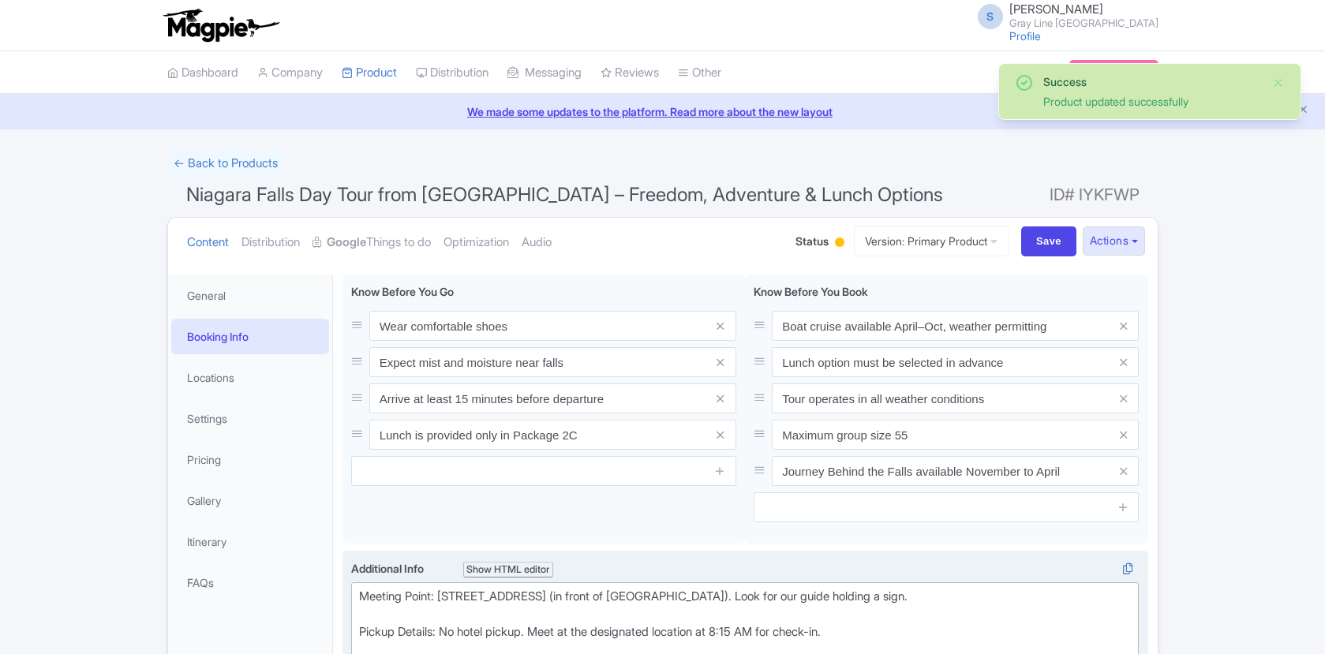
scroll to position [275, 0]
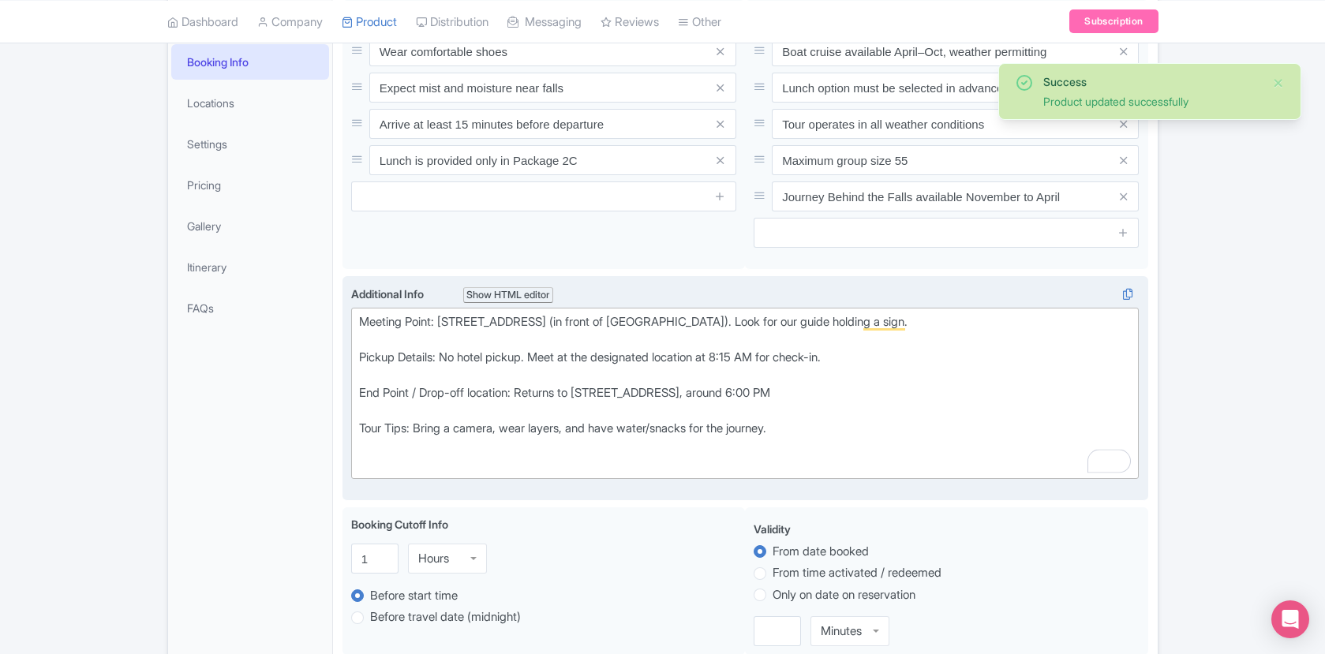
click at [362, 425] on div "Meeting Point: [STREET_ADDRESS] (in front of [GEOGRAPHIC_DATA]). Look for our g…" at bounding box center [745, 393] width 773 height 160
click at [365, 393] on div "Meeting Point: 55 York Street, Toronto (in front of Fairmont Royal York). Look …" at bounding box center [745, 393] width 773 height 160
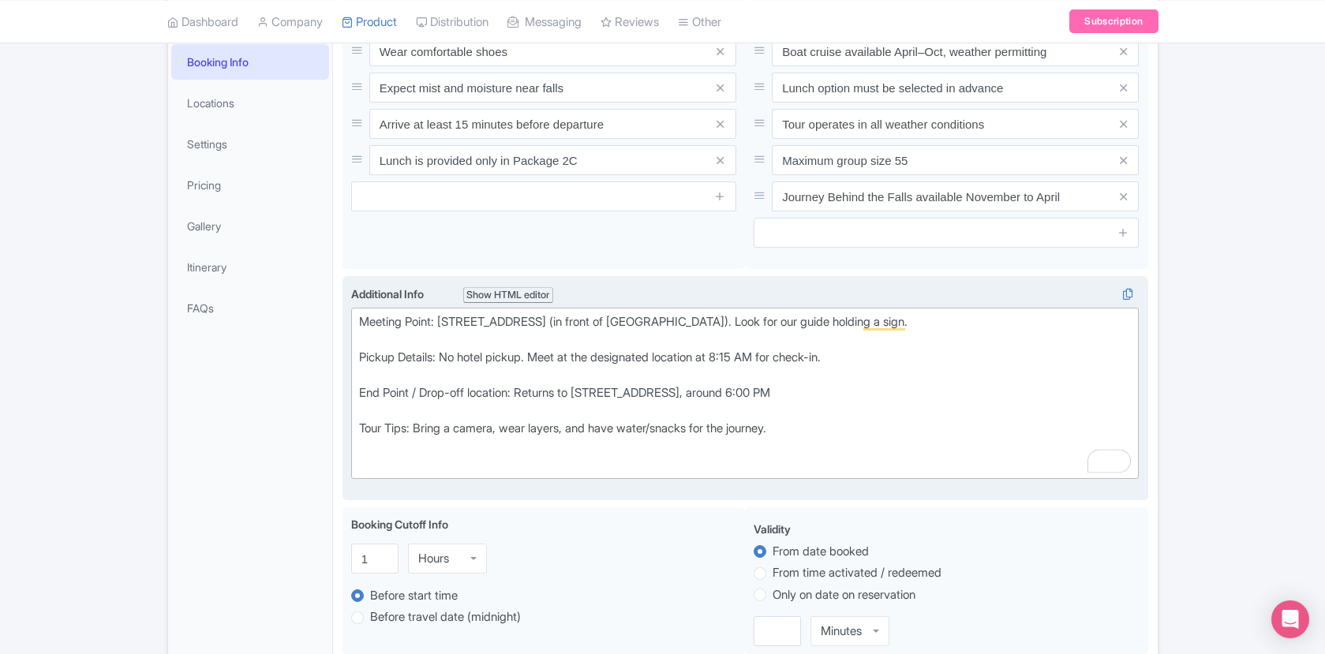
click at [365, 354] on div "Meeting Point: 55 York Street, Toronto (in front of Fairmont Royal York). Look …" at bounding box center [745, 393] width 773 height 160
type trix-editor "<div>Meeting Point: 55 York Street, Toronto (in front of Fairmont Royal York). …"
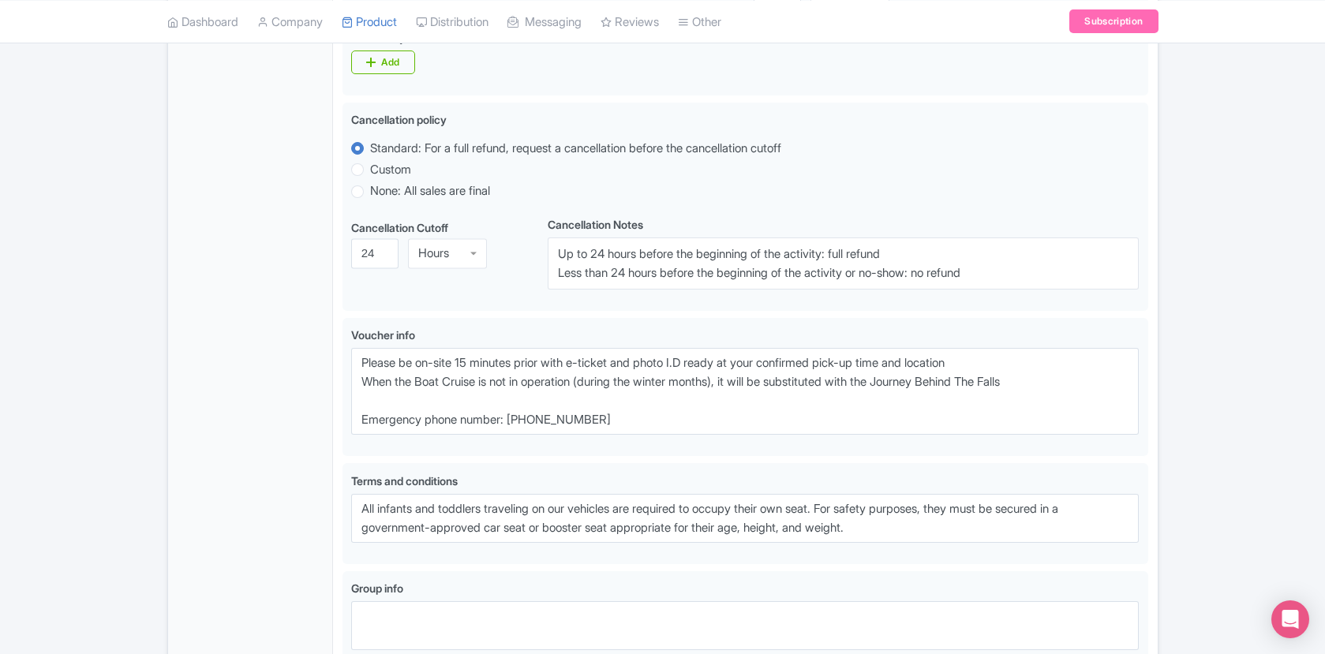
scroll to position [1068, 0]
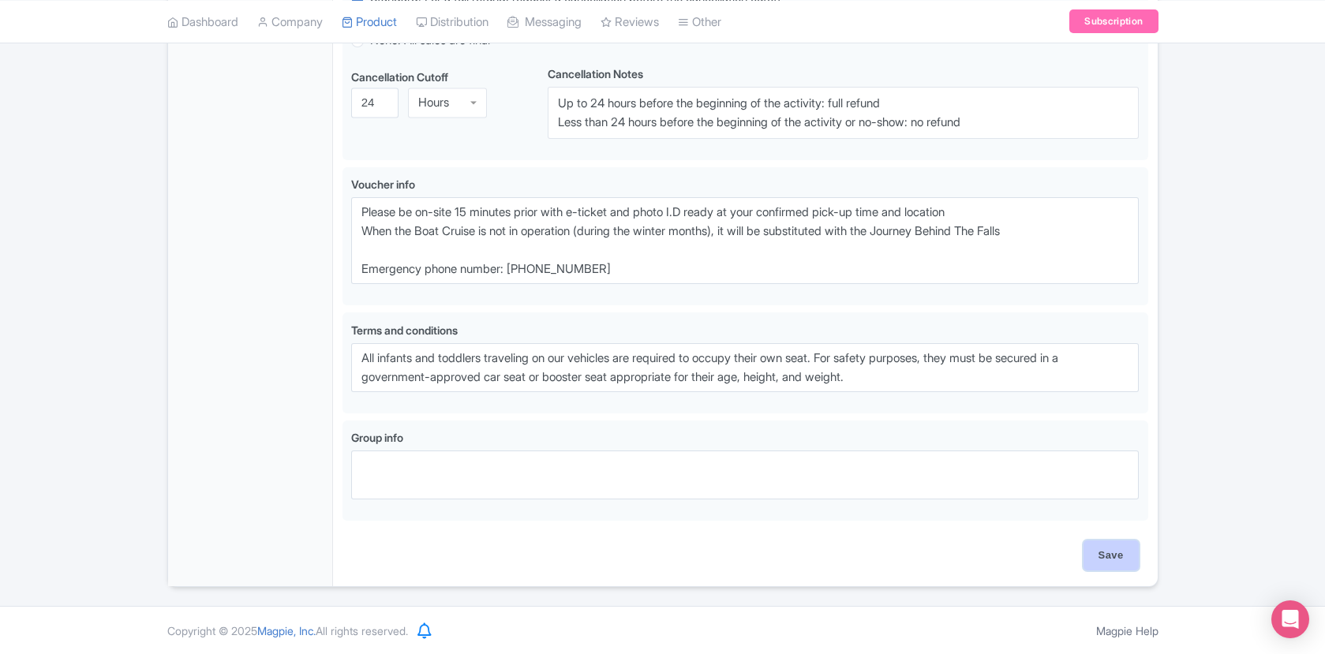
click at [1098, 549] on input "Save" at bounding box center [1111, 556] width 55 height 30
type input "Saving..."
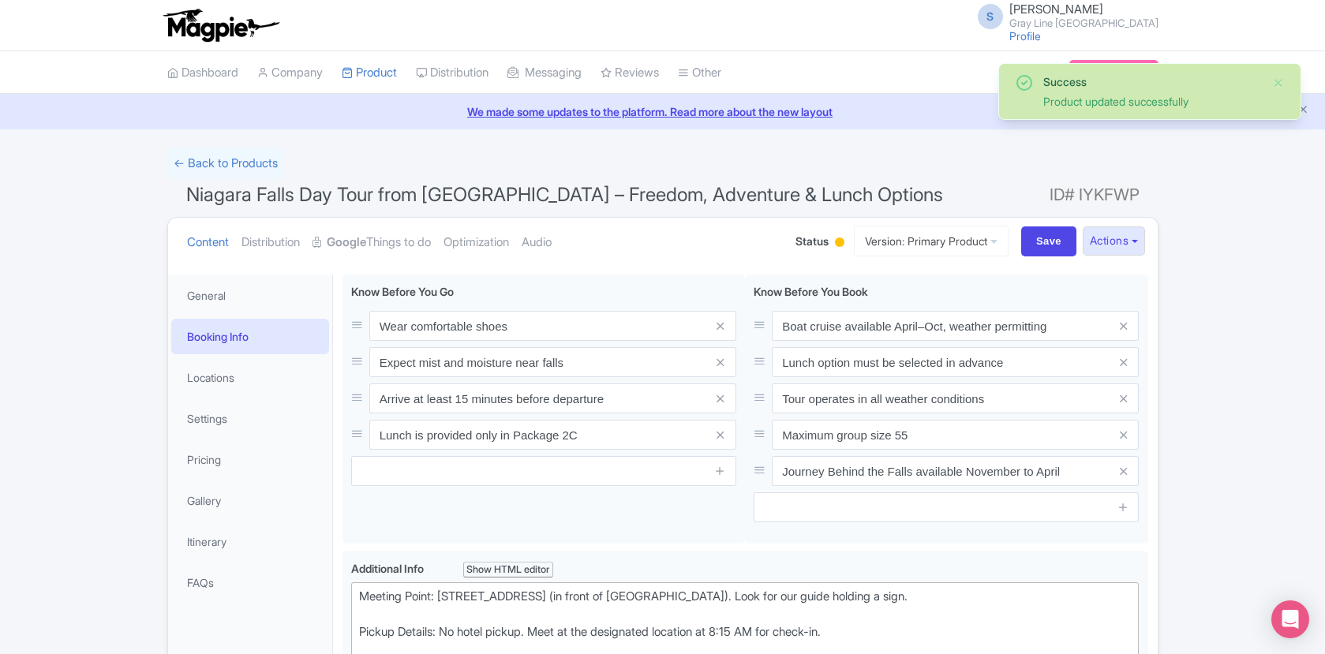
scroll to position [275, 0]
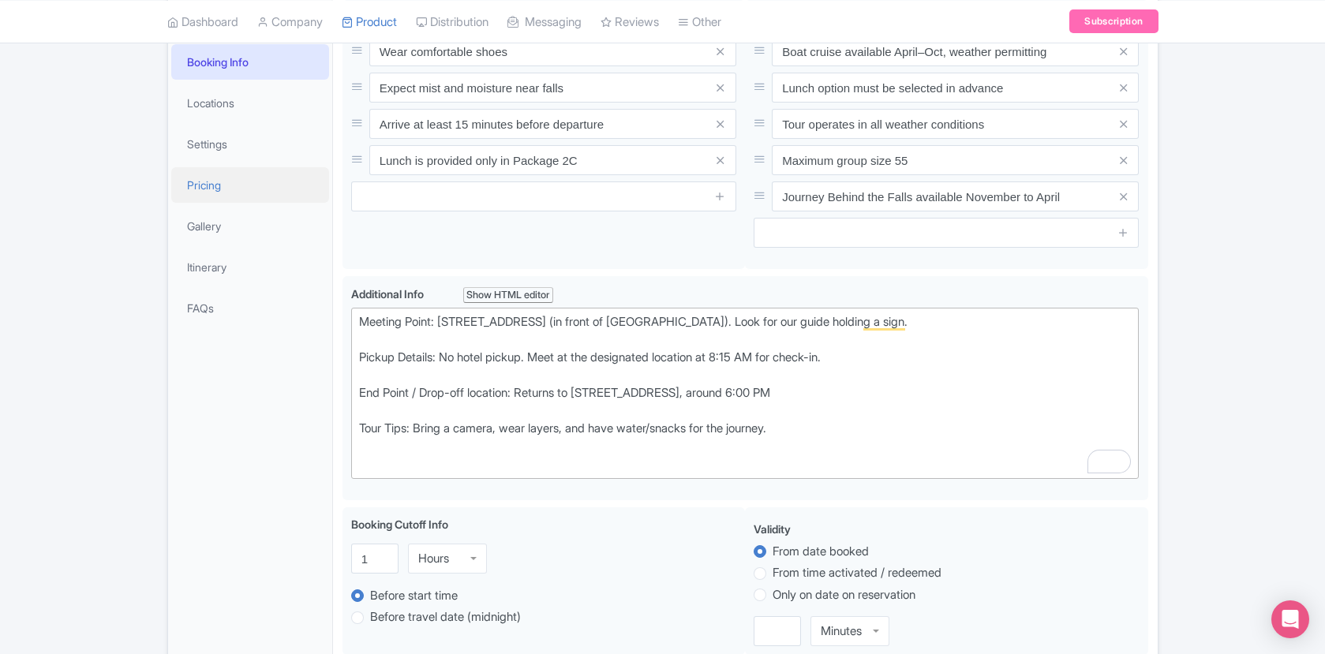
click at [245, 189] on link "Pricing" at bounding box center [250, 185] width 158 height 36
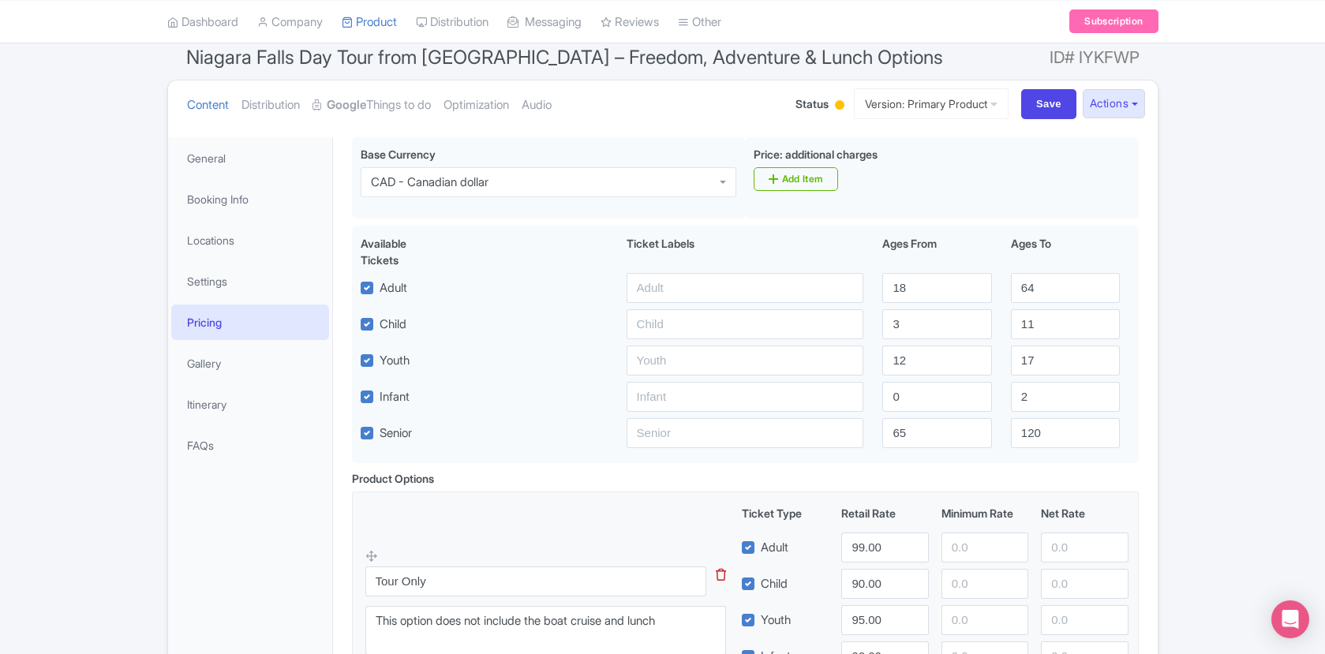
scroll to position [0, 0]
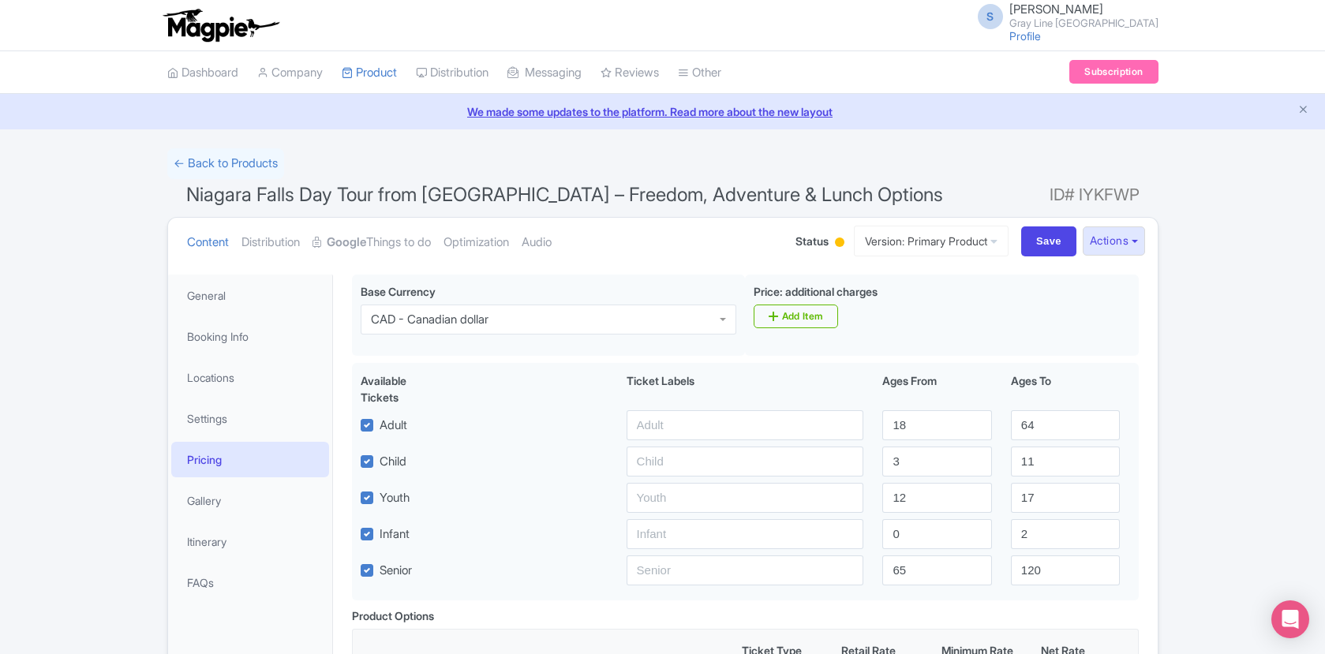
click at [218, 35] on img at bounding box center [220, 25] width 122 height 35
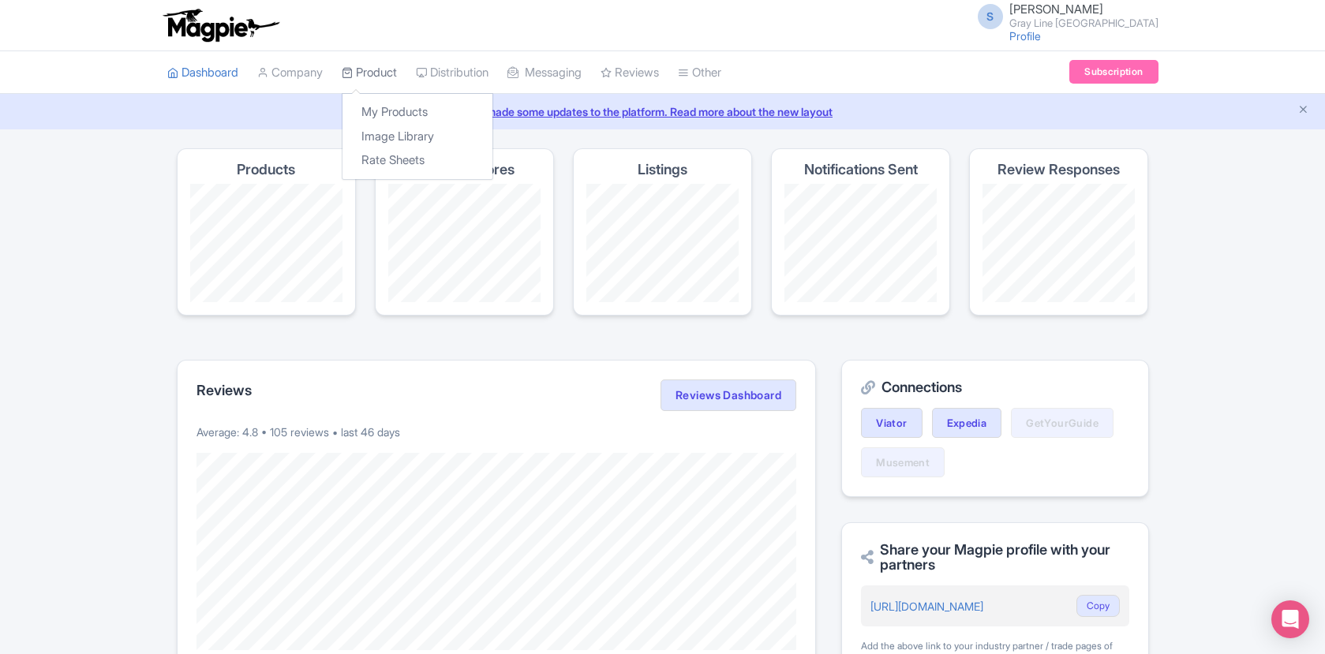
click at [353, 84] on link "Product" at bounding box center [369, 72] width 55 height 43
click at [372, 115] on link "My Products" at bounding box center [418, 112] width 150 height 24
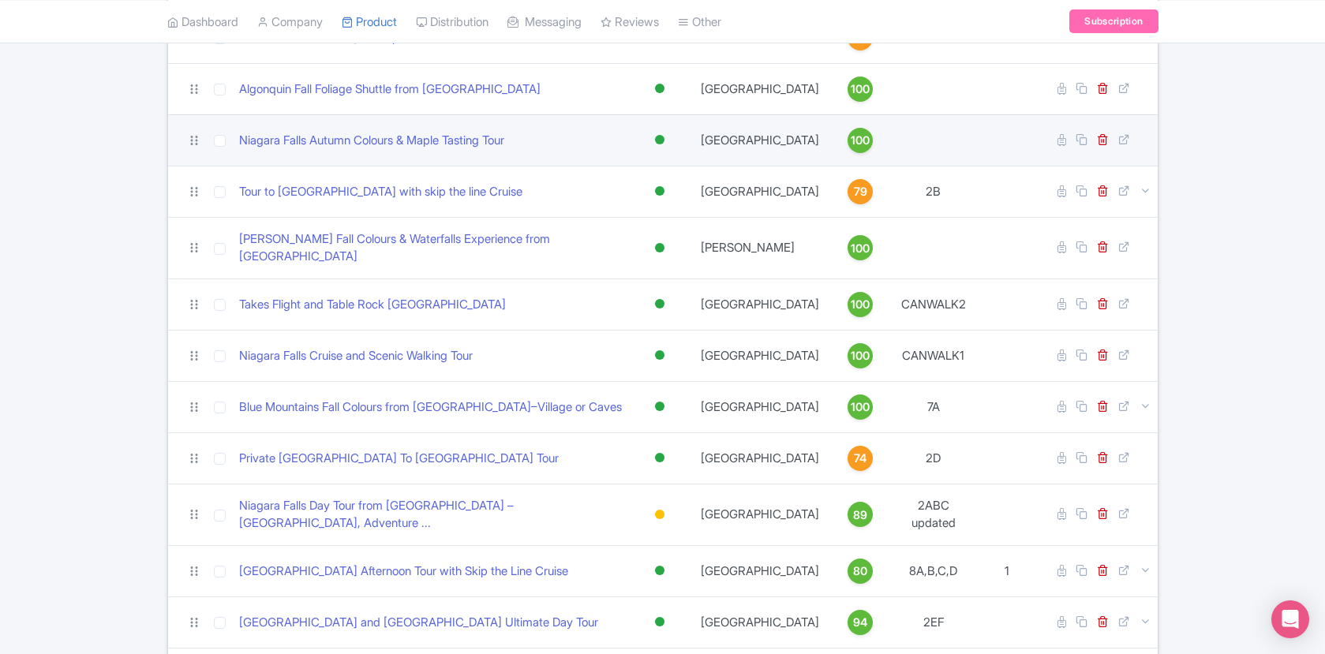
scroll to position [301, 0]
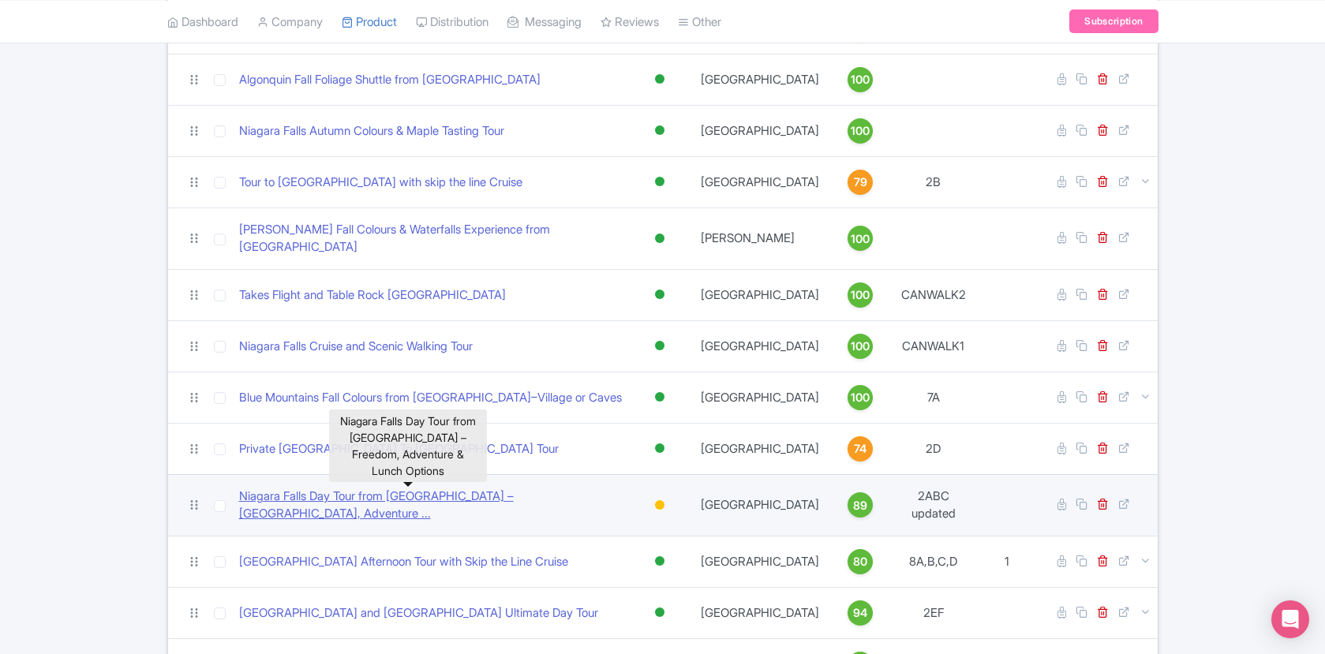
click at [468, 488] on link "Niagara Falls Day Tour from [GEOGRAPHIC_DATA] – [GEOGRAPHIC_DATA], Adventure ..." at bounding box center [431, 506] width 384 height 36
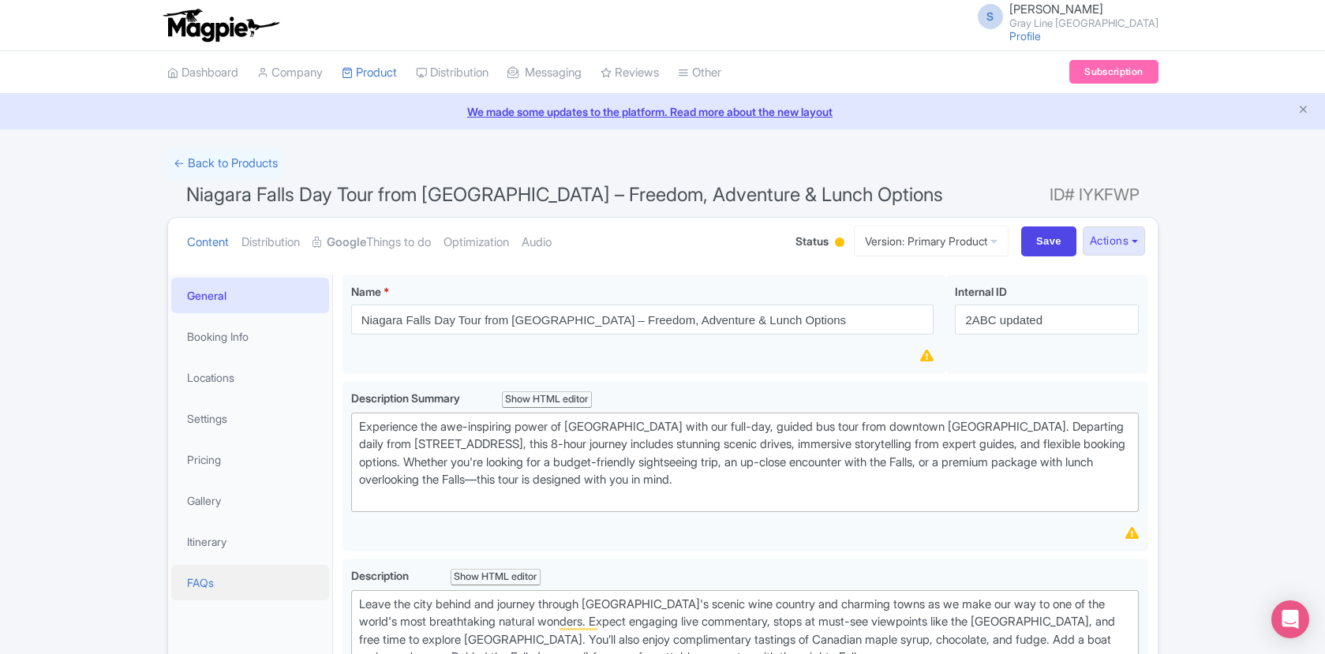
click at [257, 572] on link "FAQs" at bounding box center [250, 583] width 158 height 36
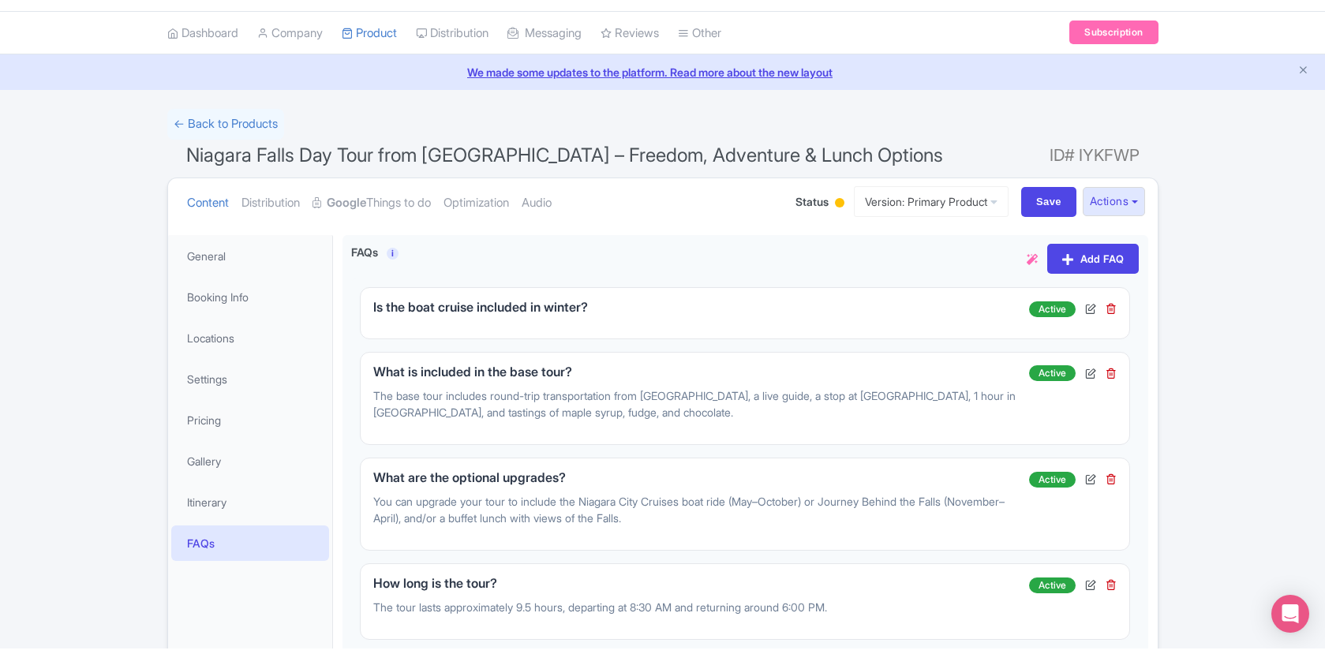
scroll to position [53, 0]
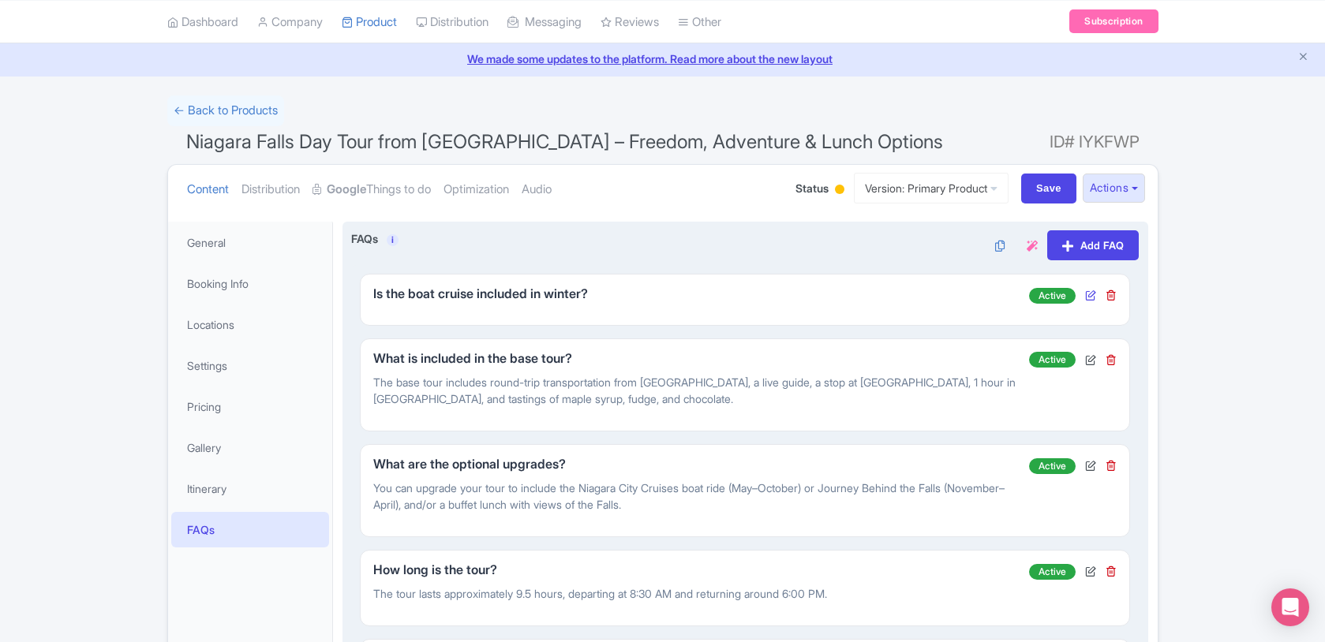
click at [1091, 294] on icon at bounding box center [1090, 295] width 11 height 11
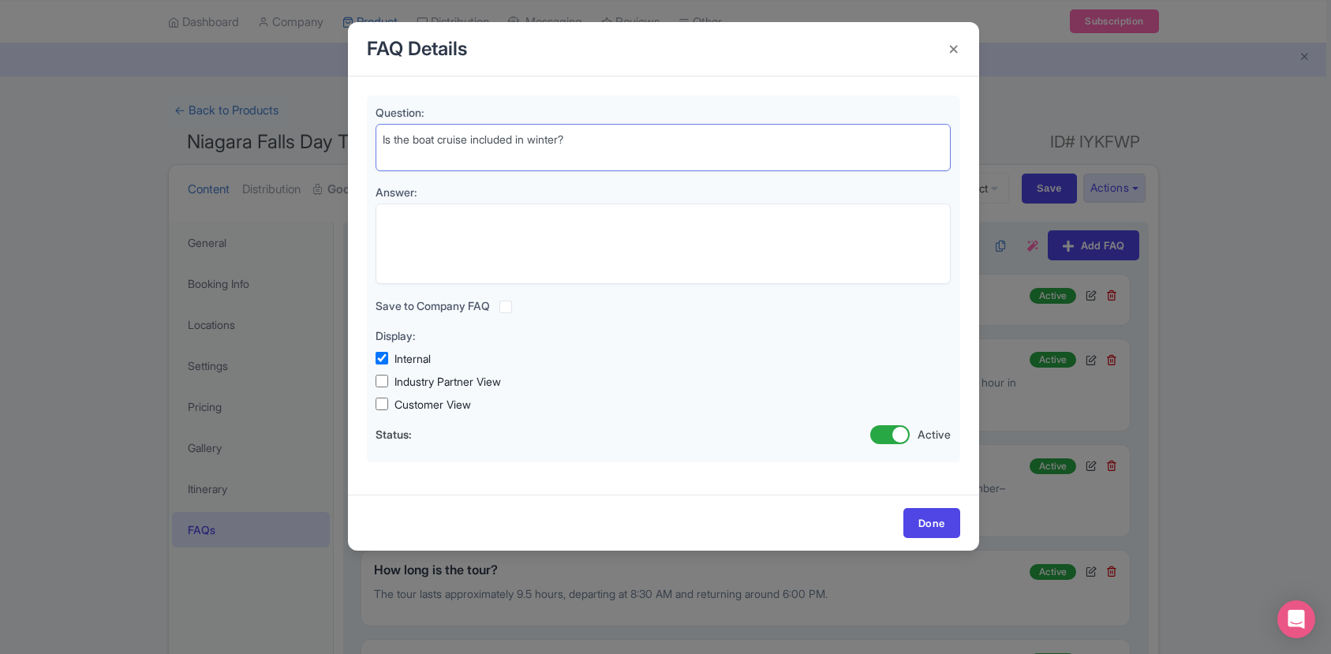
click at [331, 128] on div "FAQ Details Question: Is the boat cruise included in winter? Answer: Save to Co…" at bounding box center [665, 327] width 1331 height 654
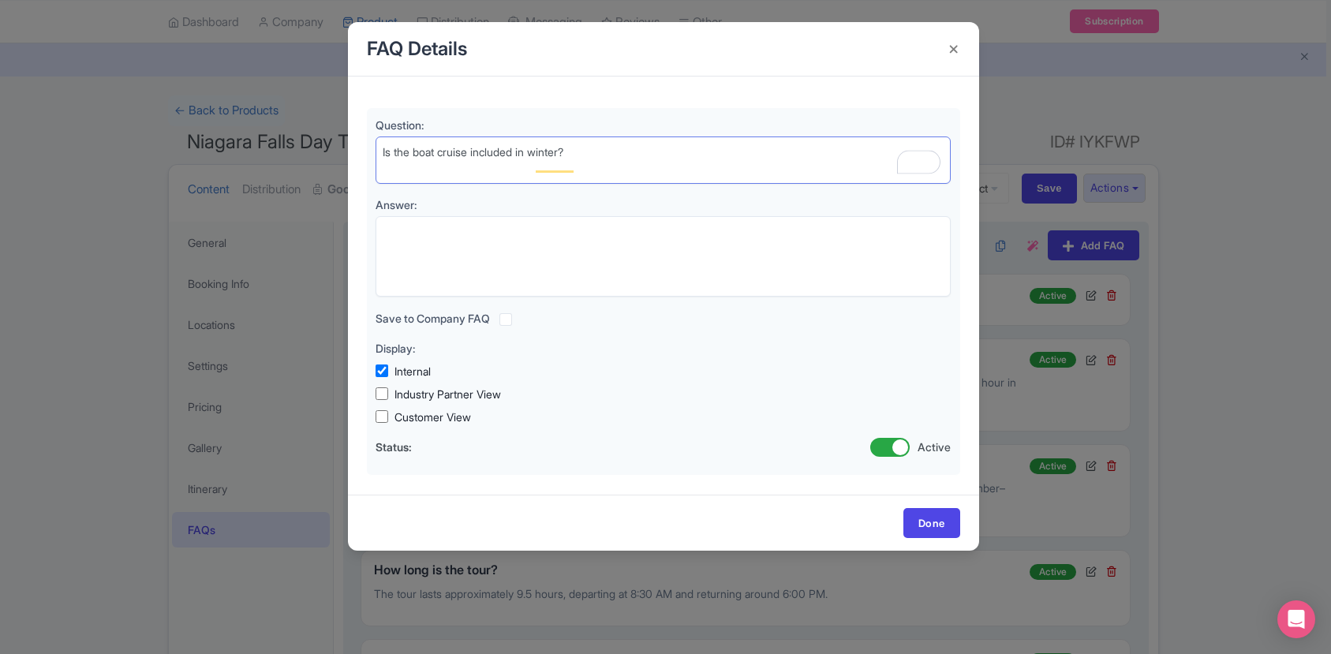
drag, startPoint x: 479, startPoint y: 148, endPoint x: 320, endPoint y: 146, distance: 159.4
click at [320, 146] on div "FAQ Details Question: Is the boat cruise included in winter? Answer: Save to Co…" at bounding box center [665, 327] width 1331 height 654
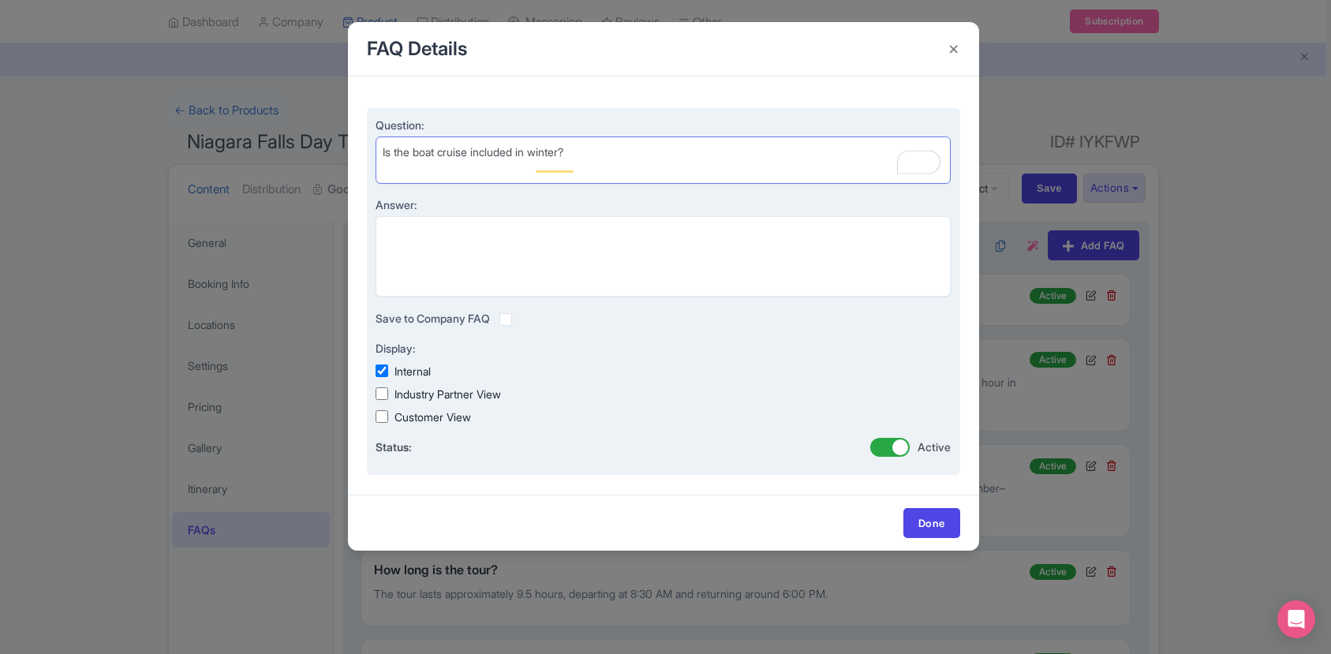
paste textarea "To enrich screen reader interactions, please activate Accessibility in Grammarl…"
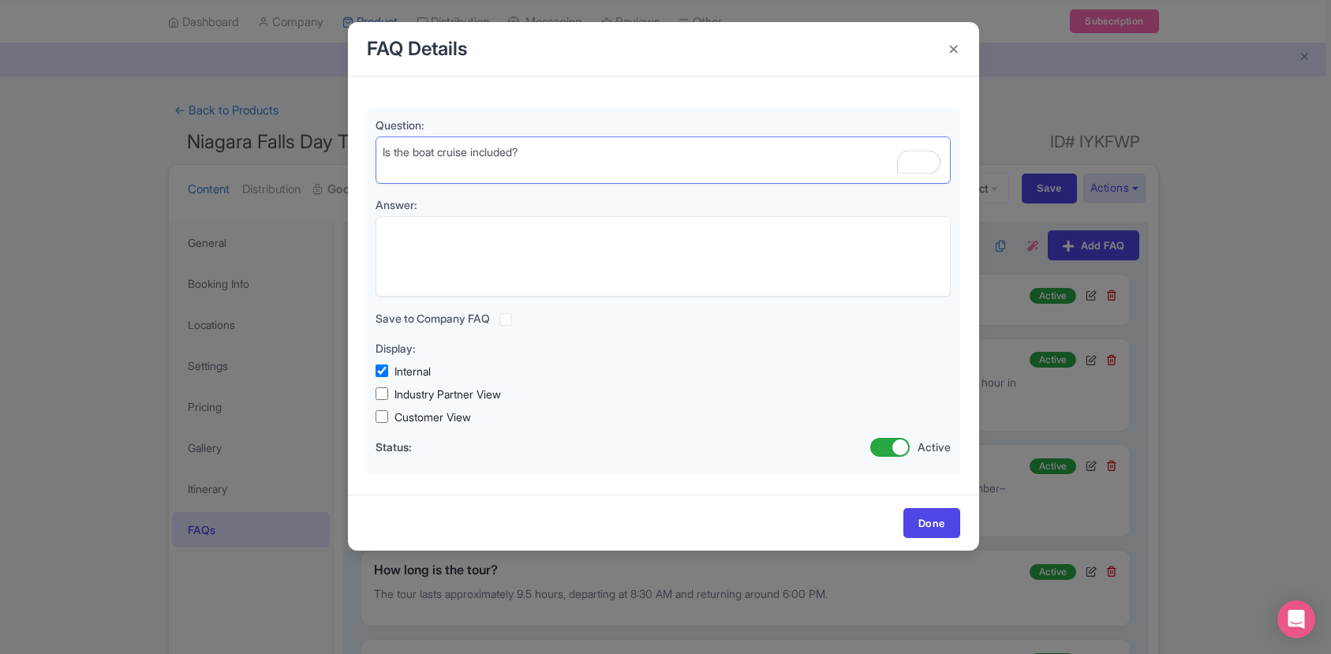
type textarea "Is the boat cruise included?"
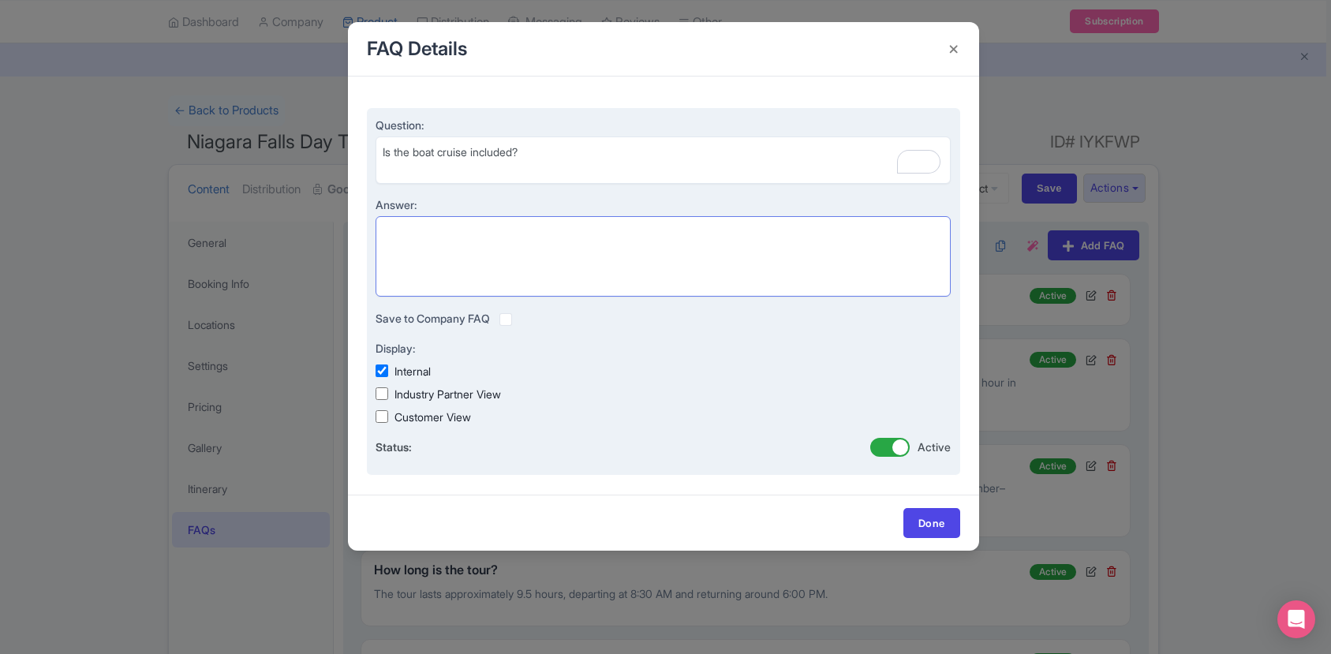
click at [667, 252] on textarea "Answer:" at bounding box center [664, 256] width 576 height 81
paste textarea "Only if you book Package 2B or 2C. The boat cruise operates seasonally from May…"
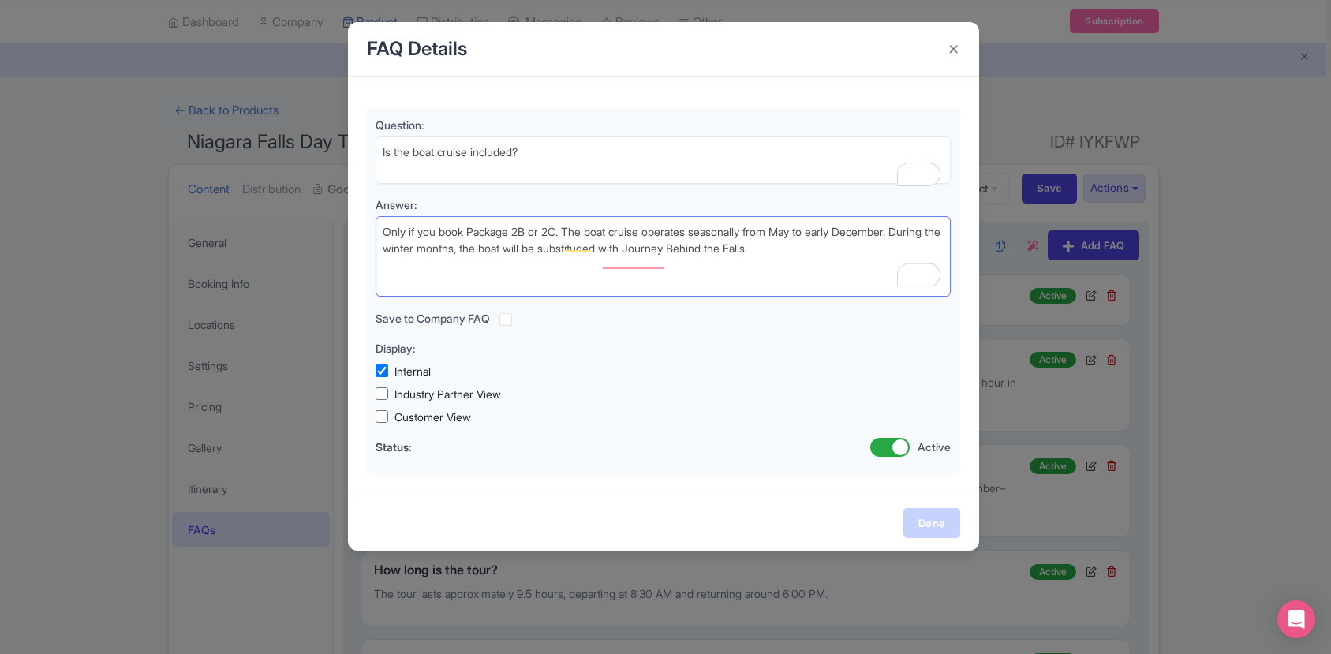
type textarea "Only if you book Package 2B or 2C. The boat cruise operates seasonally from May…"
click at [939, 526] on link "Done" at bounding box center [932, 523] width 57 height 30
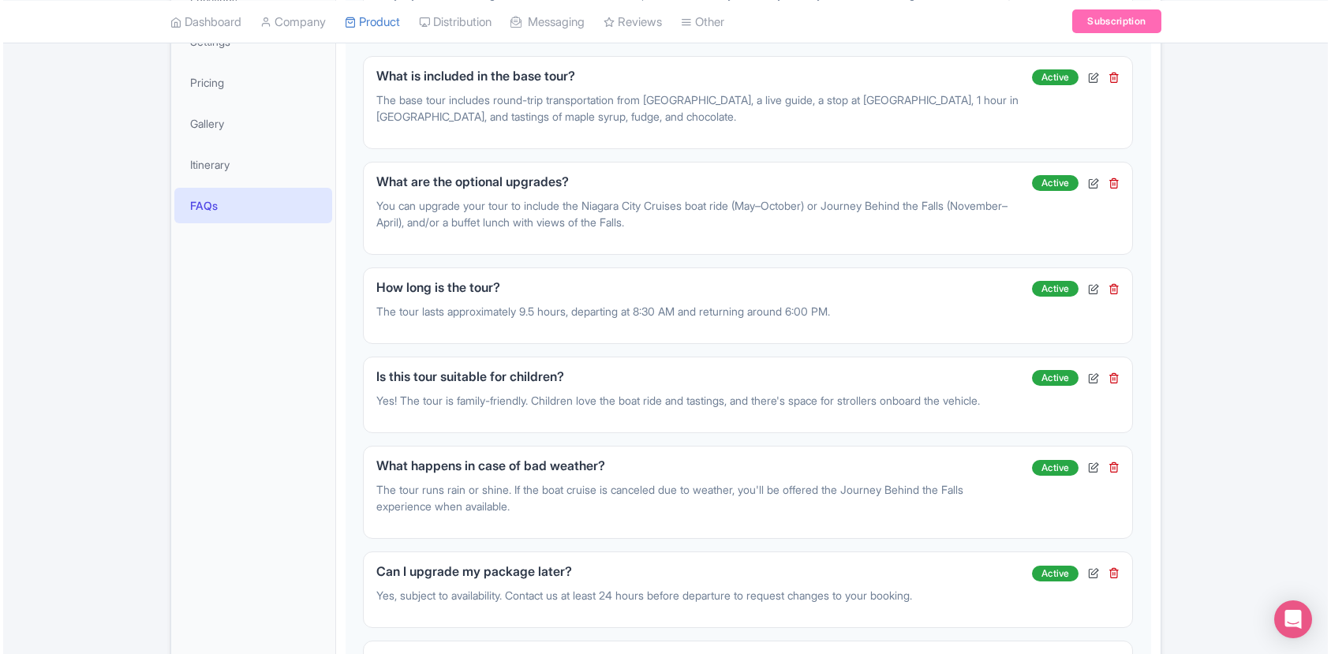
scroll to position [371, 0]
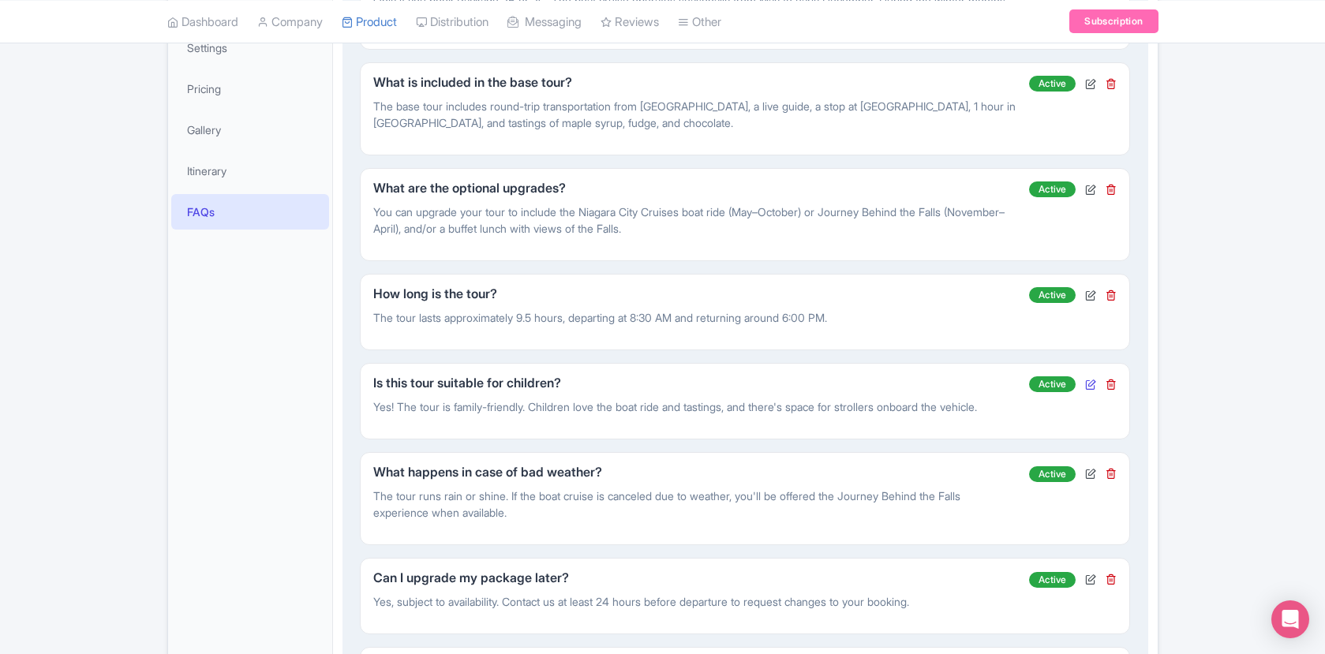
click at [1093, 386] on icon at bounding box center [1090, 384] width 11 height 11
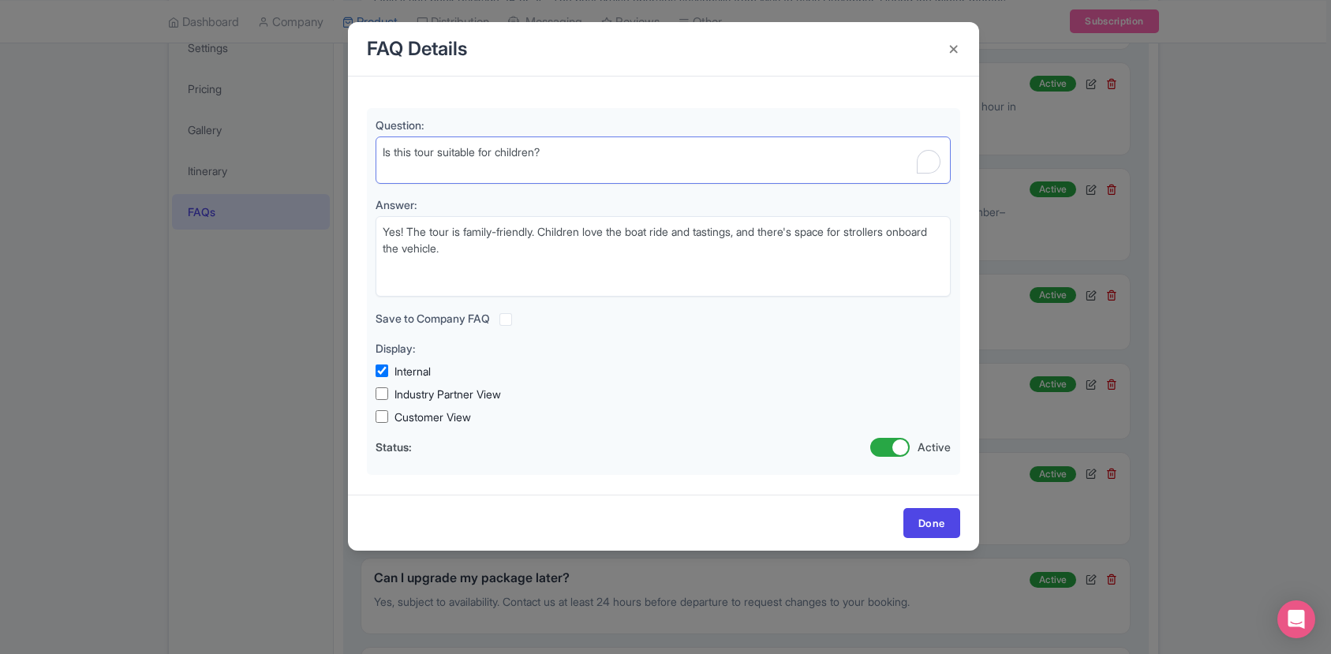
drag, startPoint x: 603, startPoint y: 137, endPoint x: 328, endPoint y: 129, distance: 275.6
click at [328, 129] on div "FAQ Details Question: Is this tour suitable for children? Answer: Yes! The tour…" at bounding box center [665, 327] width 1331 height 654
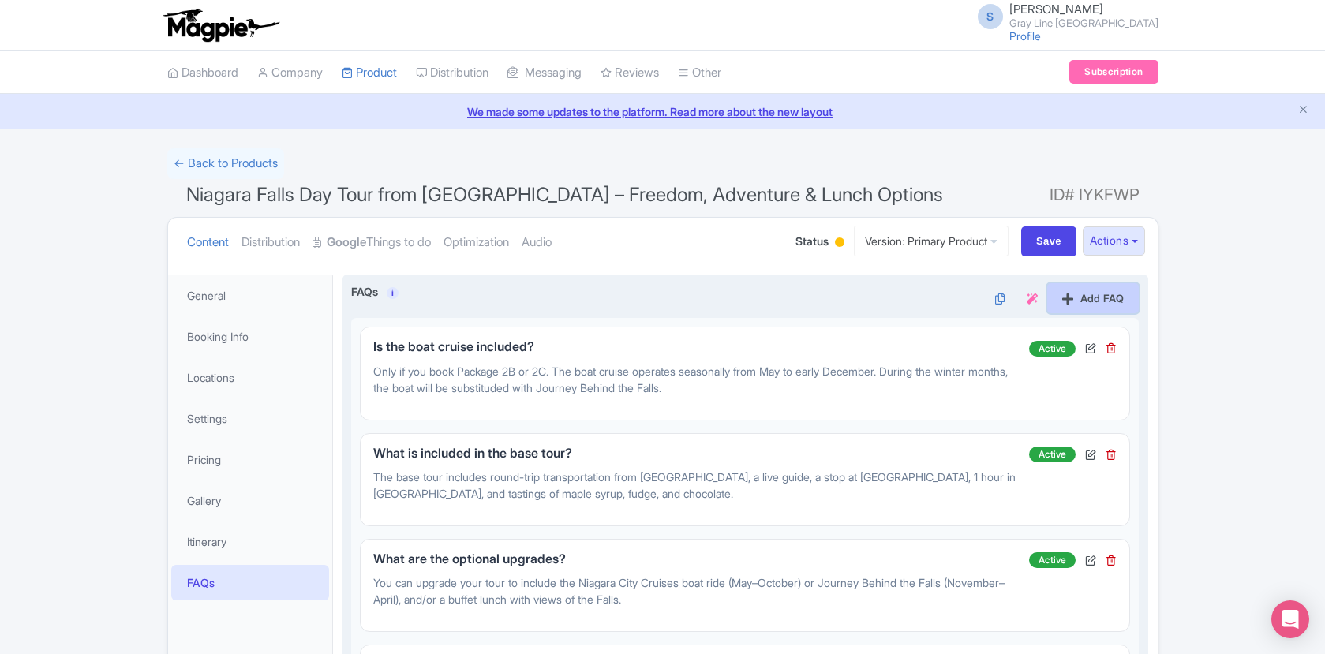
click at [1125, 305] on link "Add FAQ" at bounding box center [1093, 298] width 92 height 30
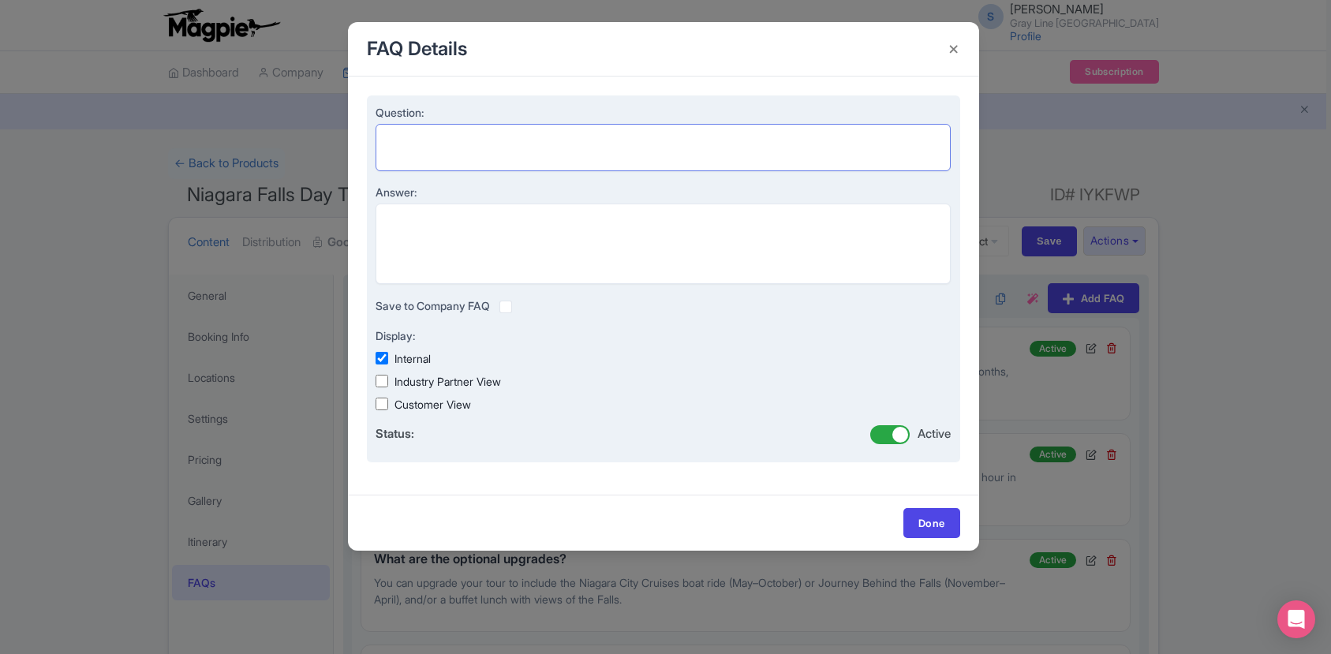
click at [738, 148] on textarea "Question:" at bounding box center [664, 147] width 576 height 47
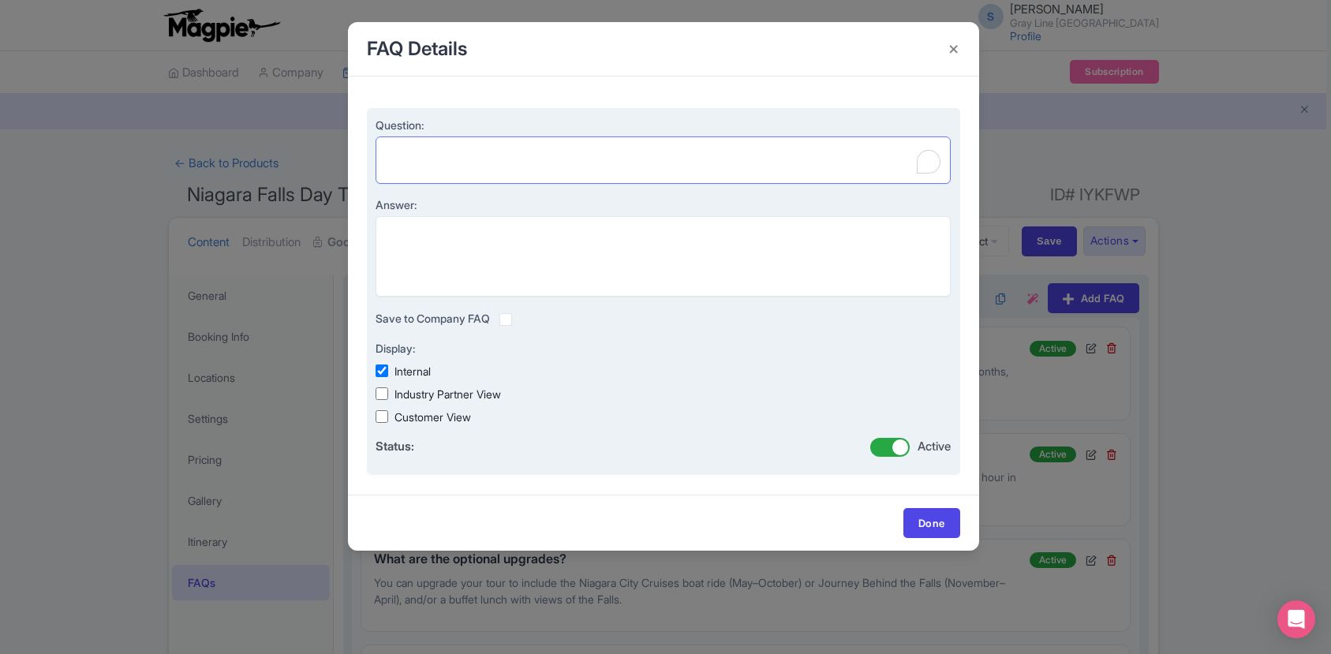
paste textarea "What should I wear if I choose the boat cruise?"
type textarea "What should I wear if I choose the boat cruise?"
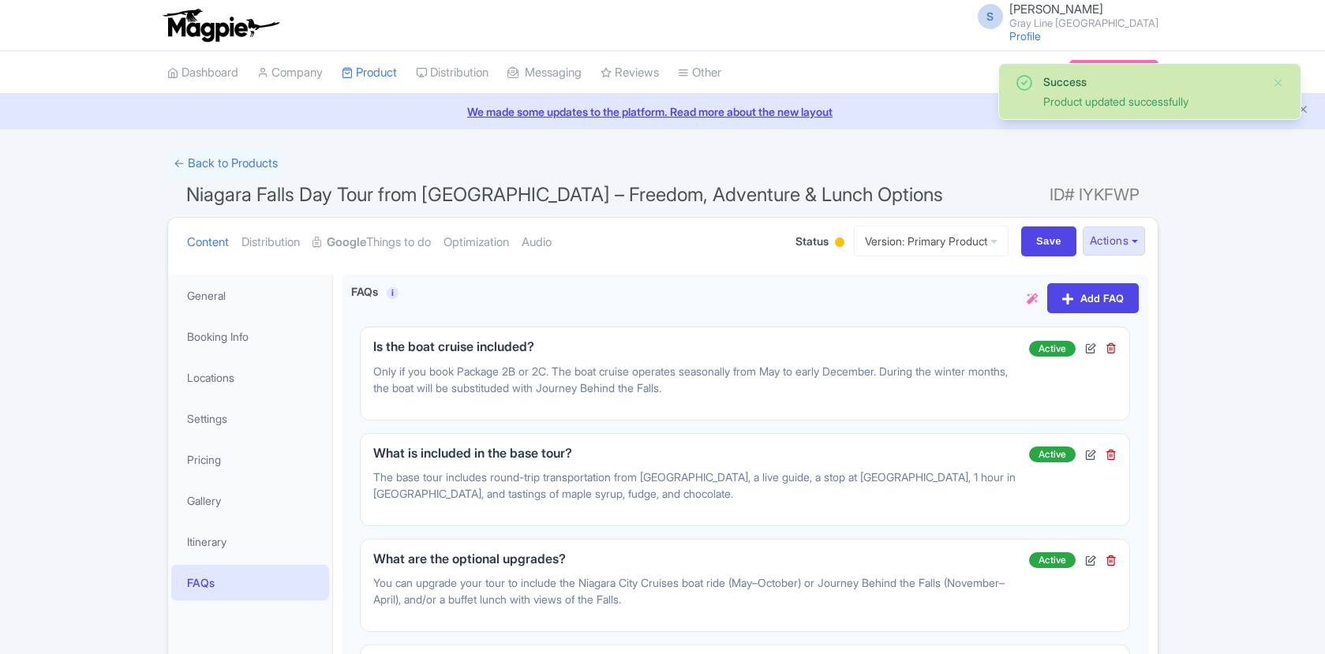
scroll to position [275, 0]
